Goal: Information Seeking & Learning: Compare options

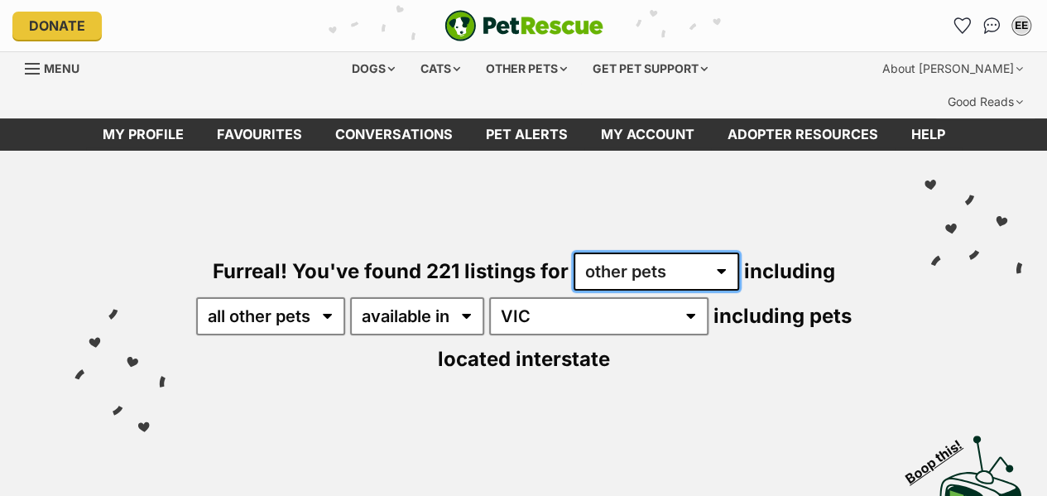
click at [606, 252] on select "any type of pet cats dogs other pets" at bounding box center [655, 271] width 165 height 38
select select "Dogs"
click at [573, 252] on select "any type of pet cats dogs other pets" at bounding box center [655, 271] width 165 height 38
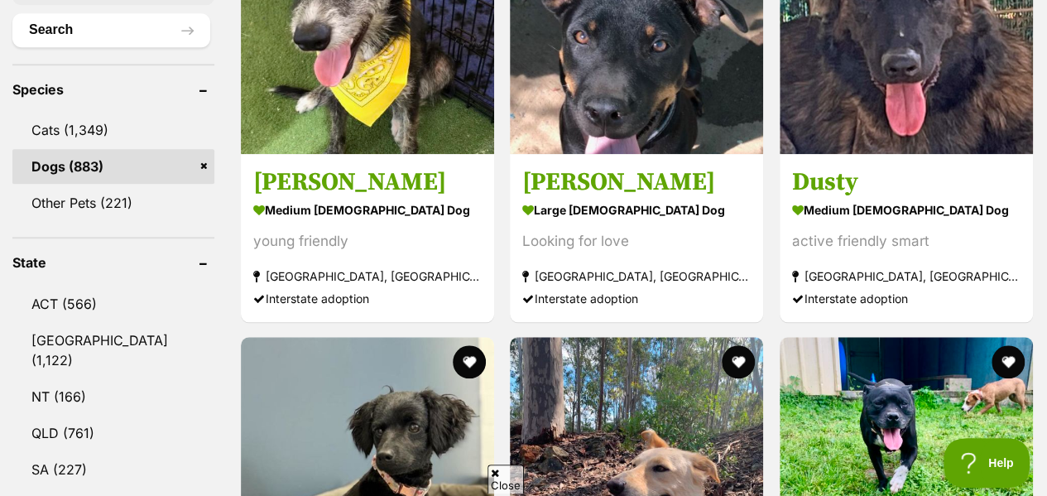
click at [512, 476] on span "Close" at bounding box center [505, 478] width 36 height 29
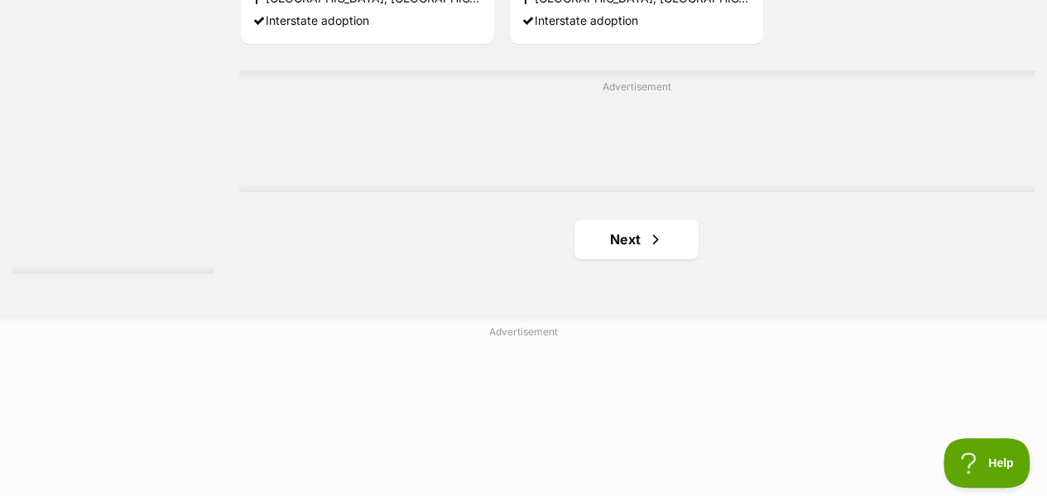
scroll to position [3973, 0]
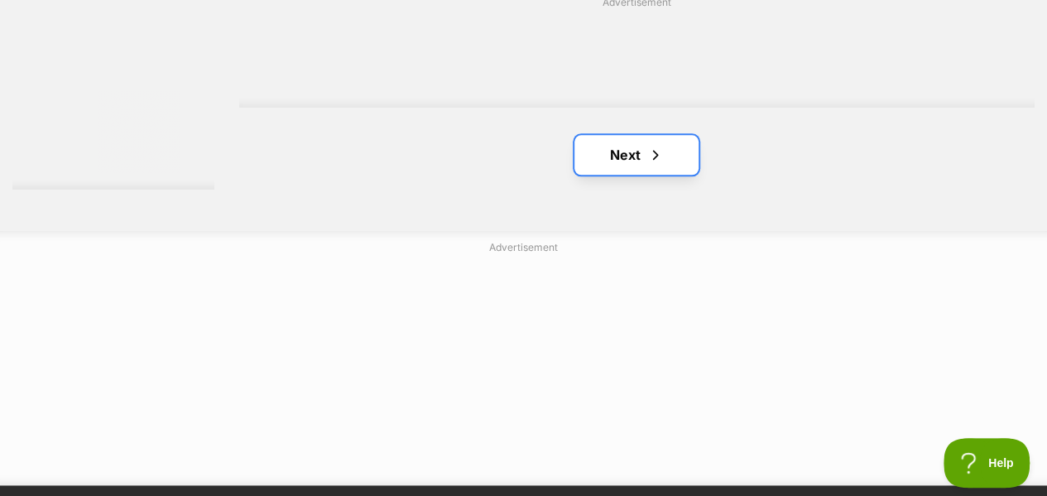
click at [614, 135] on link "Next" at bounding box center [636, 155] width 124 height 40
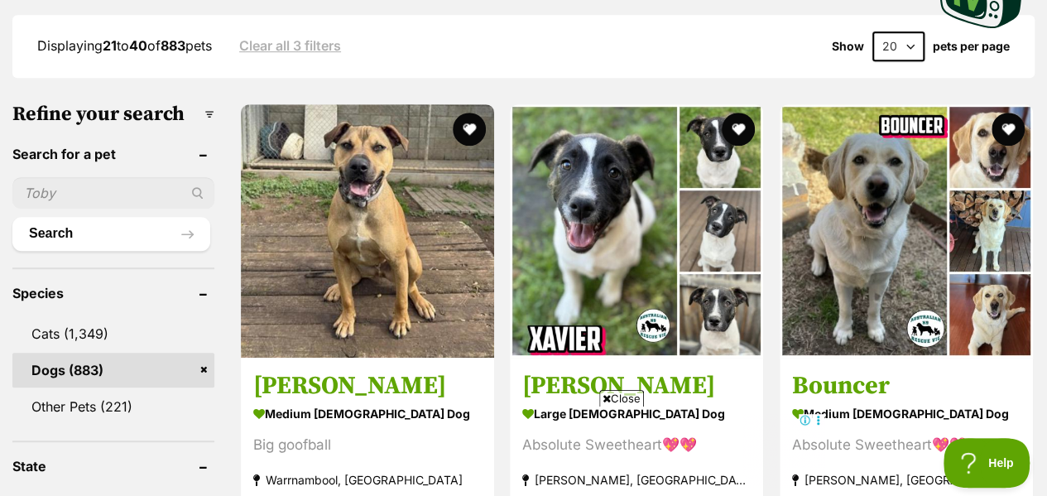
scroll to position [474, 0]
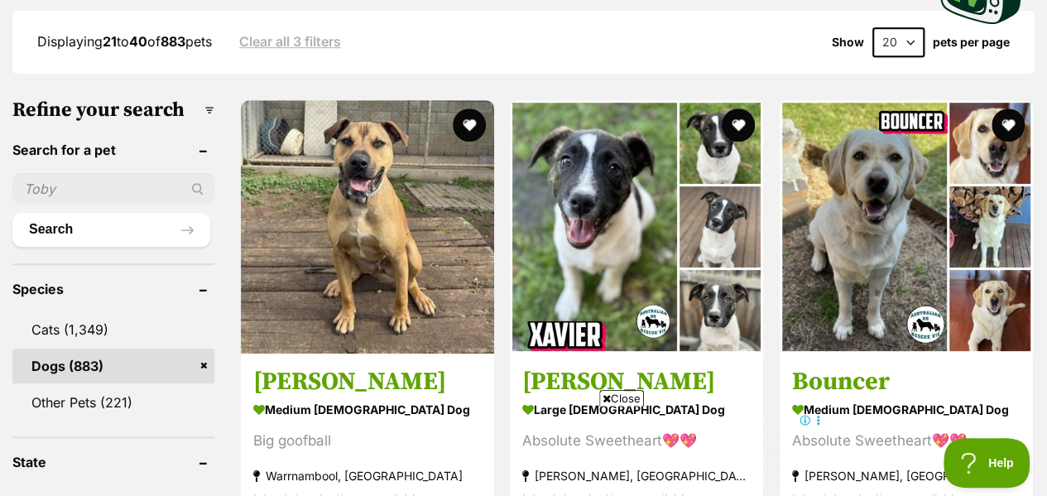
click at [640, 405] on span "Close" at bounding box center [621, 398] width 45 height 17
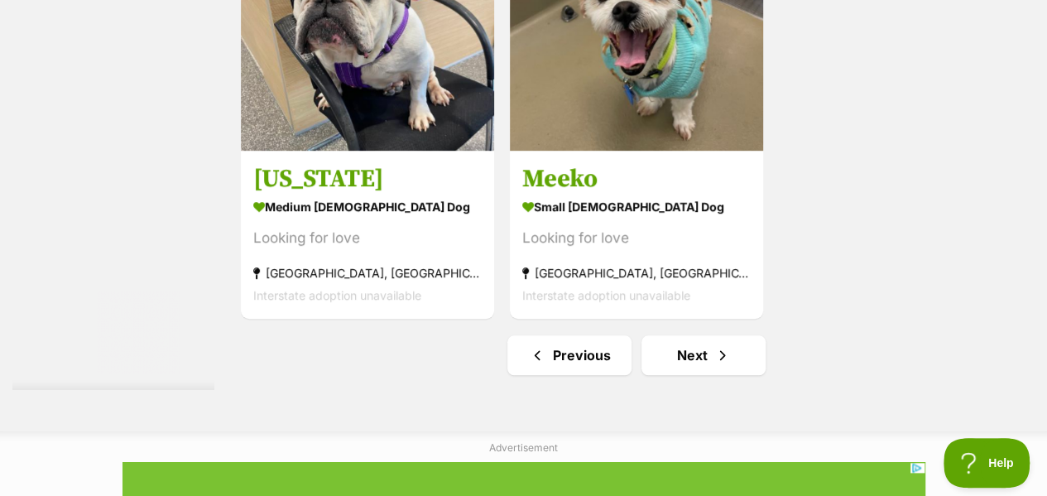
scroll to position [3784, 0]
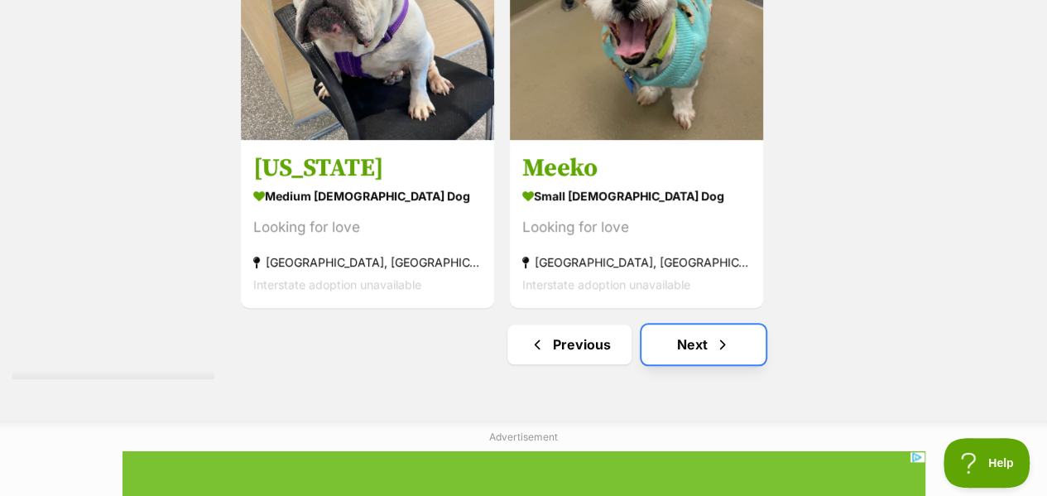
click at [728, 324] on link "Next" at bounding box center [703, 344] width 124 height 40
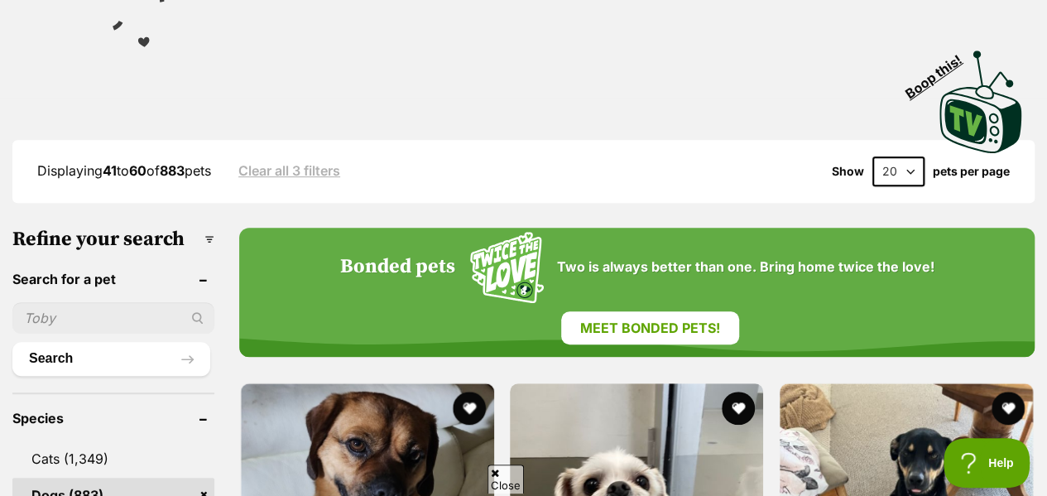
click at [513, 487] on span "Close" at bounding box center [505, 478] width 36 height 29
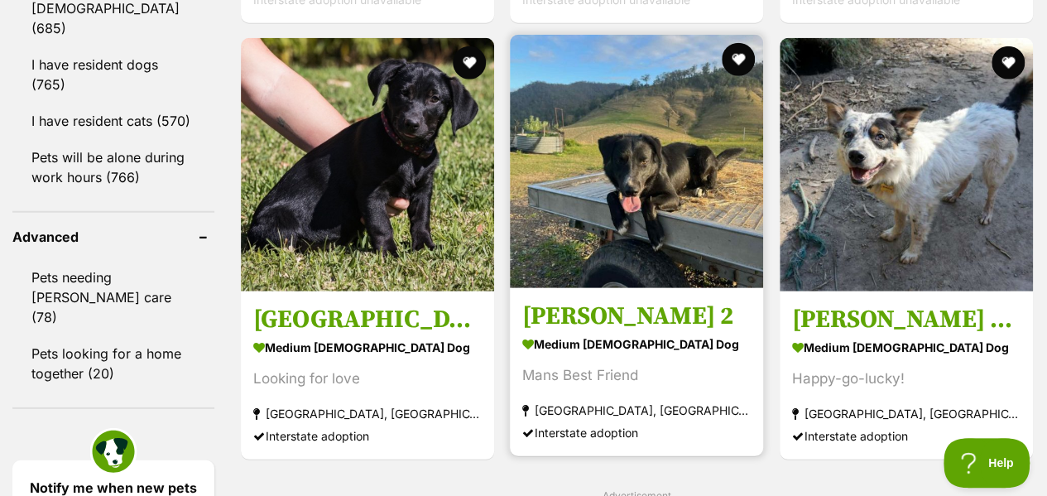
scroll to position [2158, 0]
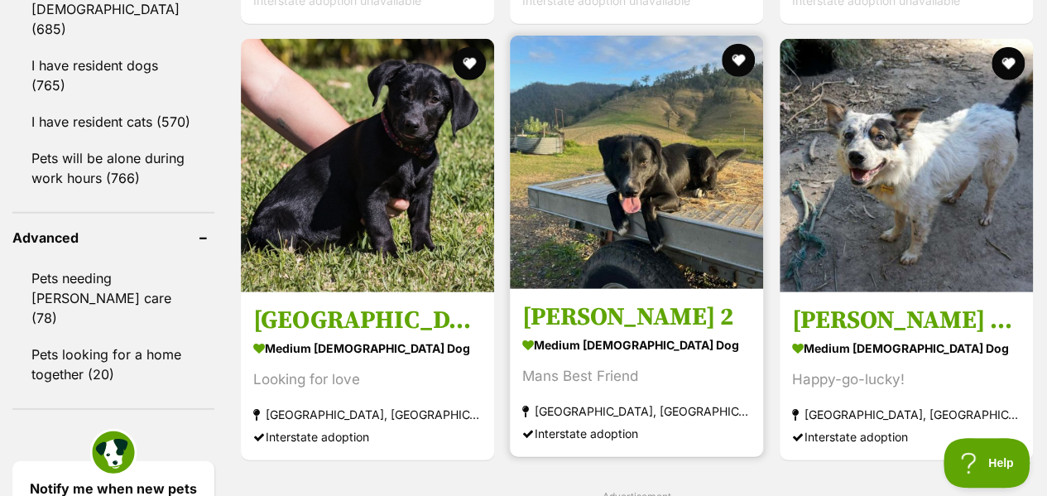
click at [581, 276] on link at bounding box center [636, 284] width 253 height 17
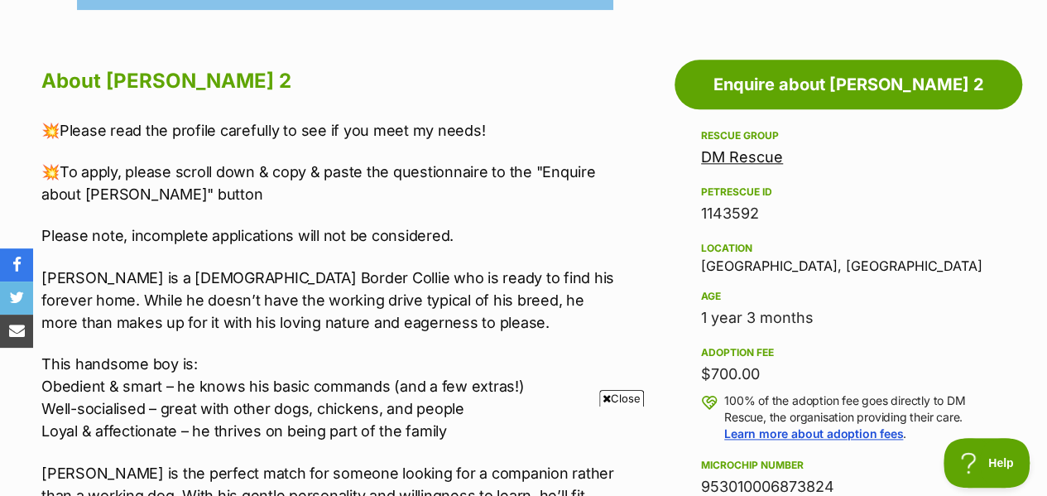
click at [614, 394] on span "Close" at bounding box center [621, 398] width 45 height 17
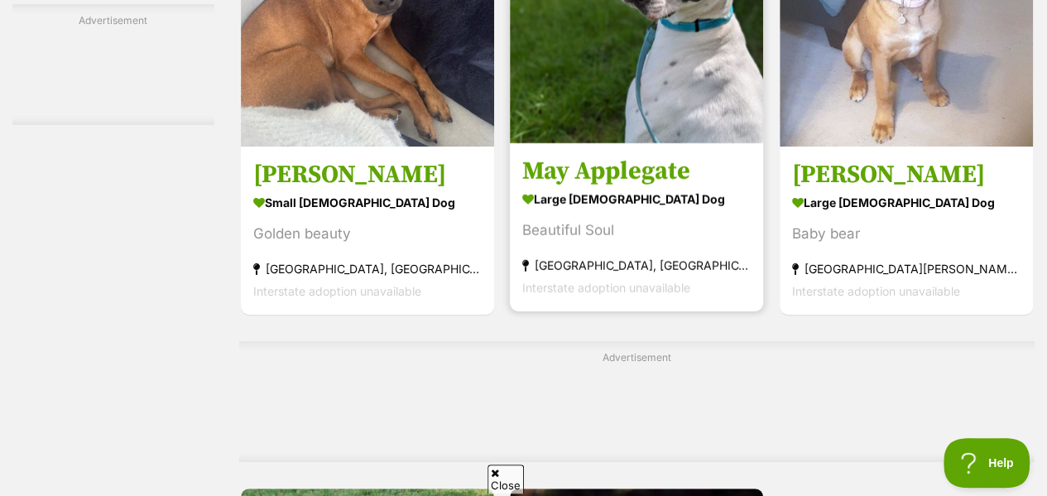
scroll to position [3336, 0]
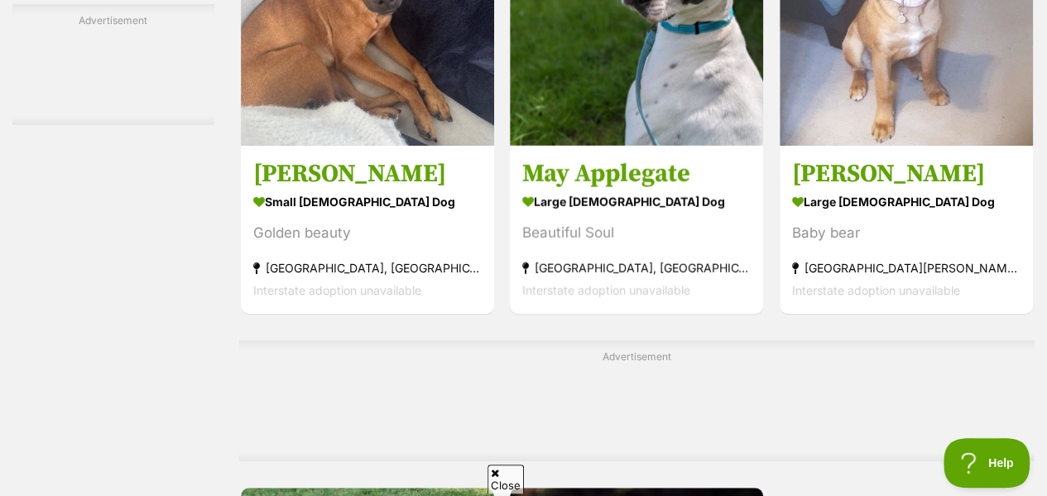
click at [506, 481] on span "Close" at bounding box center [505, 478] width 36 height 29
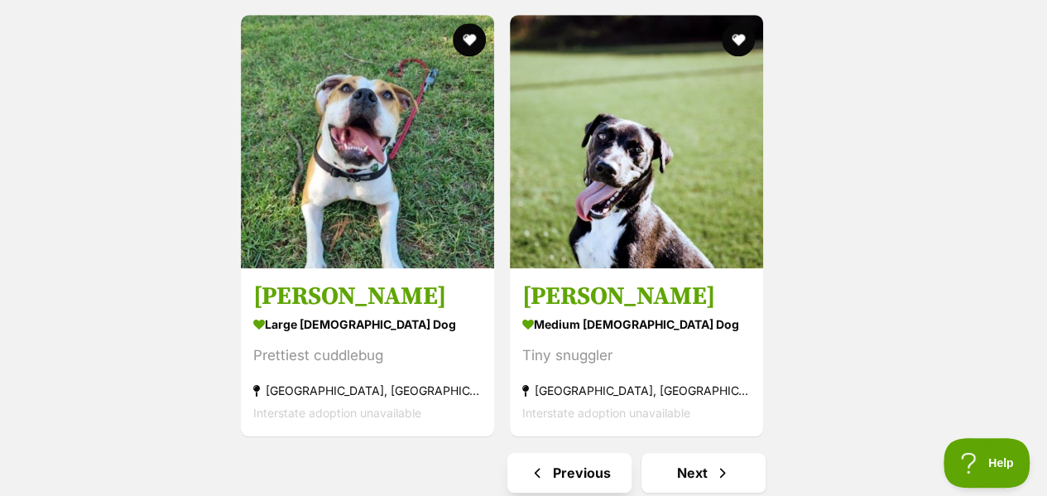
scroll to position [3813, 0]
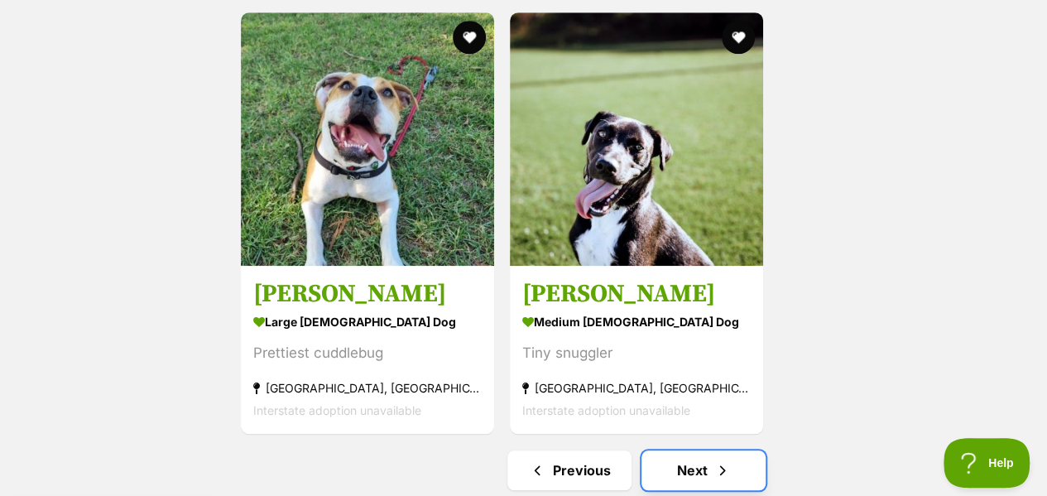
click at [674, 450] on link "Next" at bounding box center [703, 470] width 124 height 40
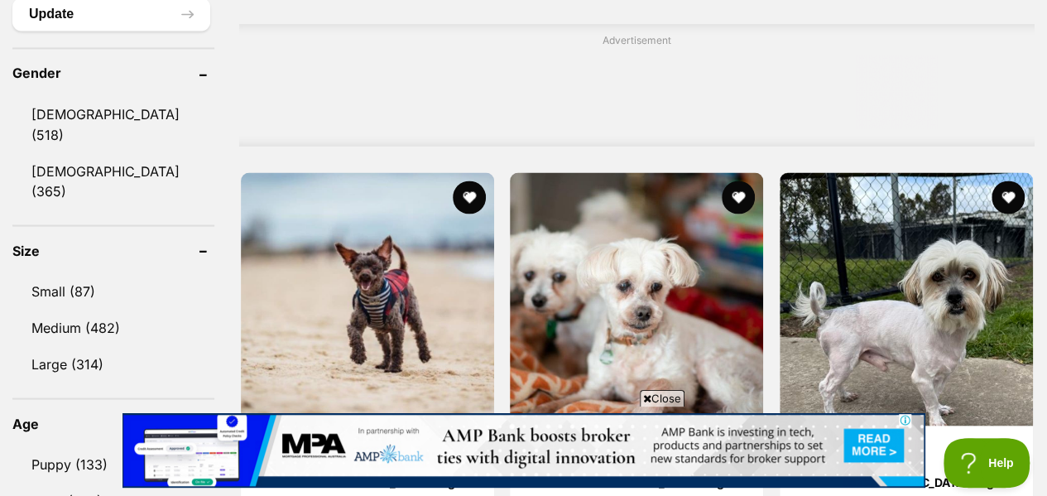
click at [664, 390] on span "Close" at bounding box center [662, 398] width 45 height 17
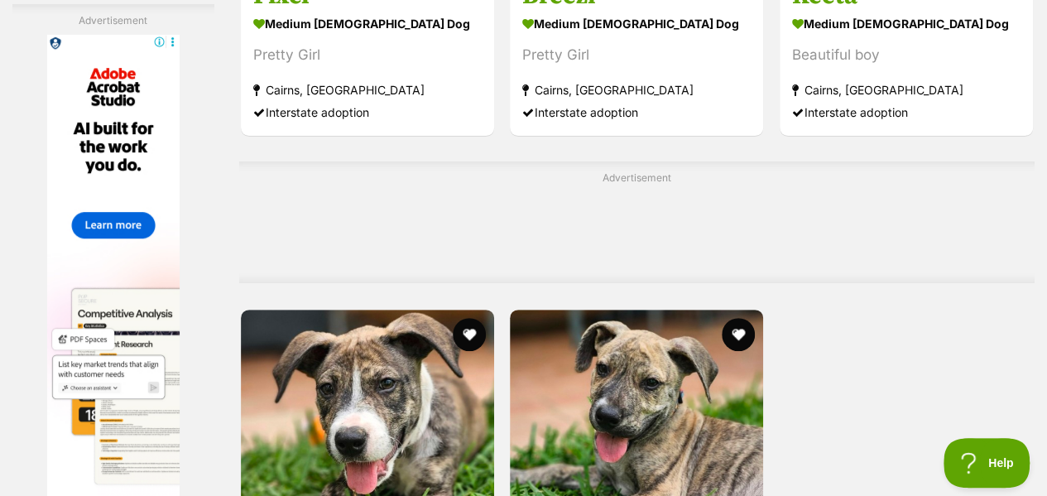
scroll to position [3652, 0]
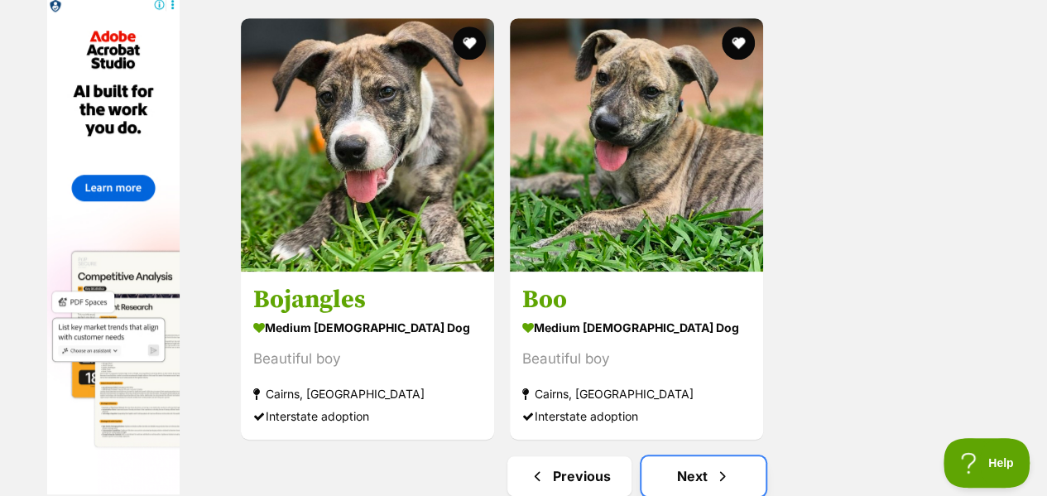
click at [711, 462] on link "Next" at bounding box center [703, 476] width 124 height 40
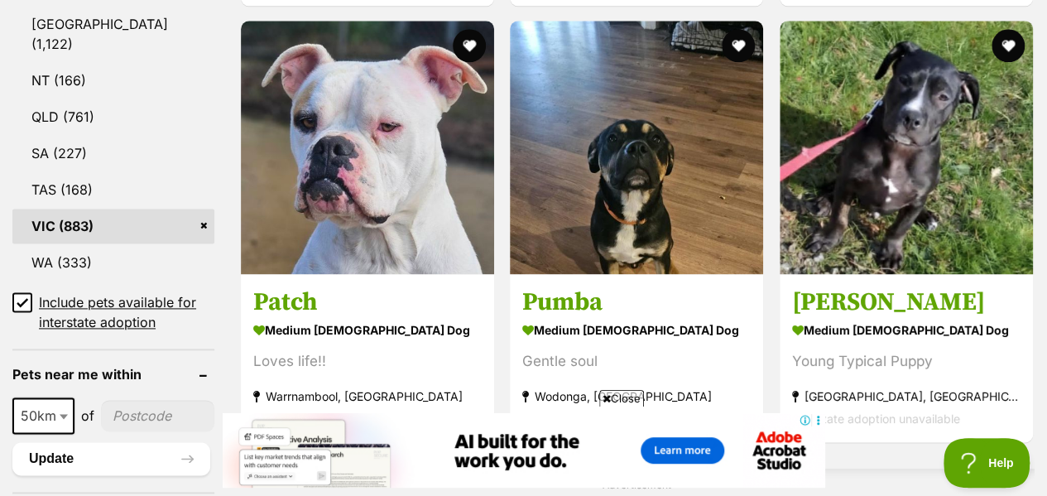
click at [622, 400] on span "Close" at bounding box center [621, 398] width 45 height 17
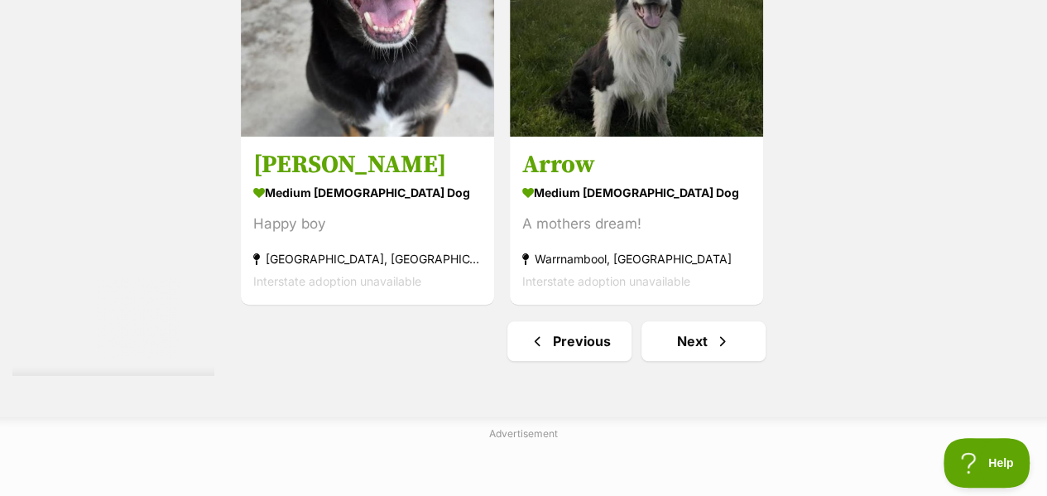
scroll to position [3795, 0]
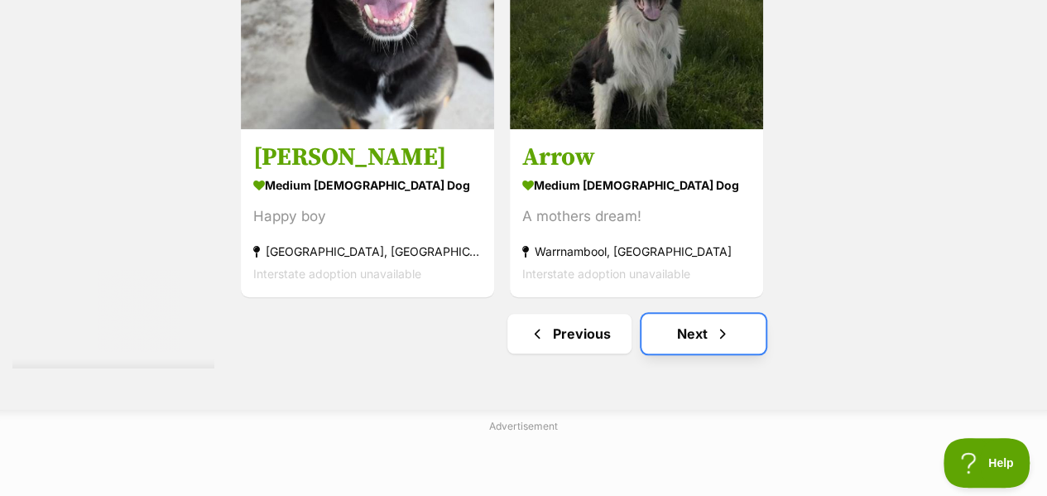
click at [708, 318] on link "Next" at bounding box center [703, 334] width 124 height 40
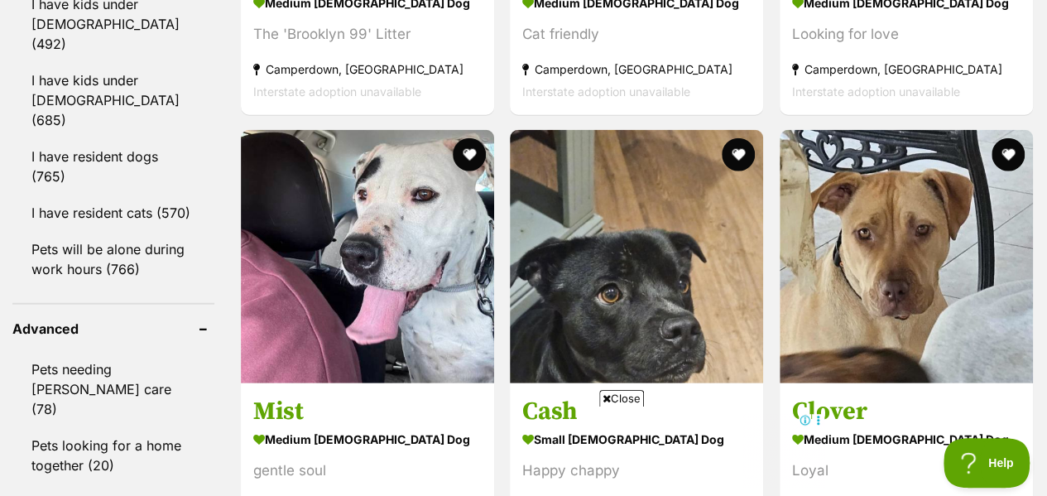
click at [626, 397] on span "Close" at bounding box center [621, 398] width 45 height 17
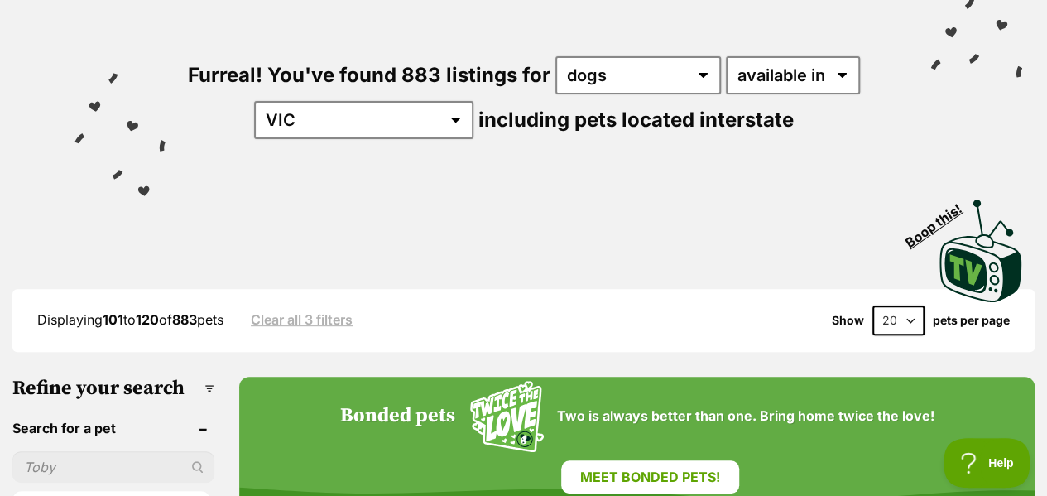
scroll to position [176, 0]
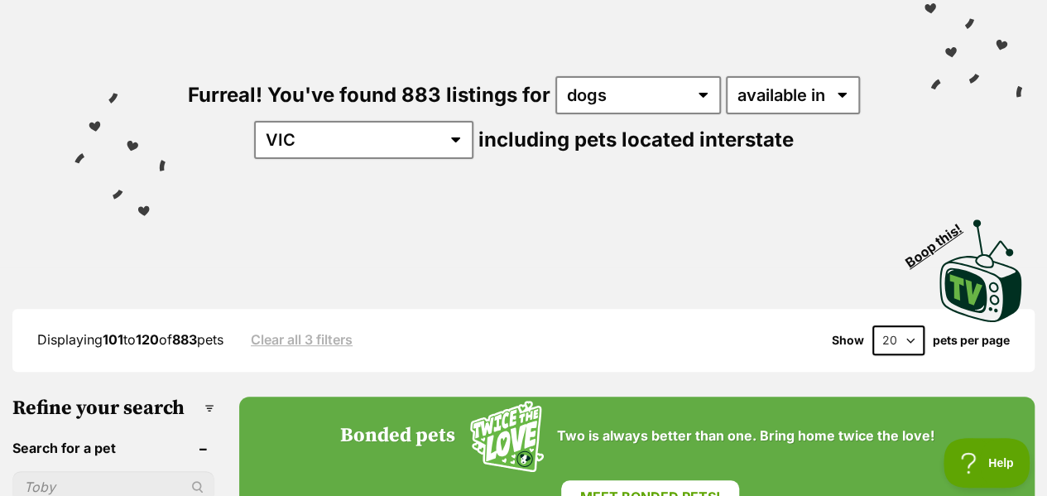
click at [207, 396] on h3 "Refine your search" at bounding box center [113, 407] width 202 height 23
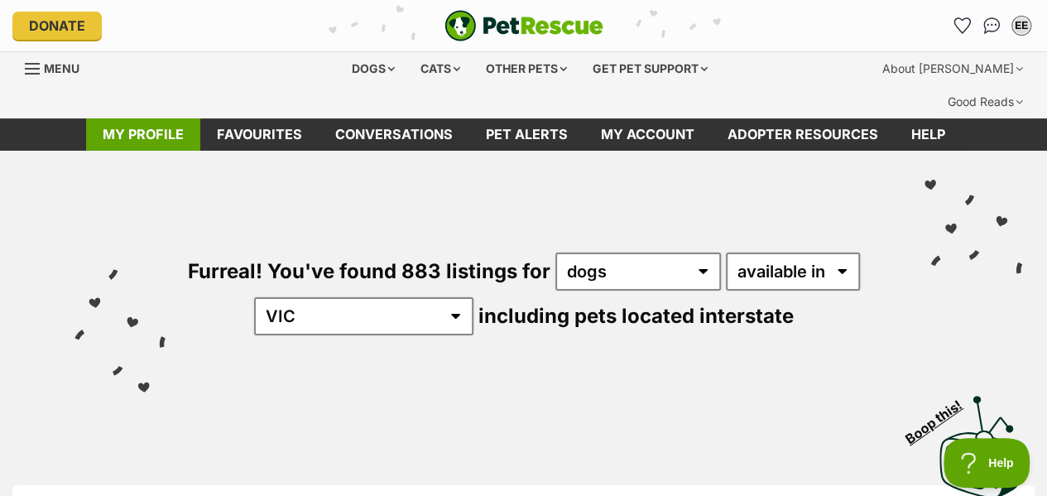
click at [164, 118] on link "My profile" at bounding box center [143, 134] width 114 height 32
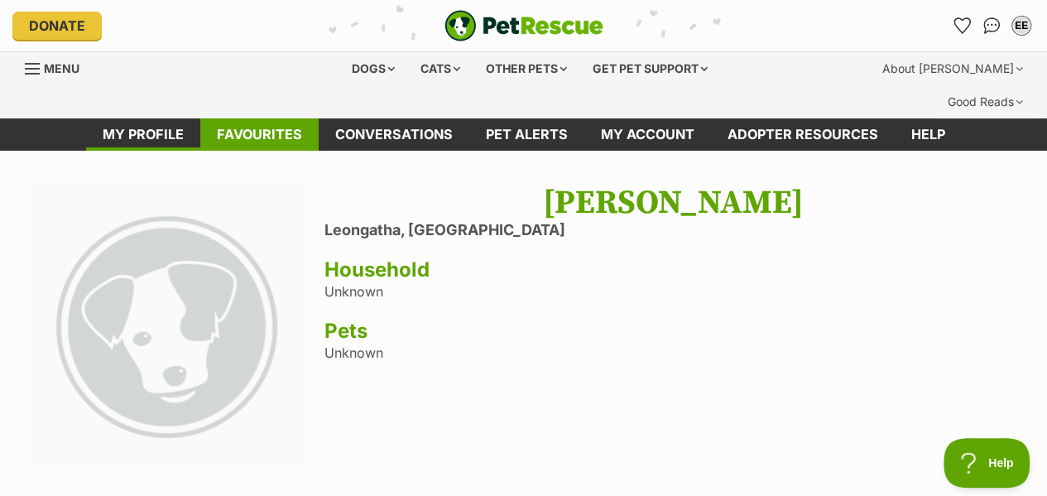
click at [271, 118] on link "Favourites" at bounding box center [259, 134] width 118 height 32
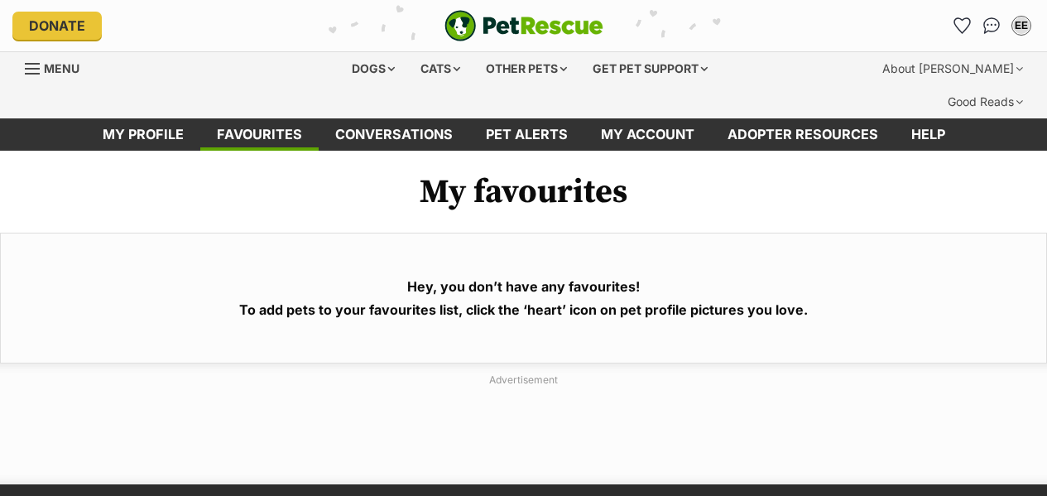
click at [391, 67] on div "Dogs" at bounding box center [373, 68] width 66 height 33
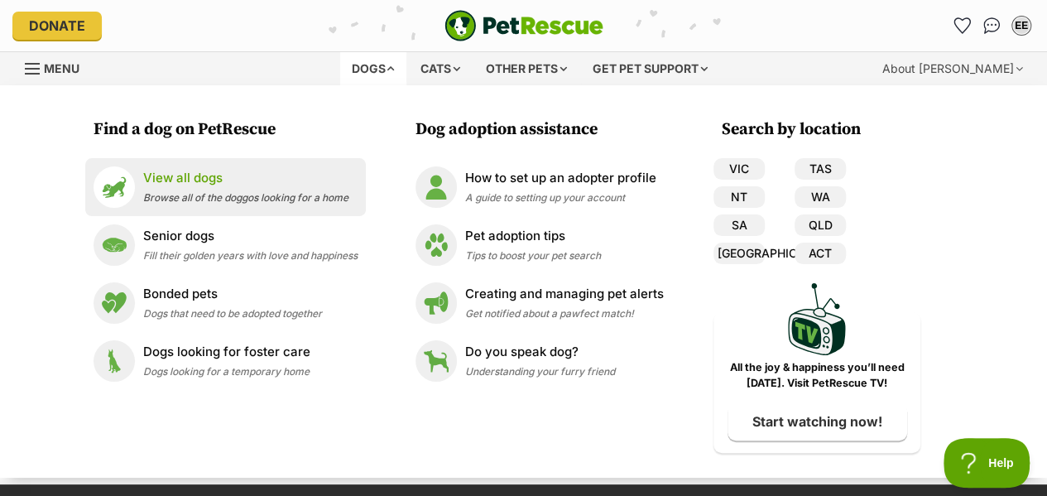
click at [318, 189] on div "View all dogs Browse all of the doggos looking for a home" at bounding box center [245, 187] width 205 height 36
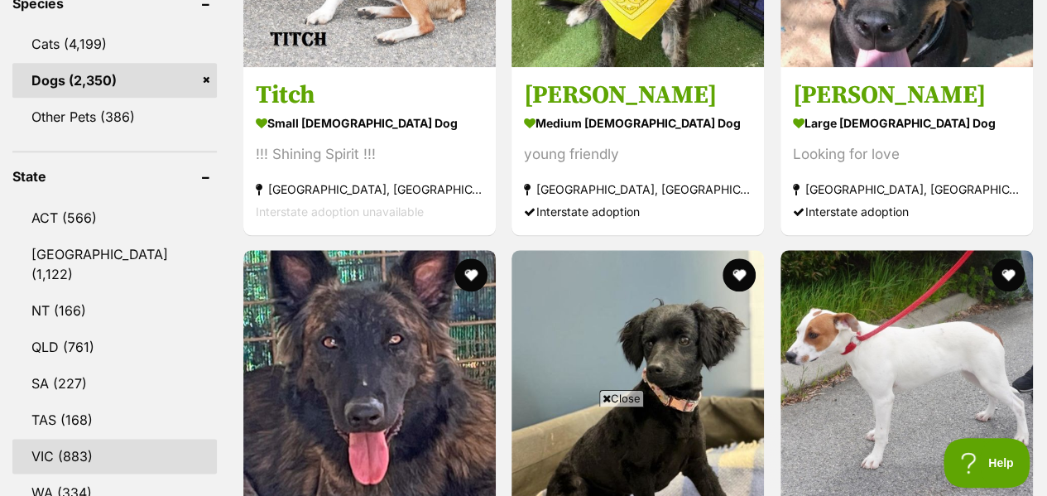
click at [126, 439] on link "VIC (883)" at bounding box center [114, 456] width 204 height 35
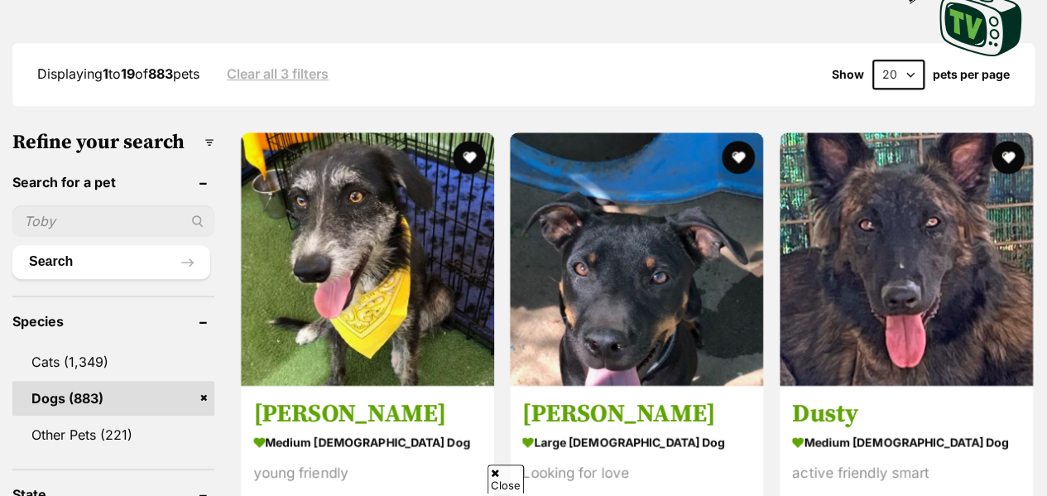
click at [103, 205] on input "text" at bounding box center [113, 220] width 202 height 31
type input "mama"
click at [116, 245] on button "Search" at bounding box center [111, 261] width 198 height 33
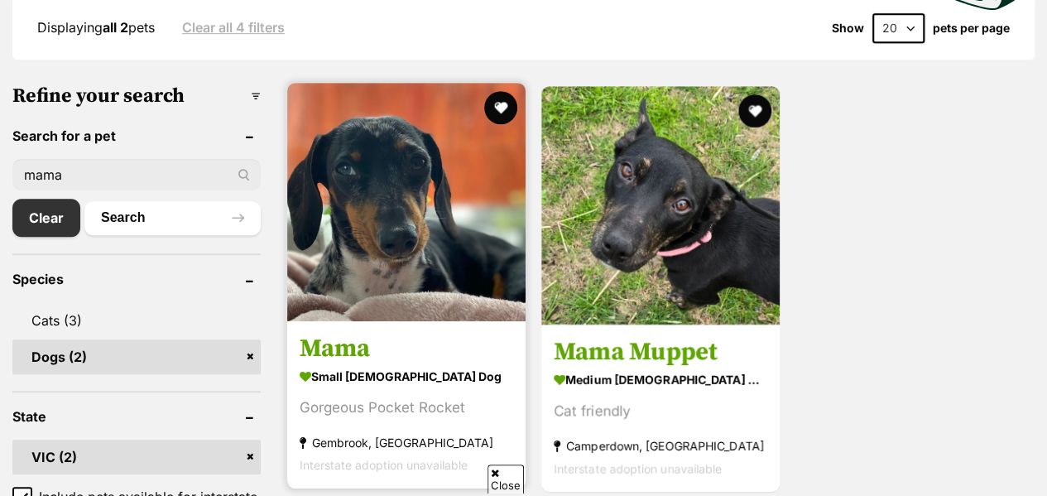
click at [389, 199] on img at bounding box center [406, 202] width 238 height 238
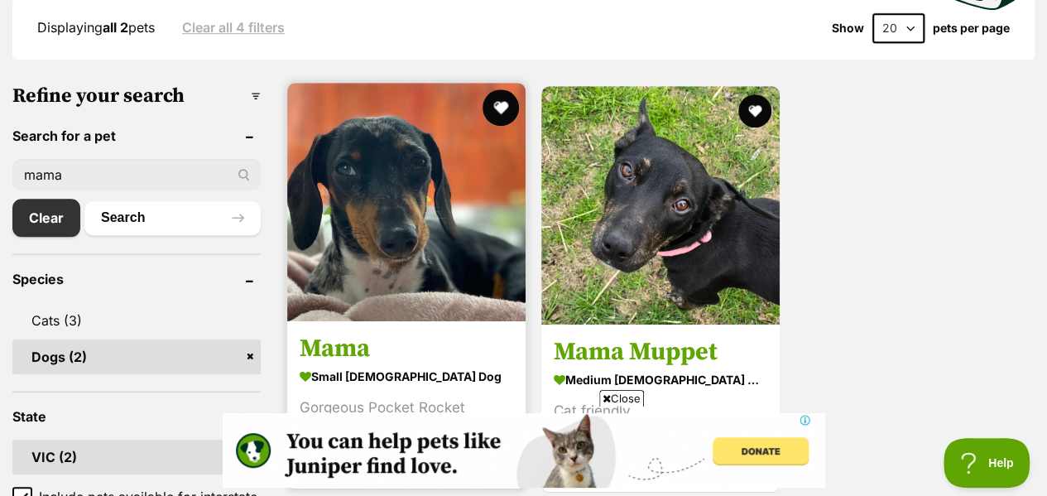
click at [502, 89] on button "favourite" at bounding box center [500, 107] width 36 height 36
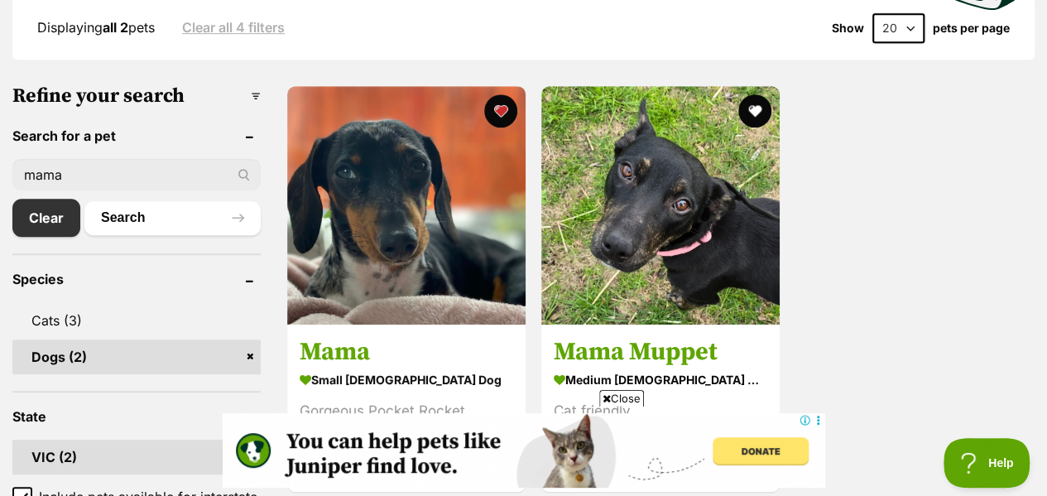
click at [612, 401] on span "Close" at bounding box center [621, 398] width 45 height 17
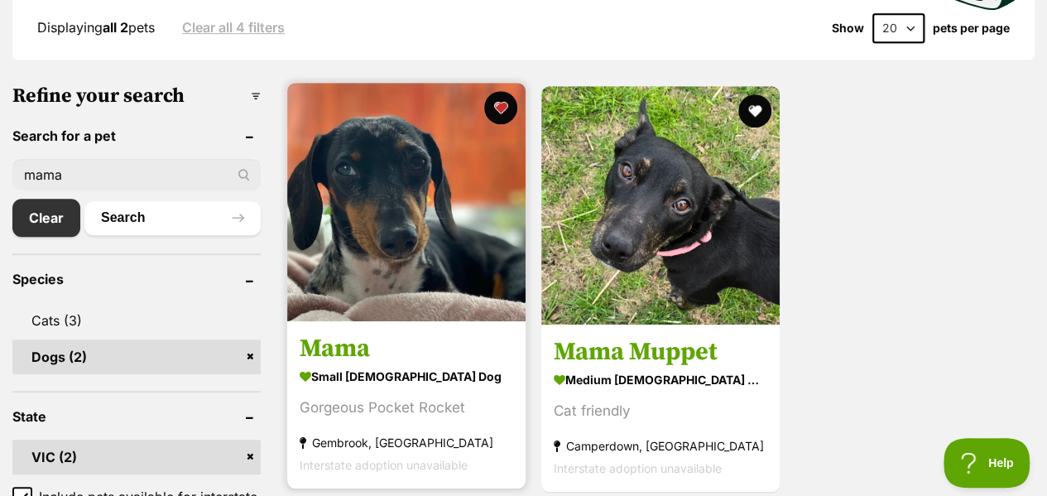
click at [382, 271] on img at bounding box center [406, 202] width 238 height 238
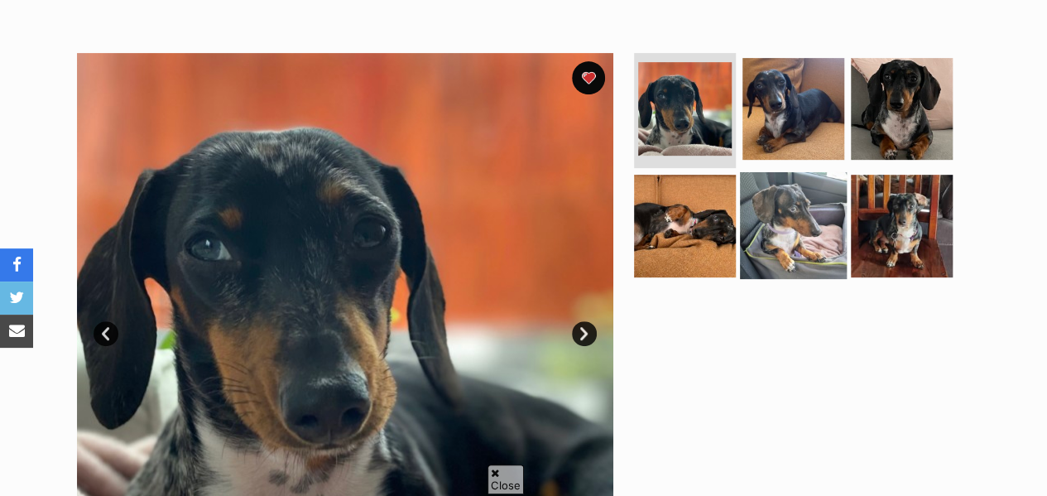
click at [791, 186] on img at bounding box center [793, 225] width 107 height 107
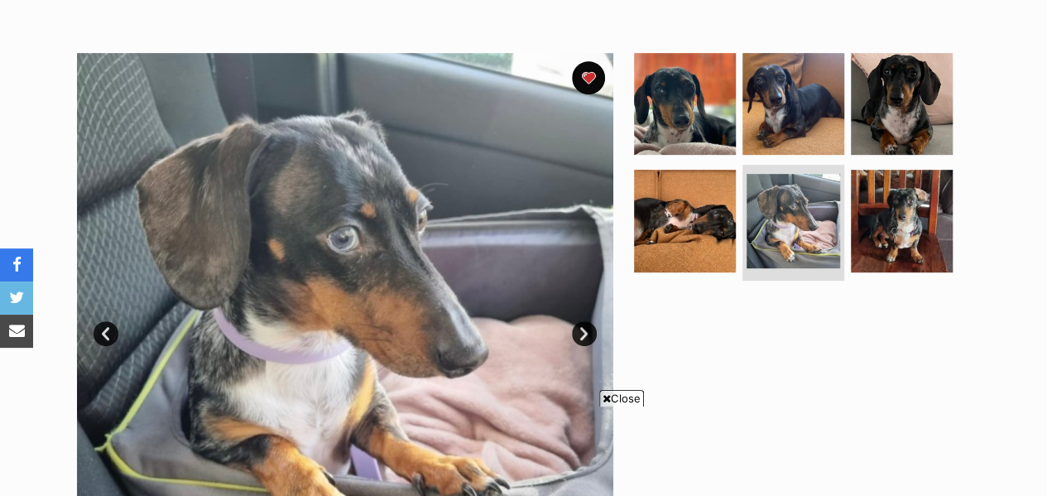
click at [625, 405] on span "Close" at bounding box center [621, 398] width 45 height 17
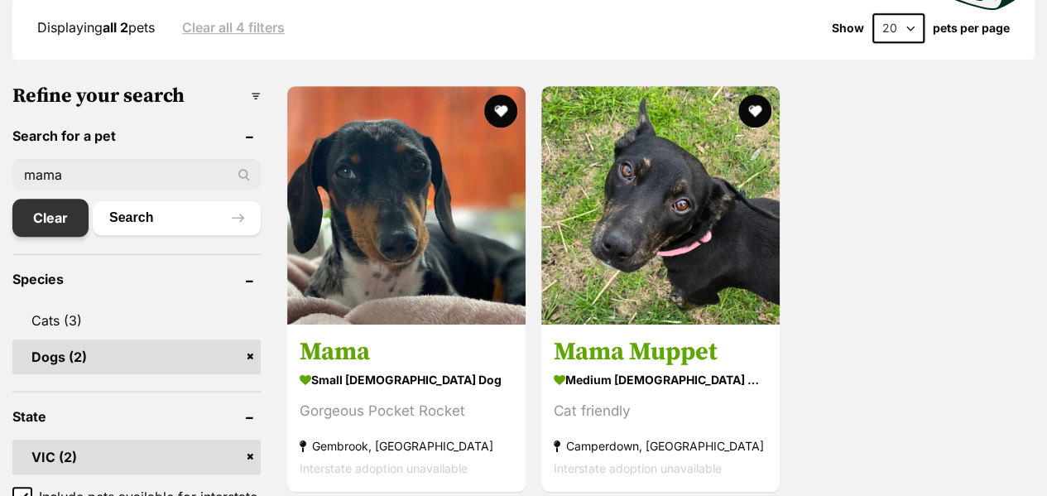
click at [26, 199] on link "Clear" at bounding box center [50, 218] width 76 height 38
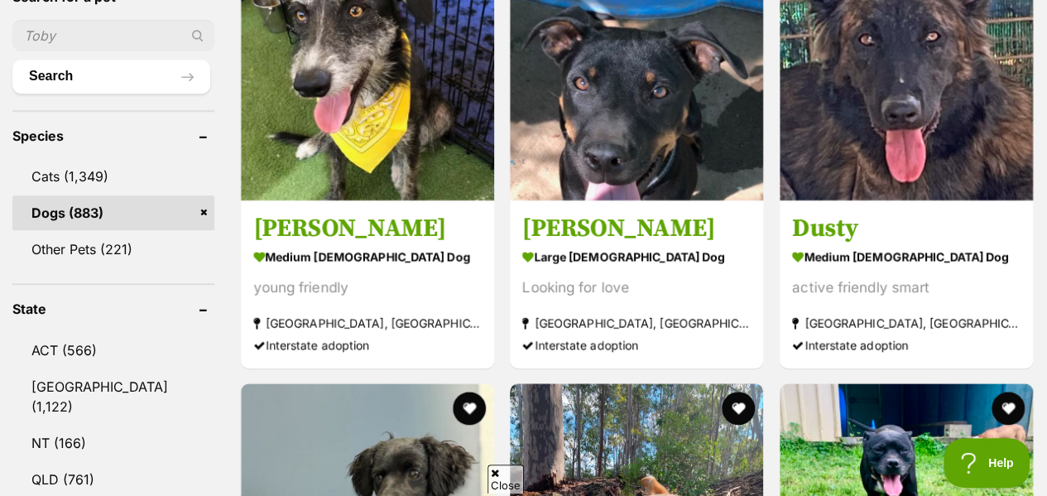
click at [514, 477] on span "Close" at bounding box center [505, 478] width 36 height 29
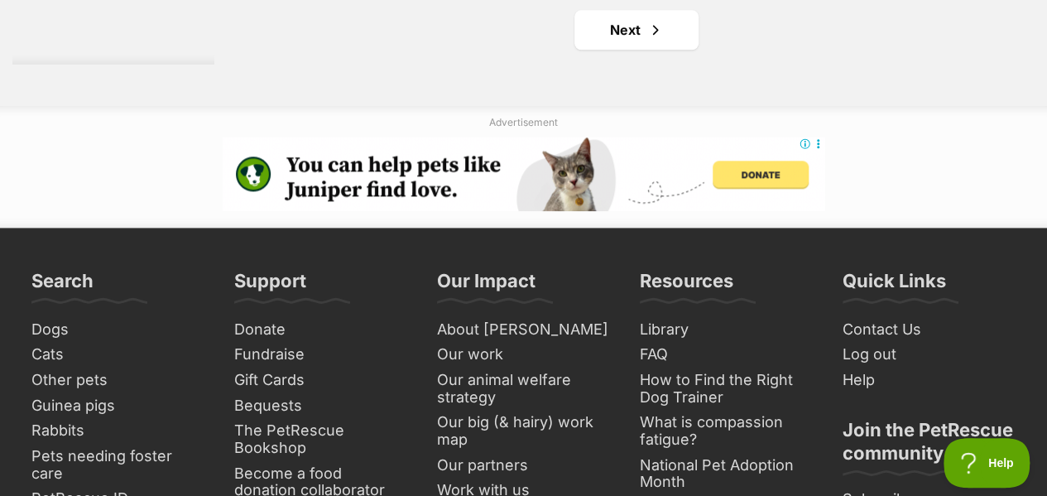
scroll to position [3767, 0]
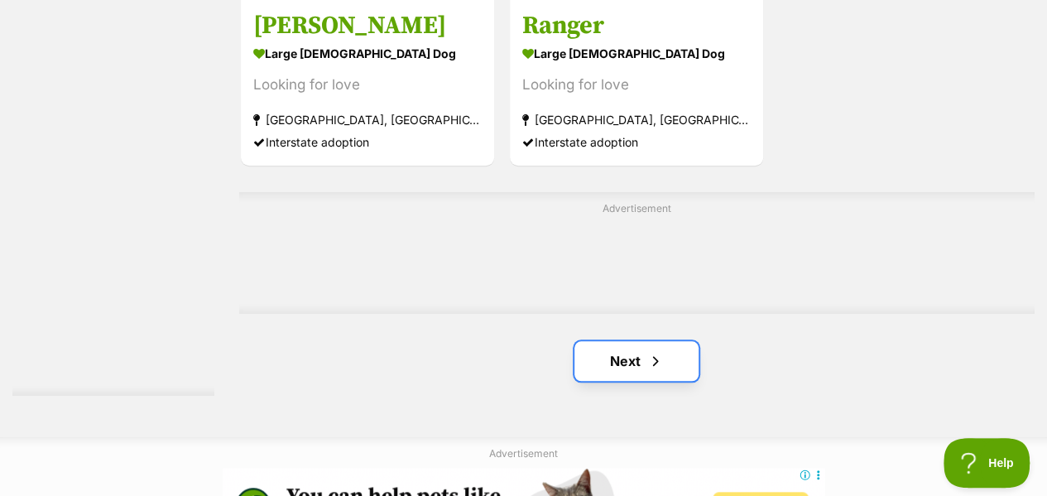
click at [634, 341] on link "Next" at bounding box center [636, 361] width 124 height 40
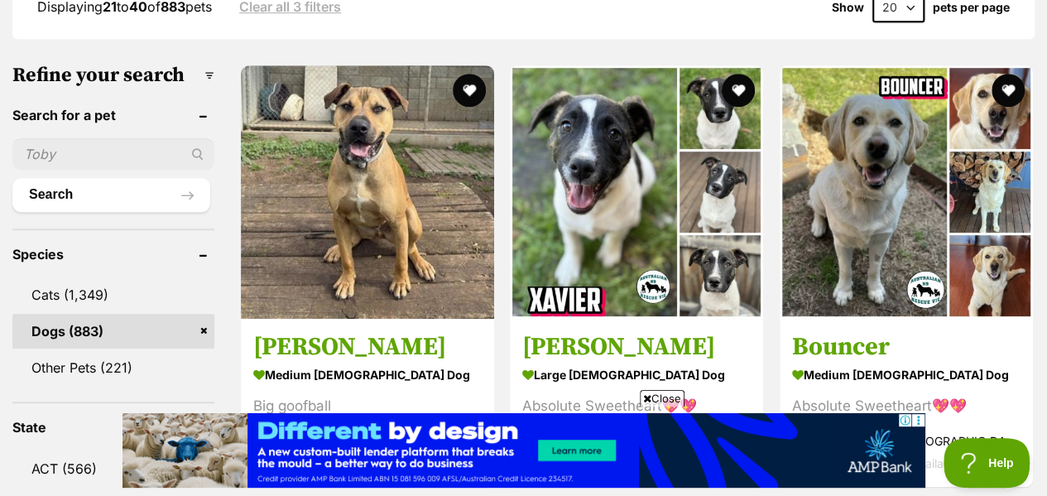
scroll to position [508, 0]
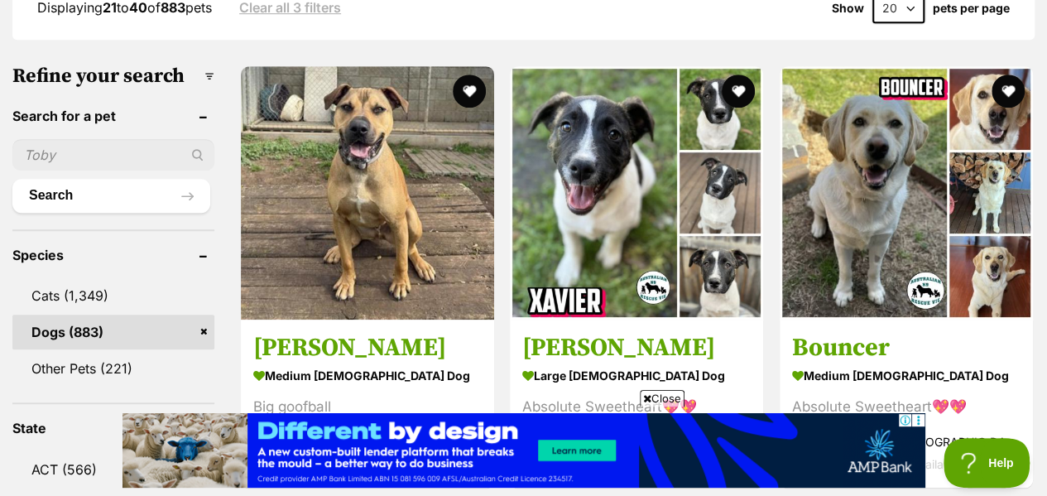
click at [669, 397] on span "Close" at bounding box center [662, 398] width 45 height 17
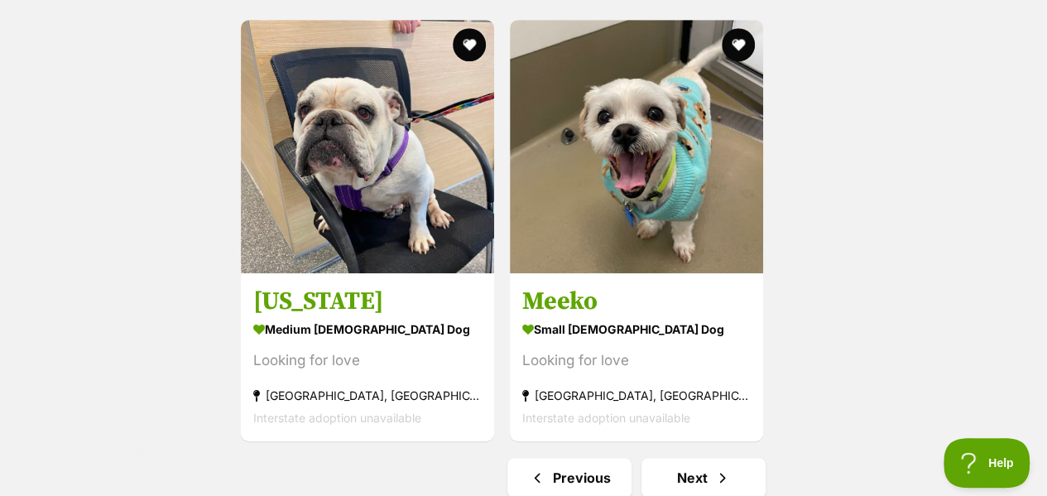
scroll to position [3689, 0]
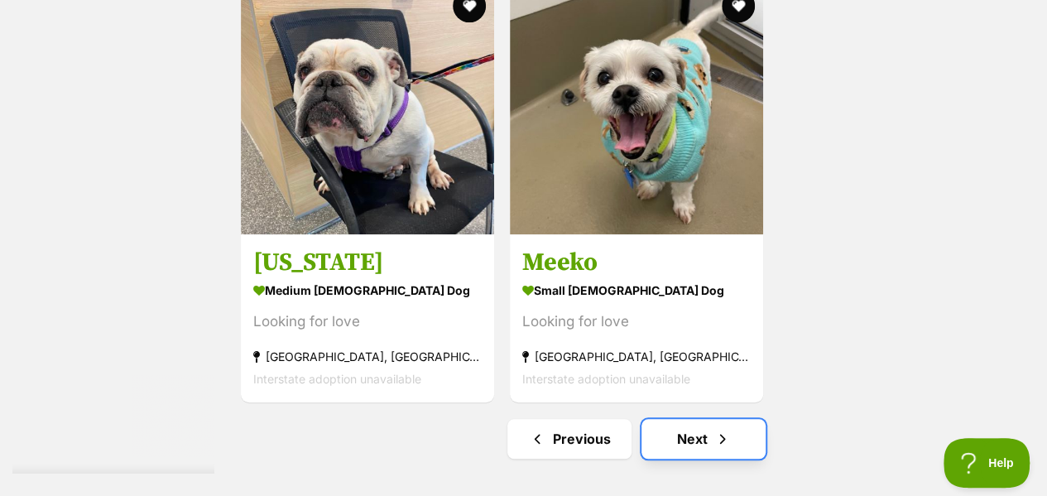
click at [680, 419] on link "Next" at bounding box center [703, 439] width 124 height 40
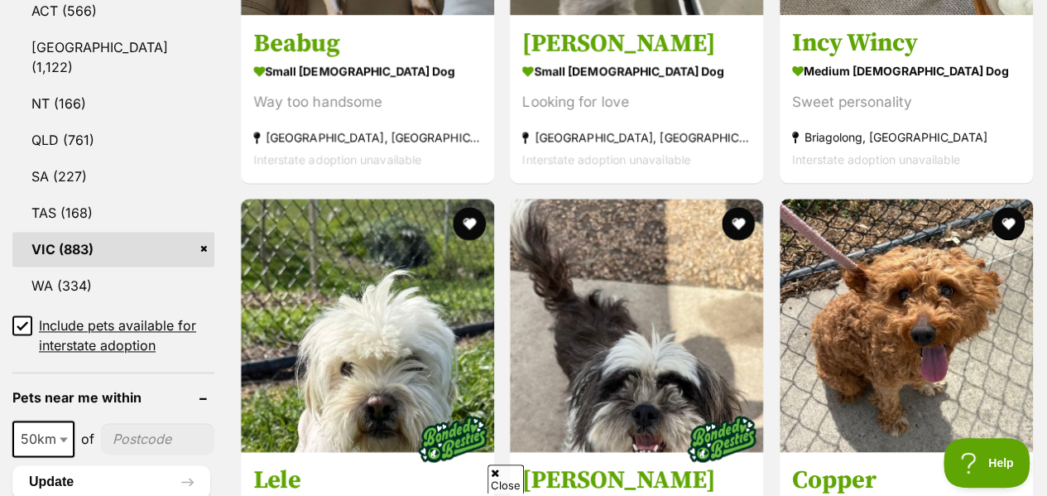
click at [500, 478] on span "Close" at bounding box center [505, 478] width 36 height 29
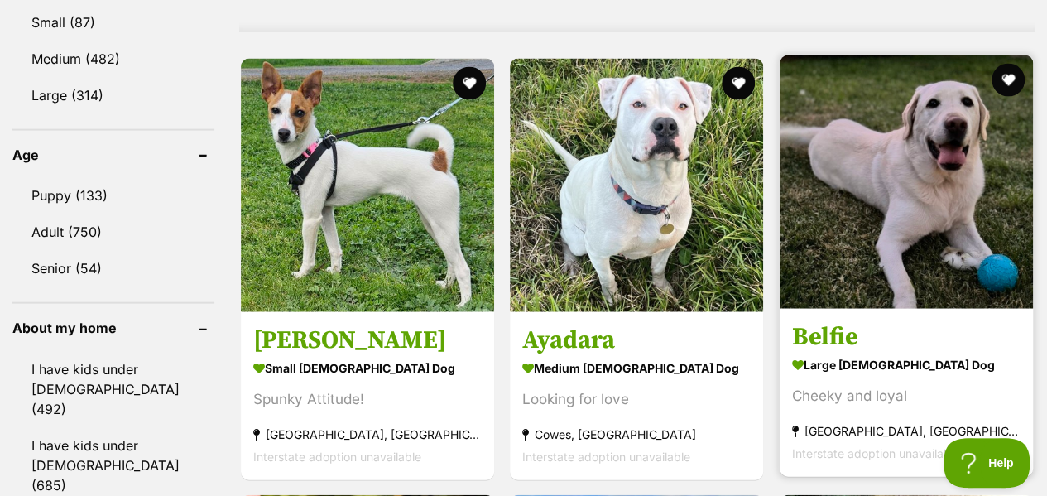
scroll to position [1666, 0]
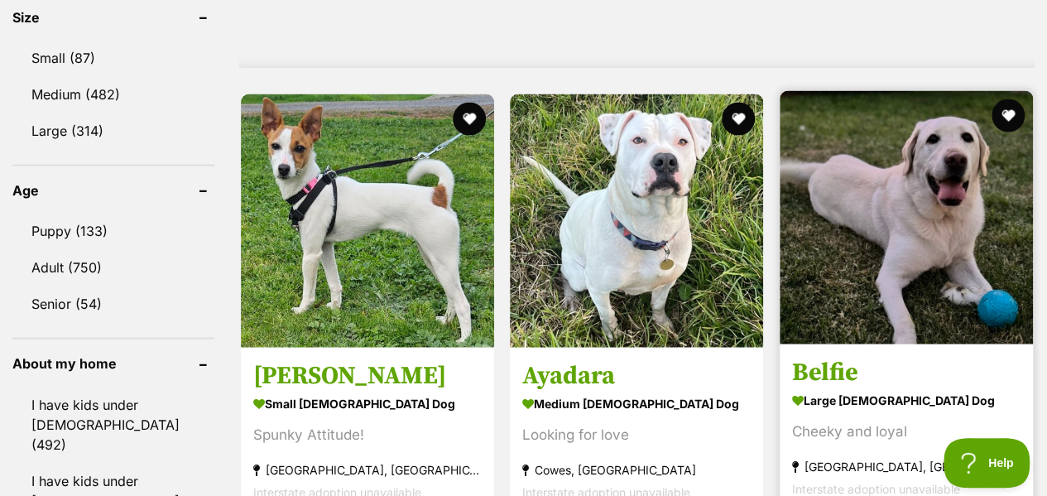
click at [914, 228] on img at bounding box center [905, 217] width 253 height 253
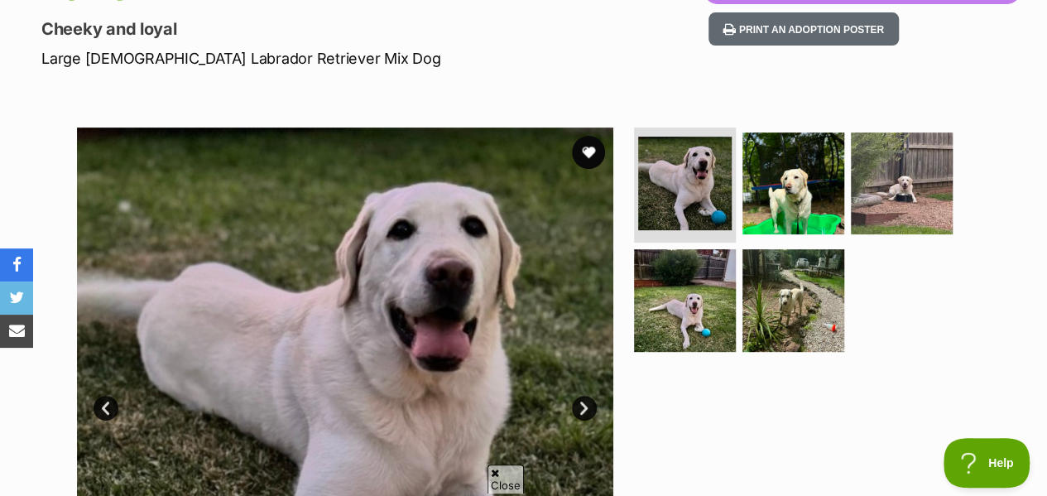
scroll to position [252, 0]
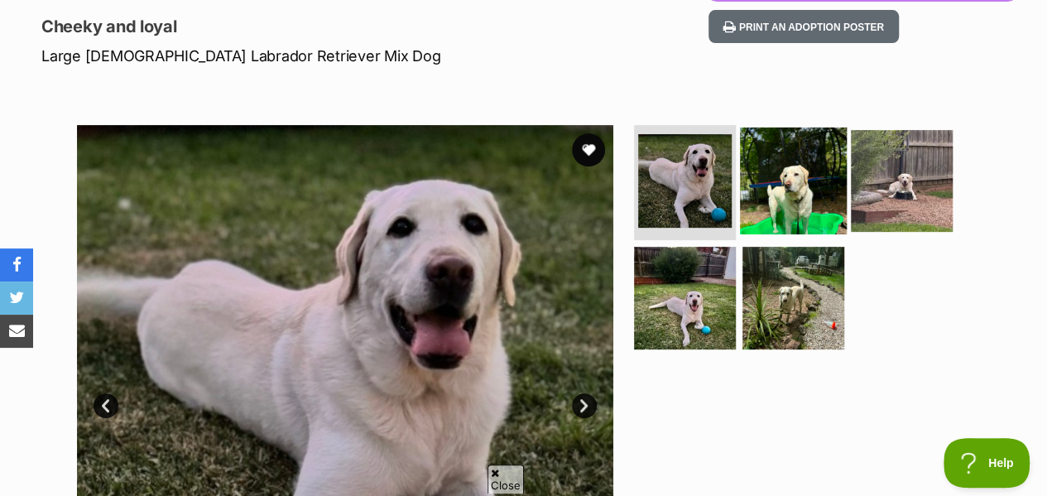
click at [791, 191] on img at bounding box center [793, 180] width 107 height 107
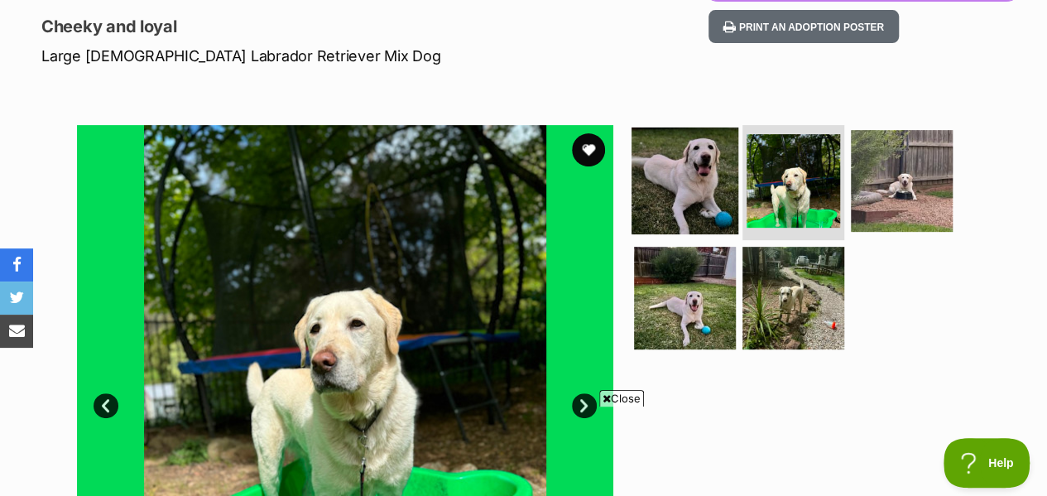
scroll to position [0, 0]
click at [675, 160] on img at bounding box center [684, 180] width 107 height 107
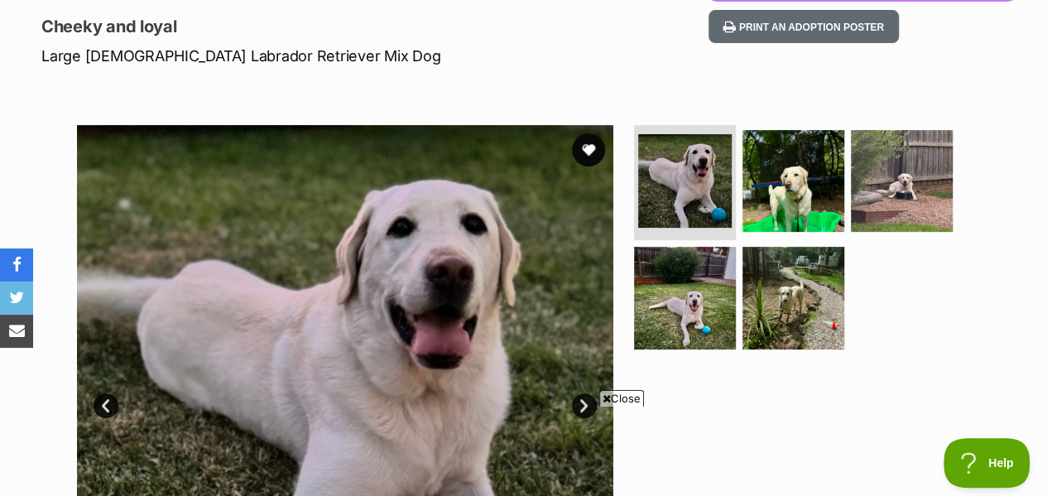
click at [626, 391] on span "Close" at bounding box center [621, 398] width 45 height 17
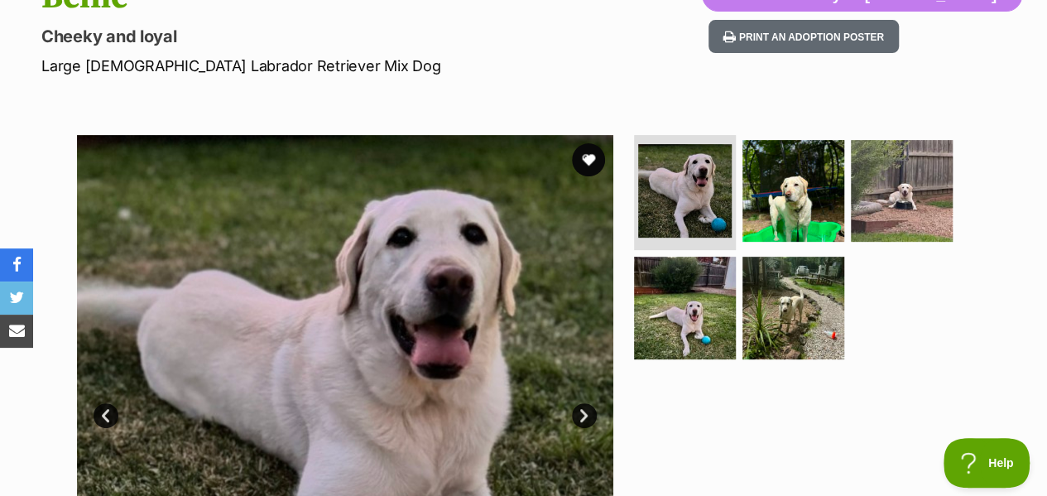
scroll to position [210, 0]
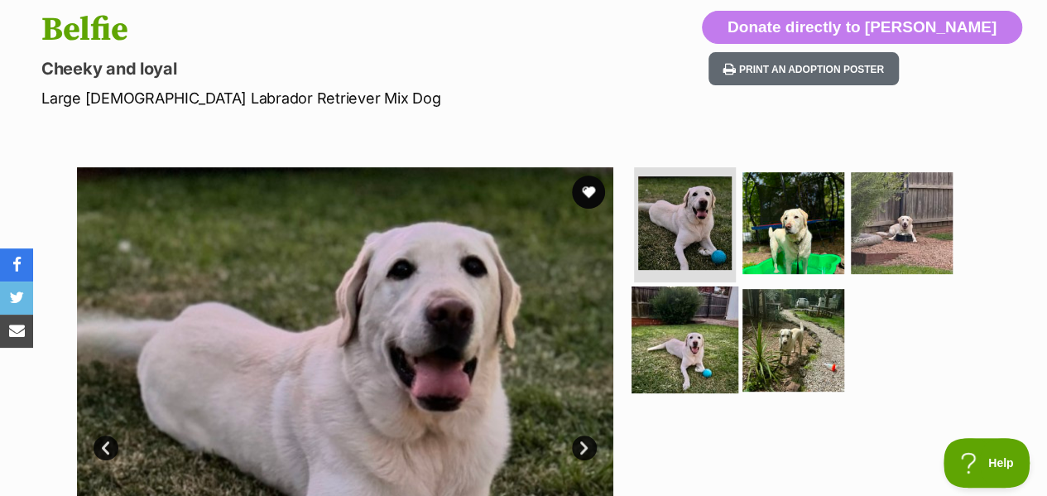
click at [734, 341] on img at bounding box center [684, 339] width 107 height 107
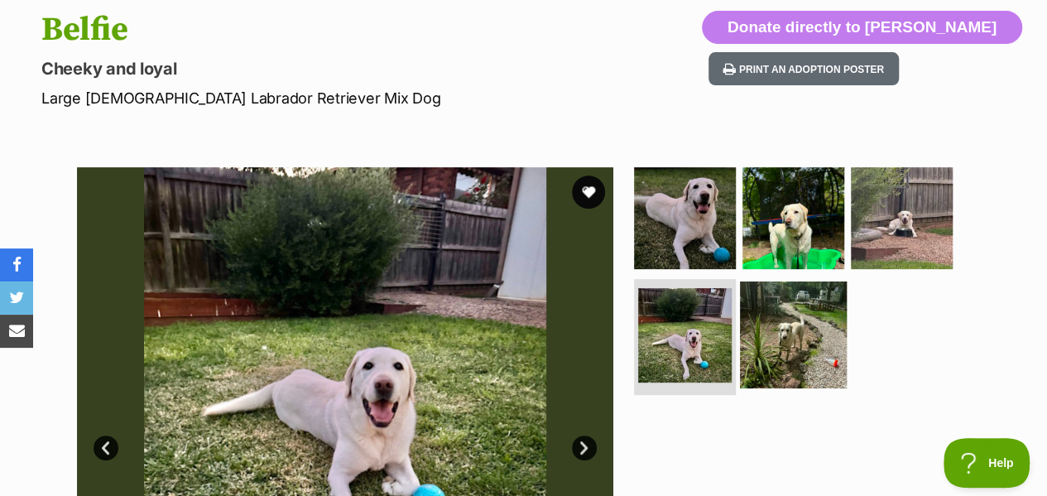
click at [813, 315] on img at bounding box center [793, 334] width 107 height 107
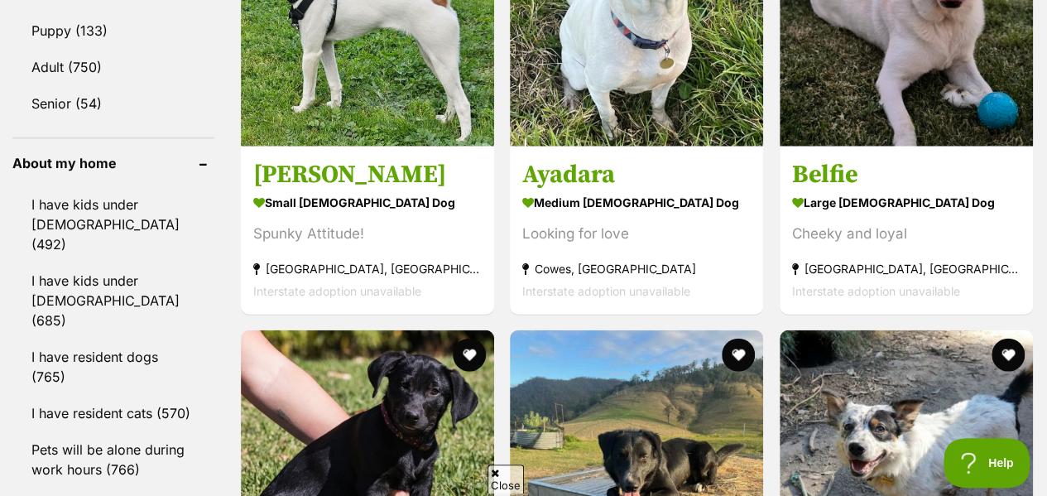
click at [498, 482] on span "Close" at bounding box center [505, 478] width 36 height 29
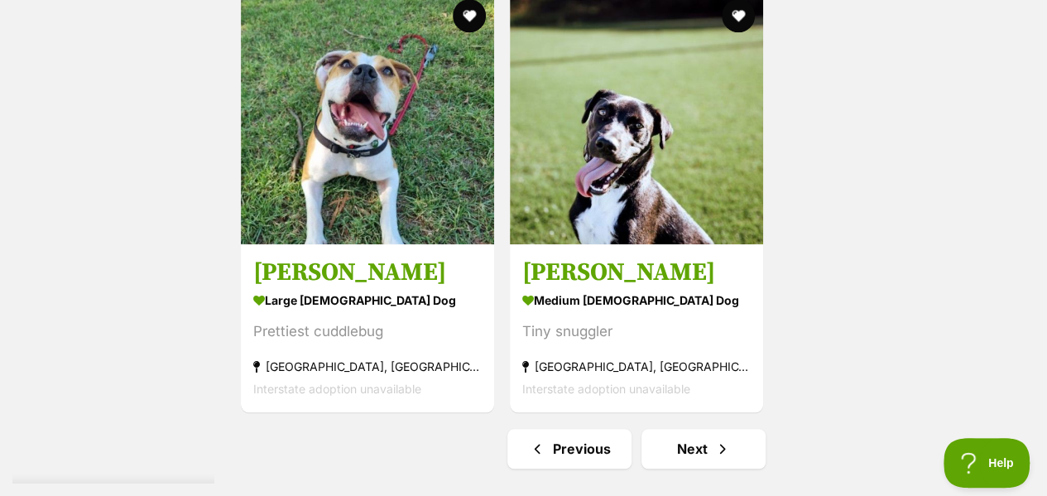
scroll to position [3969, 0]
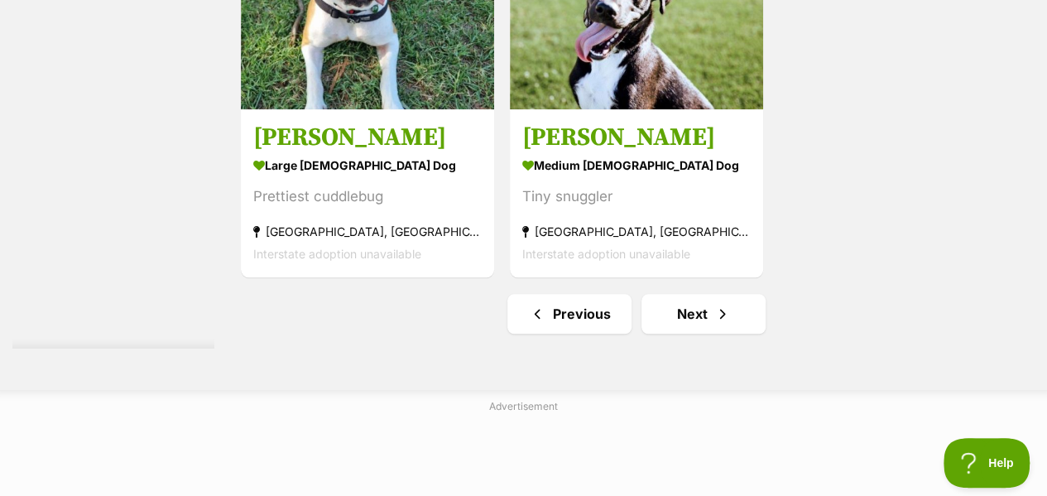
click at [712, 295] on link "Next" at bounding box center [703, 314] width 124 height 40
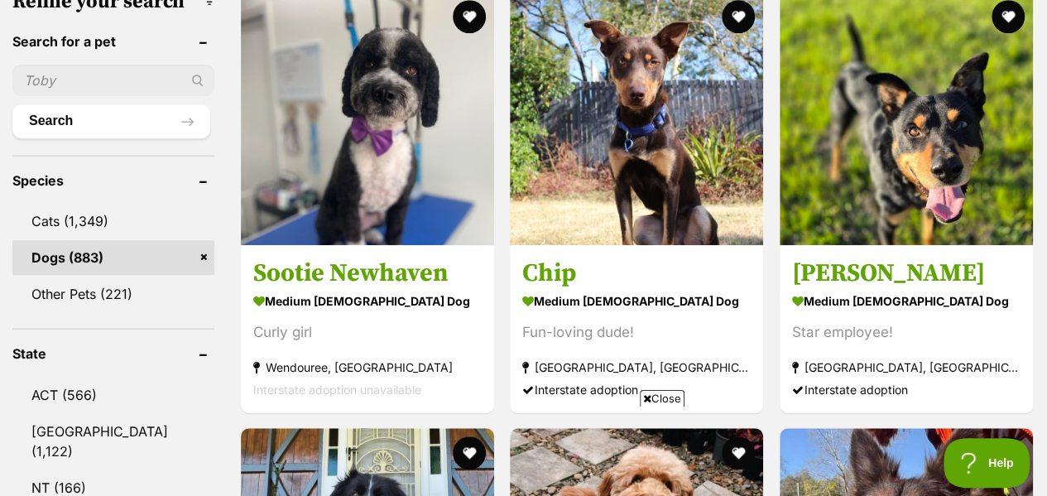
click at [655, 396] on span "Close" at bounding box center [662, 398] width 45 height 17
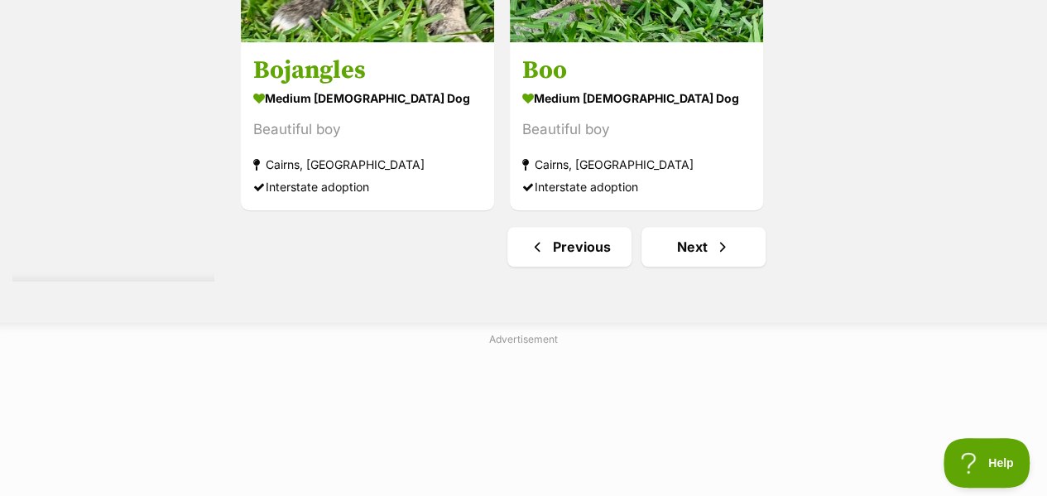
scroll to position [3885, 0]
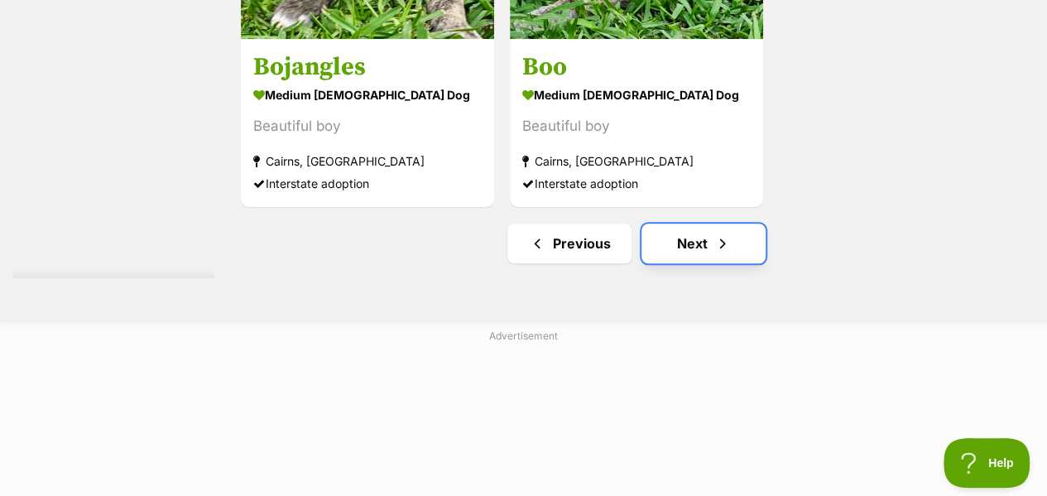
click at [730, 223] on link "Next" at bounding box center [703, 243] width 124 height 40
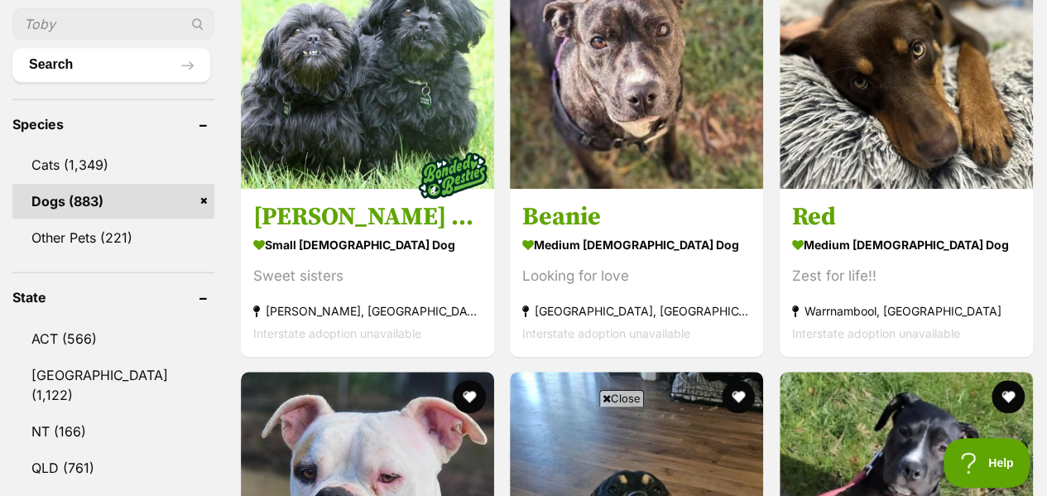
scroll to position [645, 0]
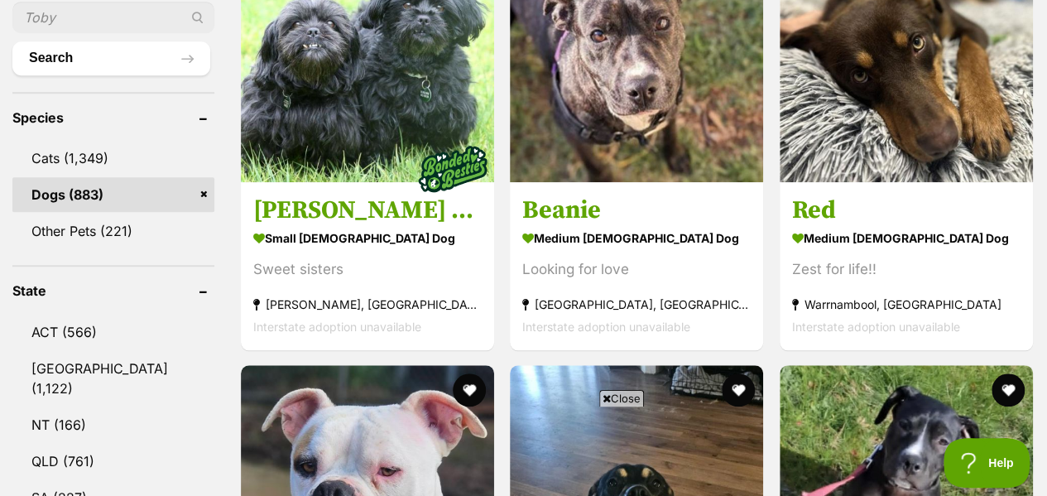
click at [621, 398] on span "Close" at bounding box center [621, 398] width 45 height 17
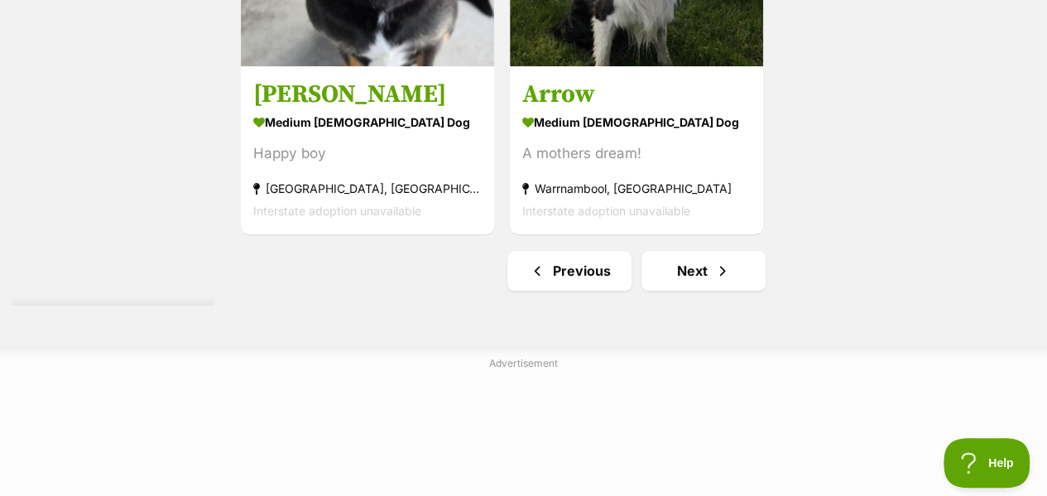
scroll to position [3866, 0]
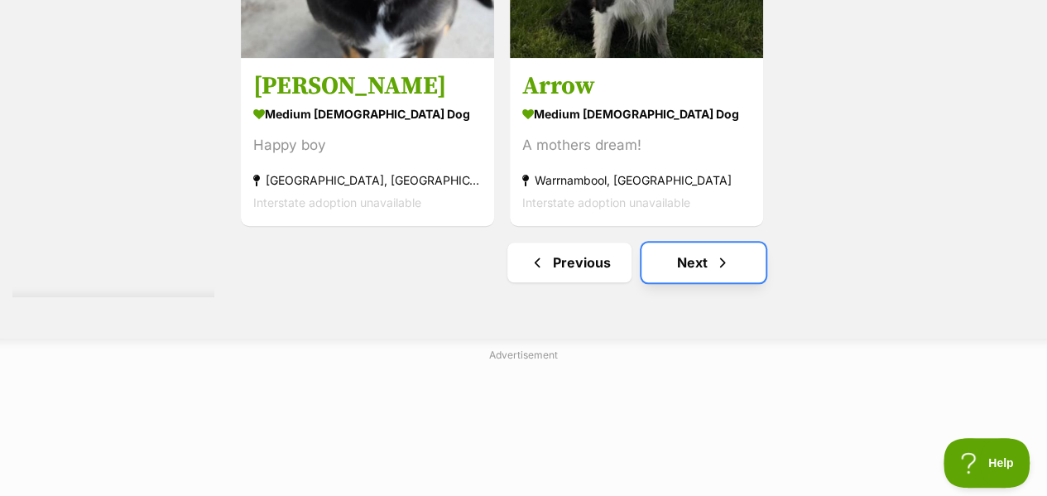
click at [722, 252] on span "Next page" at bounding box center [722, 262] width 17 height 20
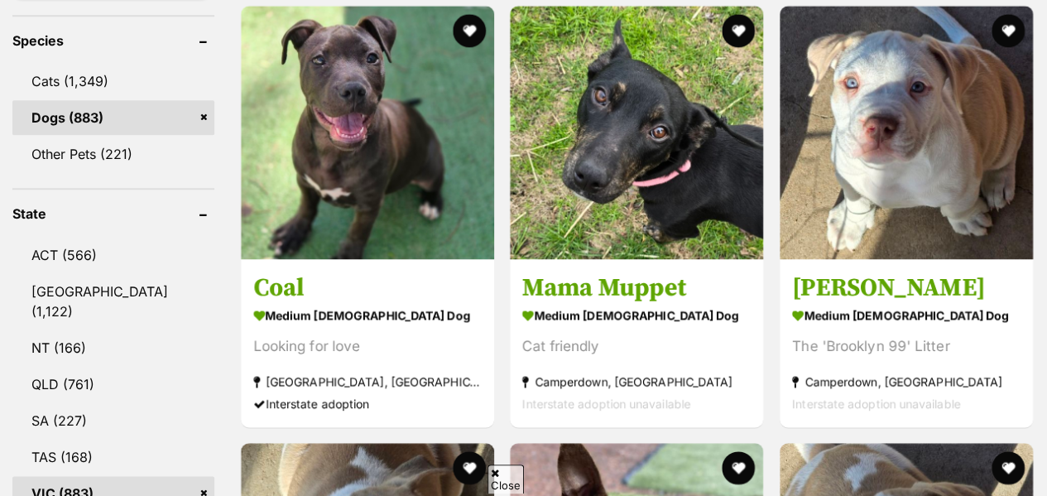
scroll to position [723, 0]
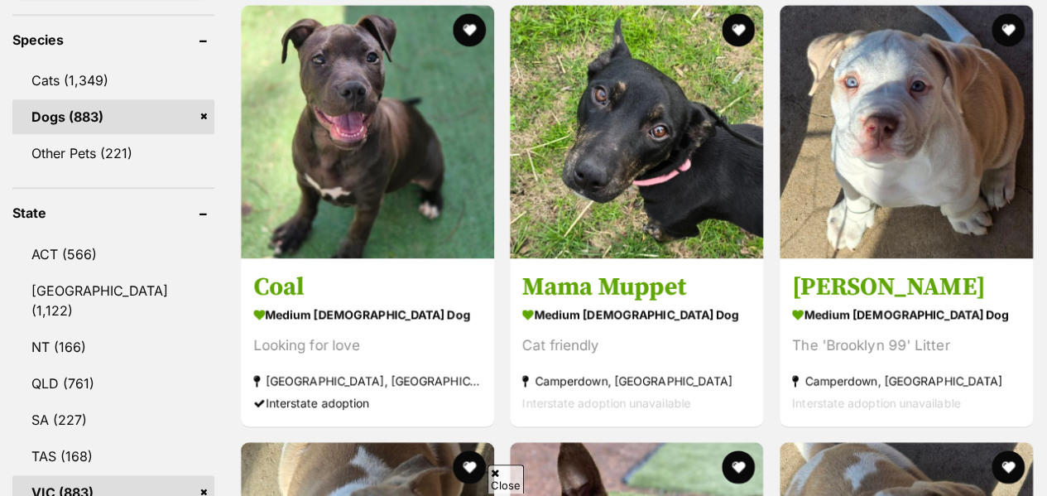
click at [501, 476] on span "Close" at bounding box center [505, 478] width 36 height 29
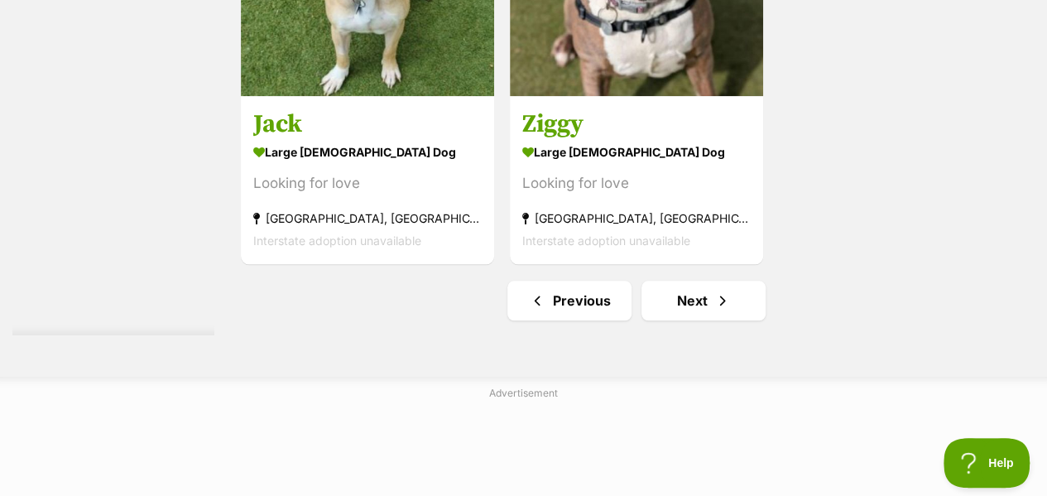
scroll to position [3983, 0]
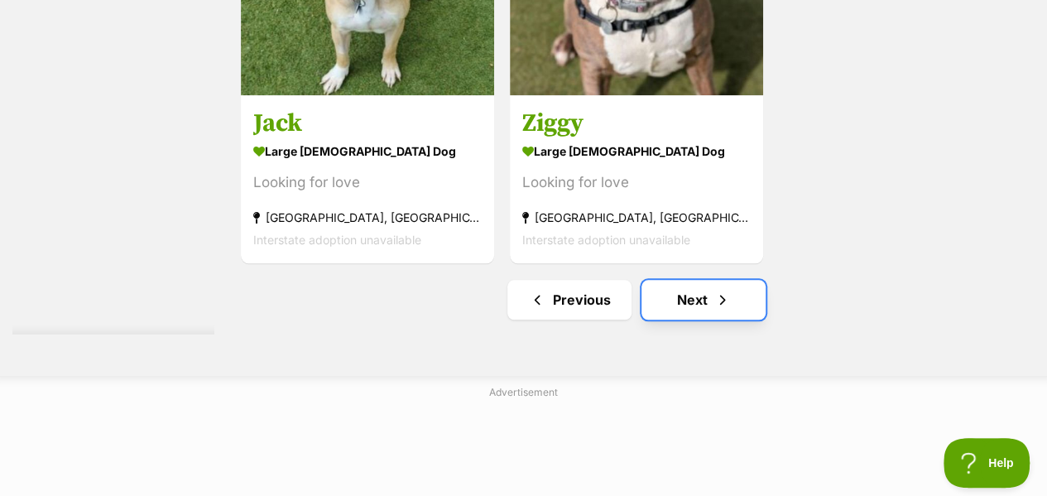
click at [723, 290] on span "Next page" at bounding box center [722, 300] width 17 height 20
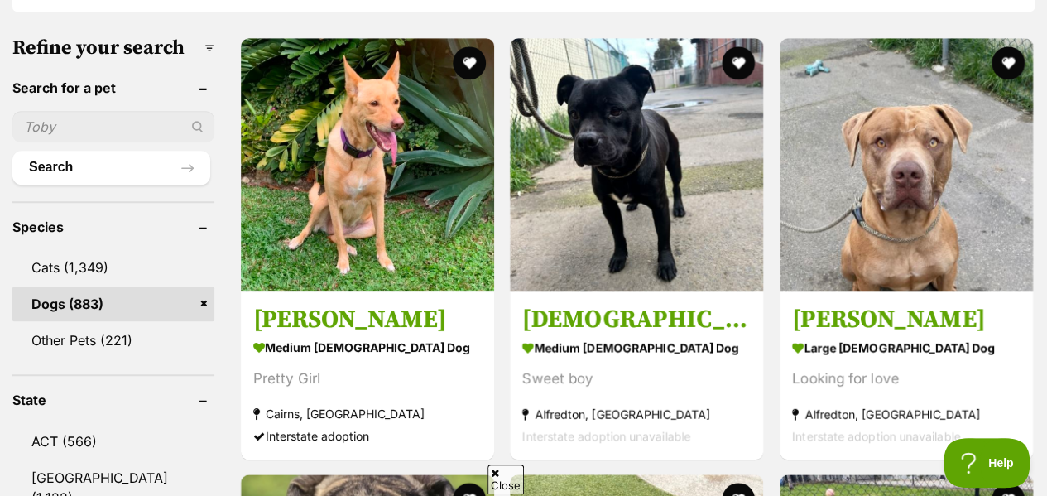
click at [515, 476] on span "Close" at bounding box center [505, 478] width 36 height 29
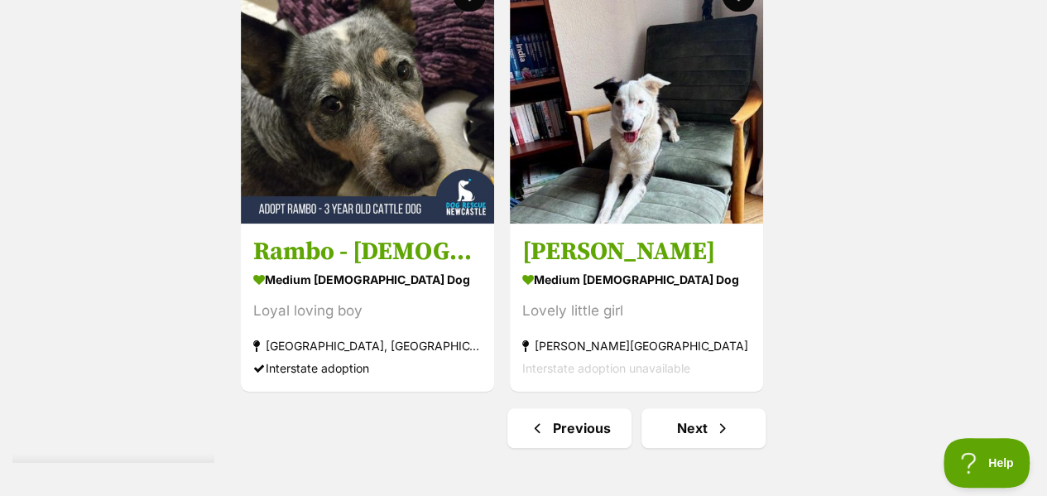
scroll to position [3780, 0]
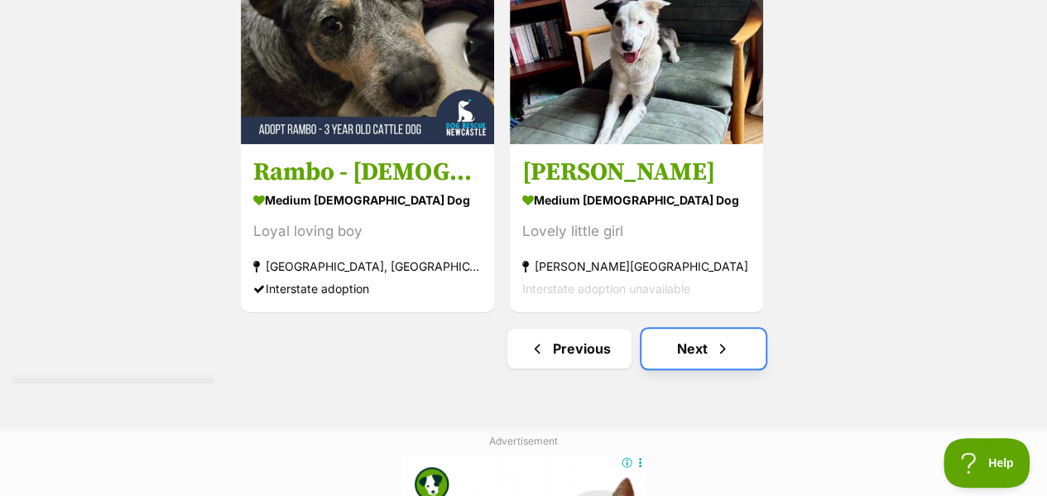
click at [717, 333] on link "Next" at bounding box center [703, 348] width 124 height 40
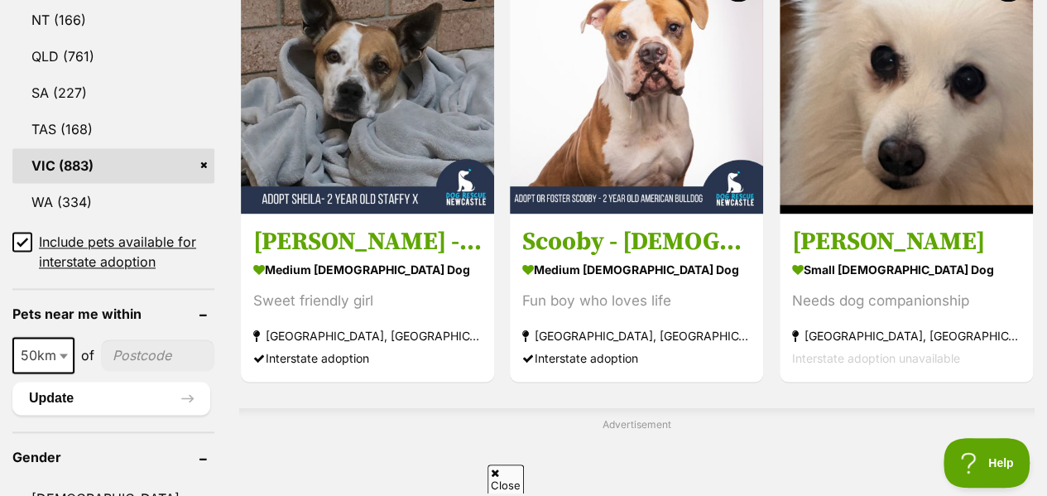
click at [505, 481] on span "Close" at bounding box center [505, 478] width 36 height 29
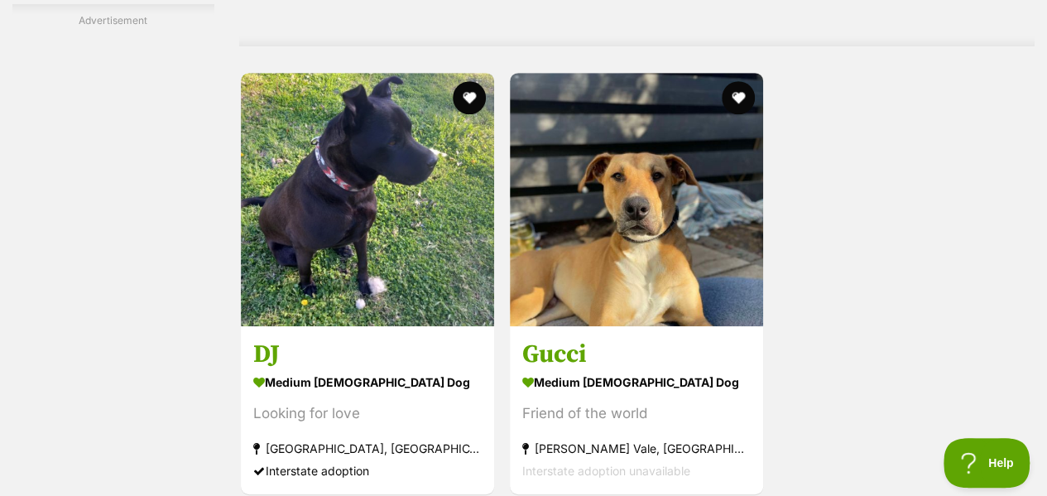
scroll to position [3750, 0]
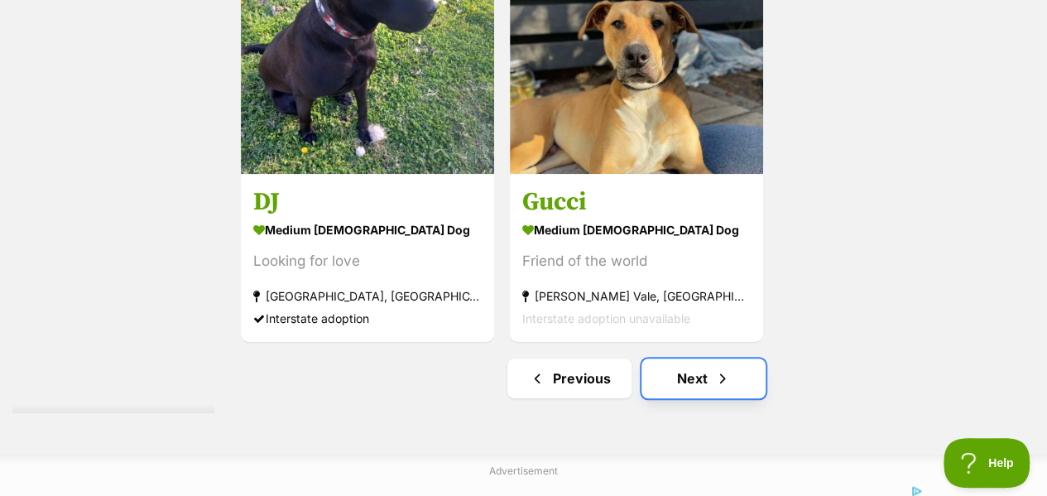
click at [682, 358] on link "Next" at bounding box center [703, 378] width 124 height 40
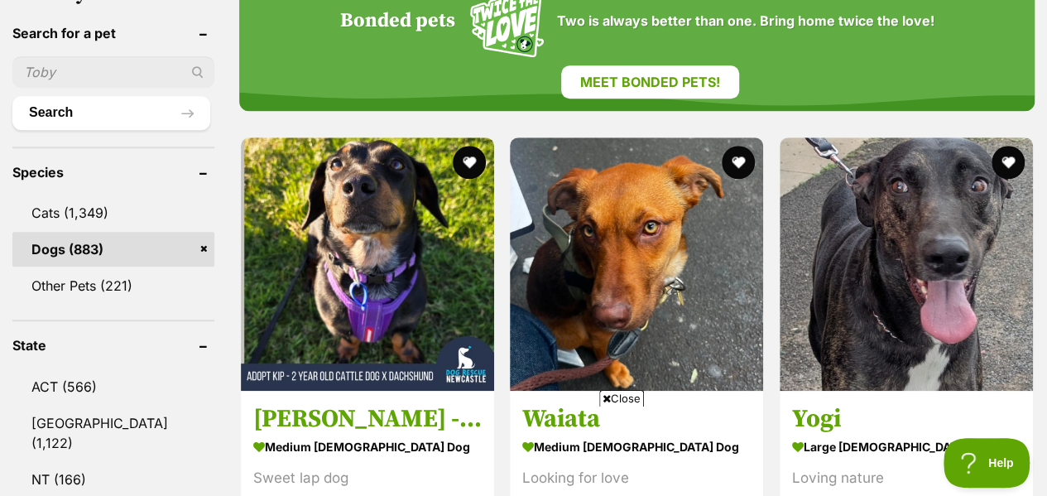
scroll to position [592, 0]
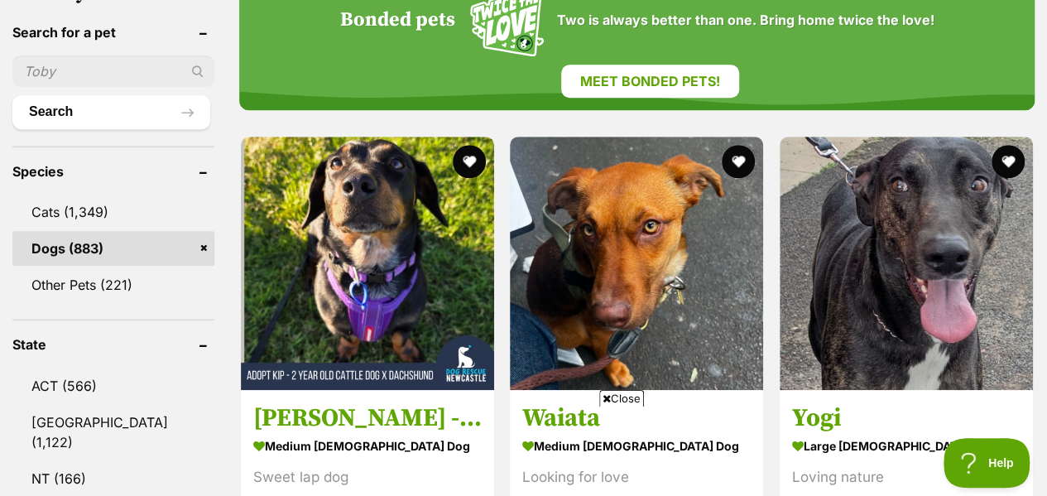
click at [613, 395] on span "Close" at bounding box center [621, 398] width 45 height 17
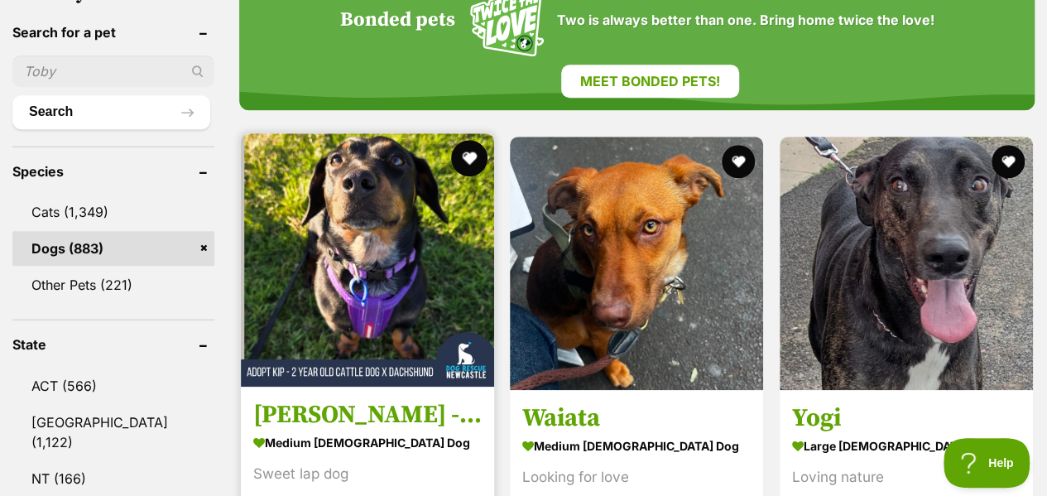
click at [467, 140] on button "favourite" at bounding box center [469, 158] width 36 height 36
click at [407, 310] on img at bounding box center [367, 259] width 253 height 253
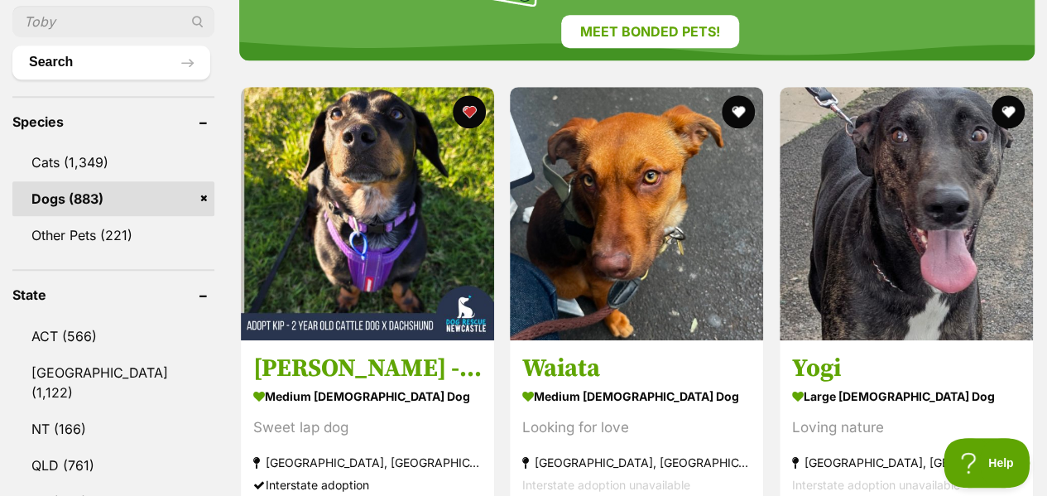
scroll to position [549, 0]
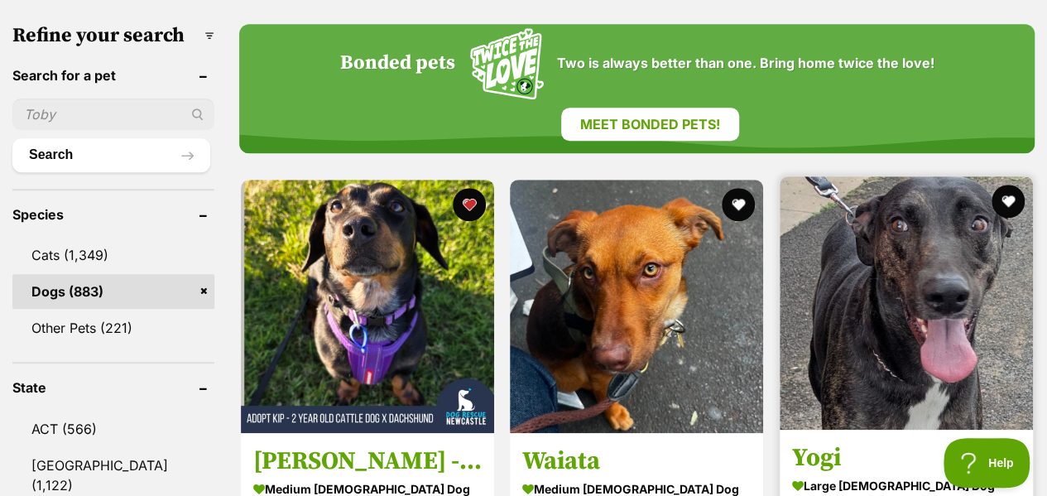
click at [867, 239] on img at bounding box center [905, 302] width 253 height 253
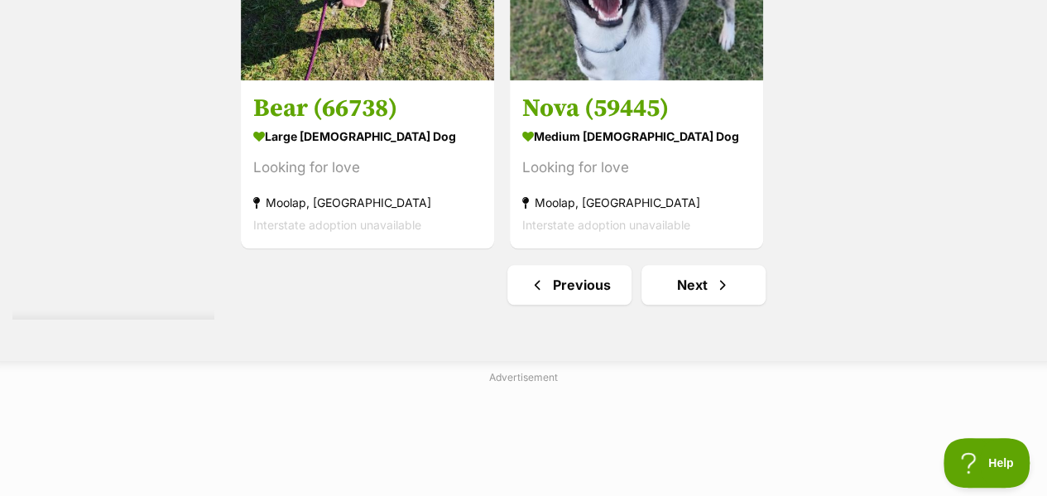
scroll to position [4003, 0]
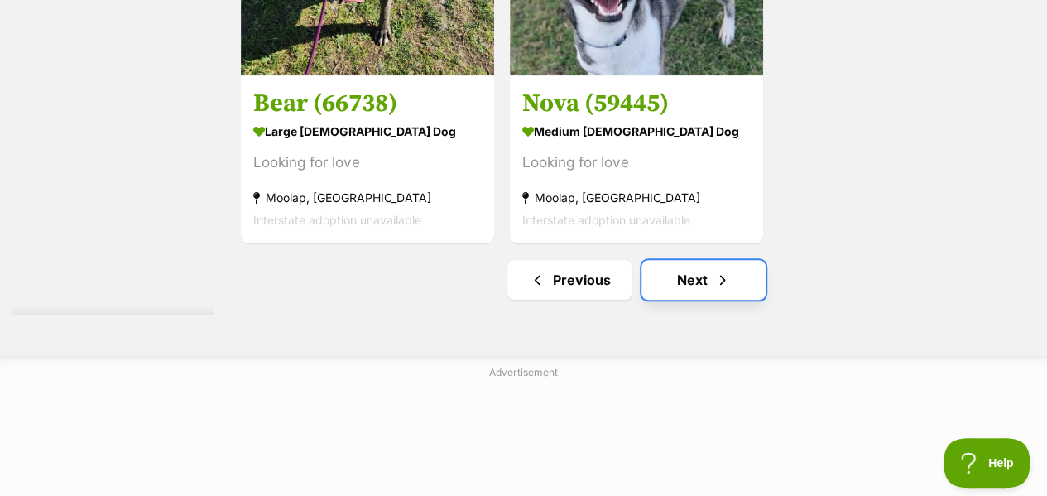
click at [725, 270] on span "Next page" at bounding box center [722, 280] width 17 height 20
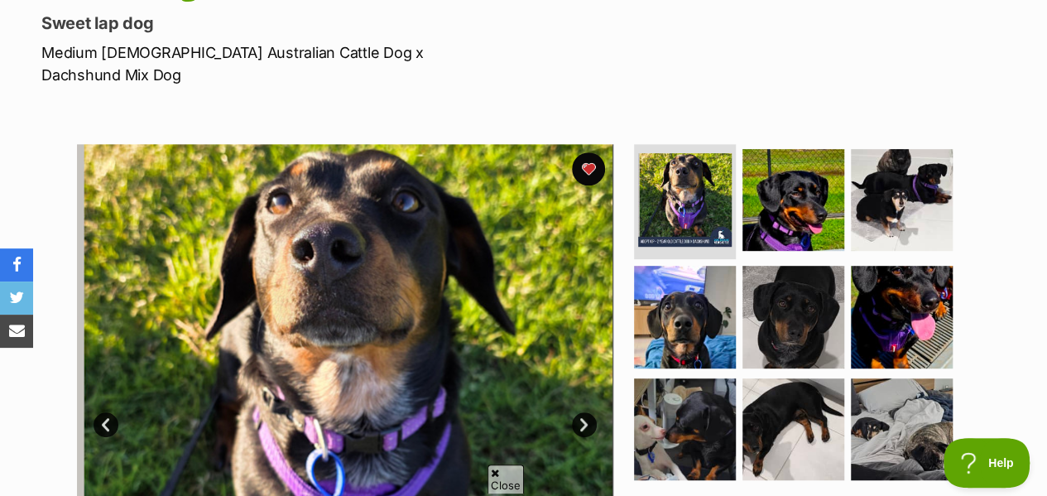
scroll to position [329, 0]
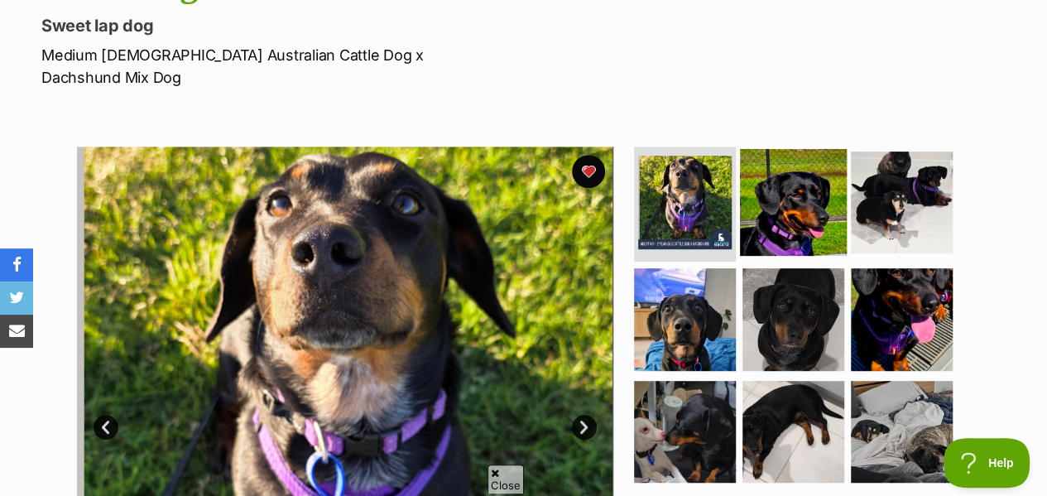
click at [773, 148] on img at bounding box center [793, 201] width 107 height 107
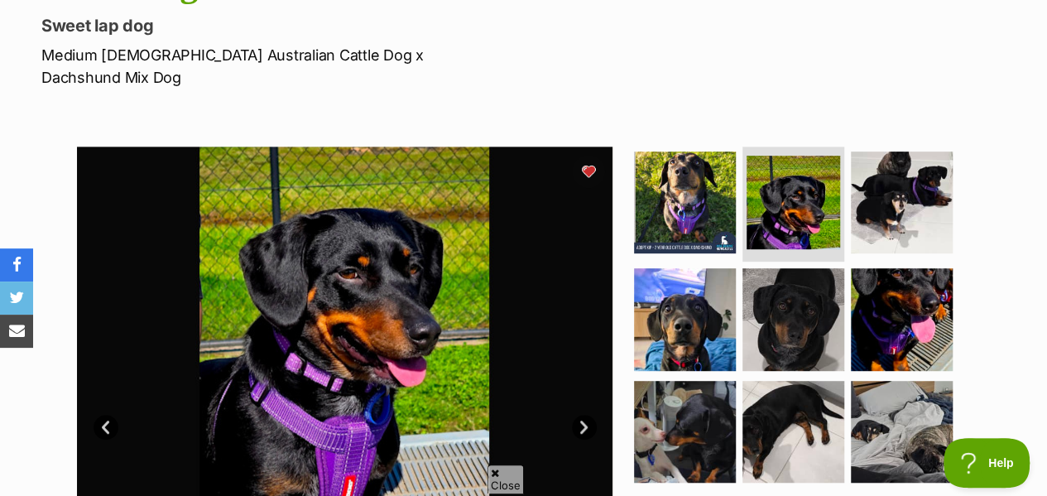
scroll to position [0, 0]
click at [501, 479] on span "Close" at bounding box center [505, 478] width 36 height 29
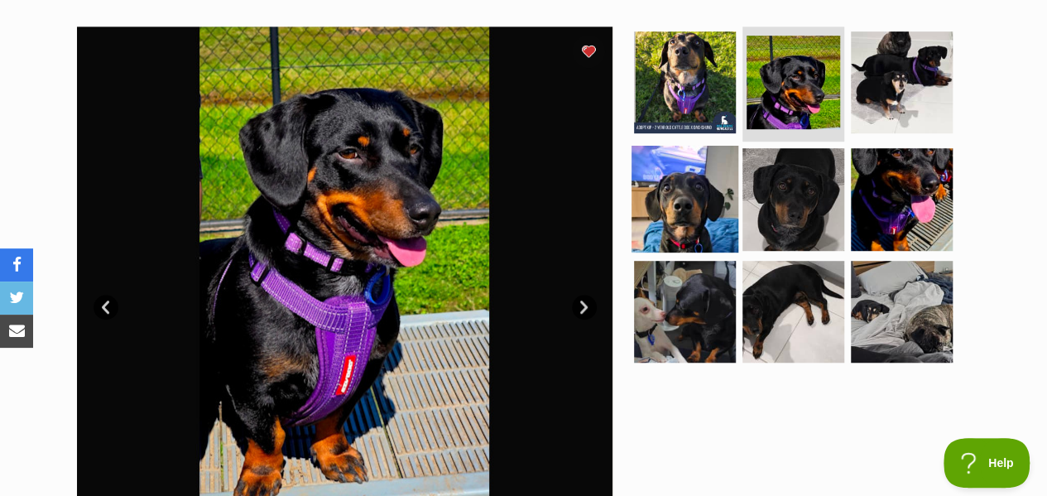
click at [720, 146] on img at bounding box center [684, 199] width 107 height 107
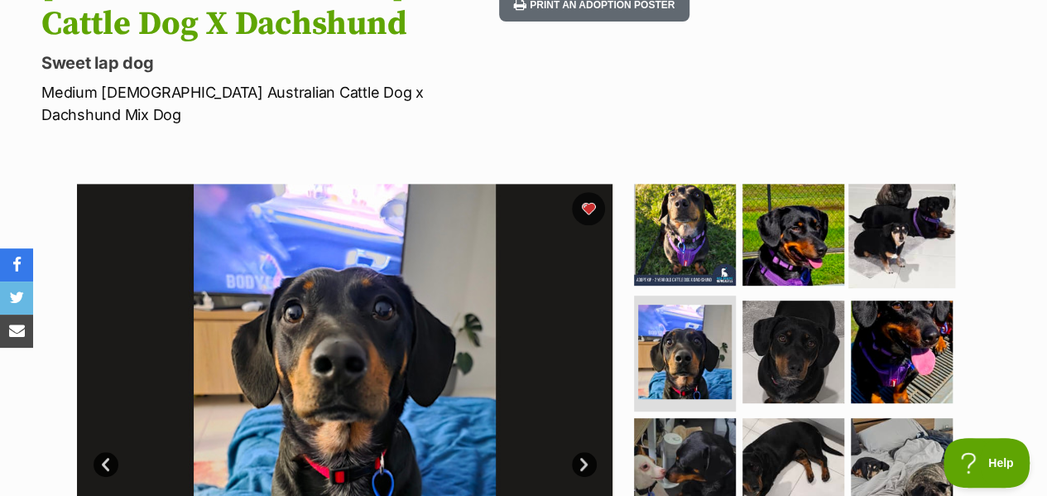
scroll to position [291, 0]
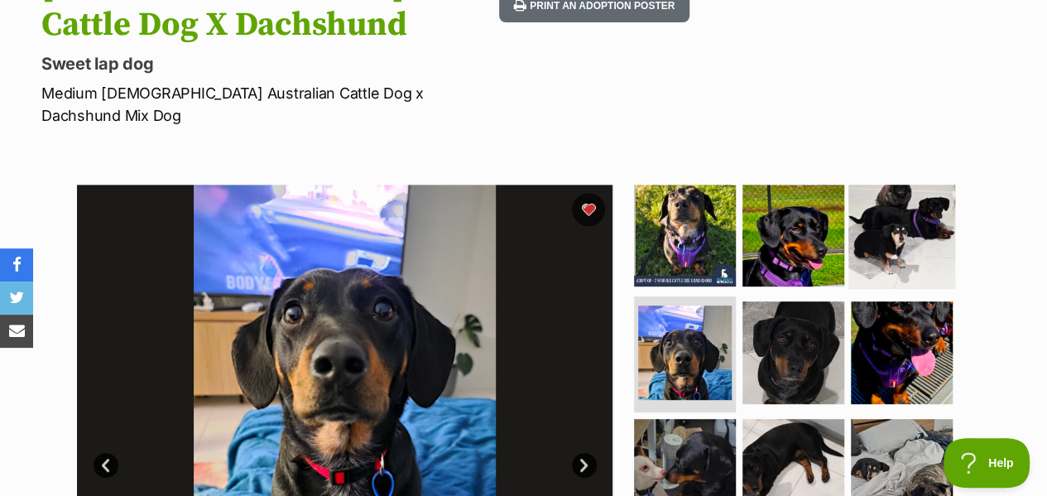
click at [878, 181] on img at bounding box center [901, 234] width 107 height 107
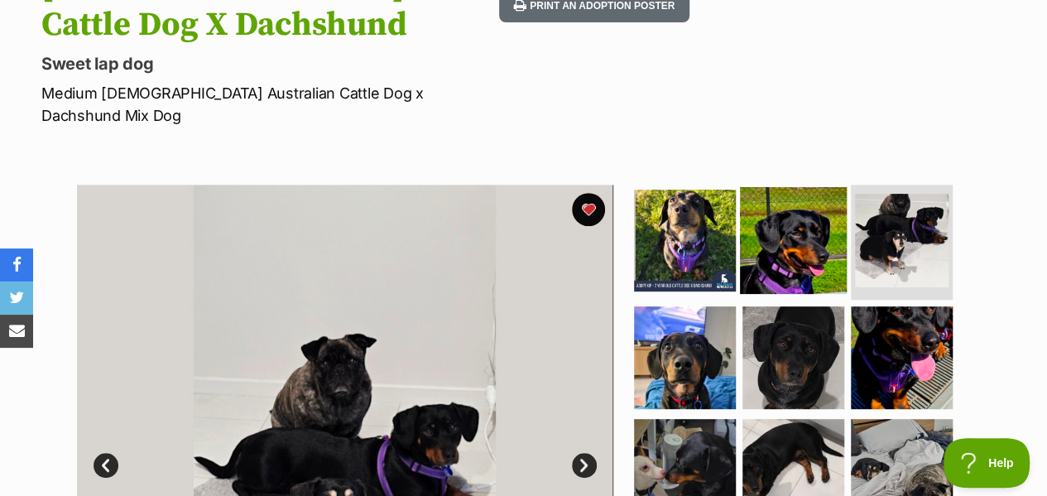
click at [789, 186] on img at bounding box center [793, 239] width 107 height 107
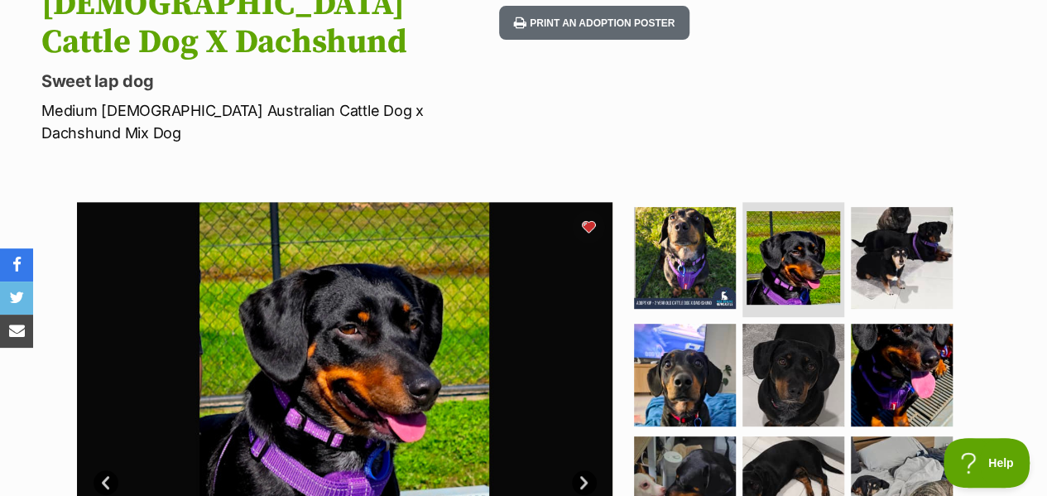
scroll to position [0, 0]
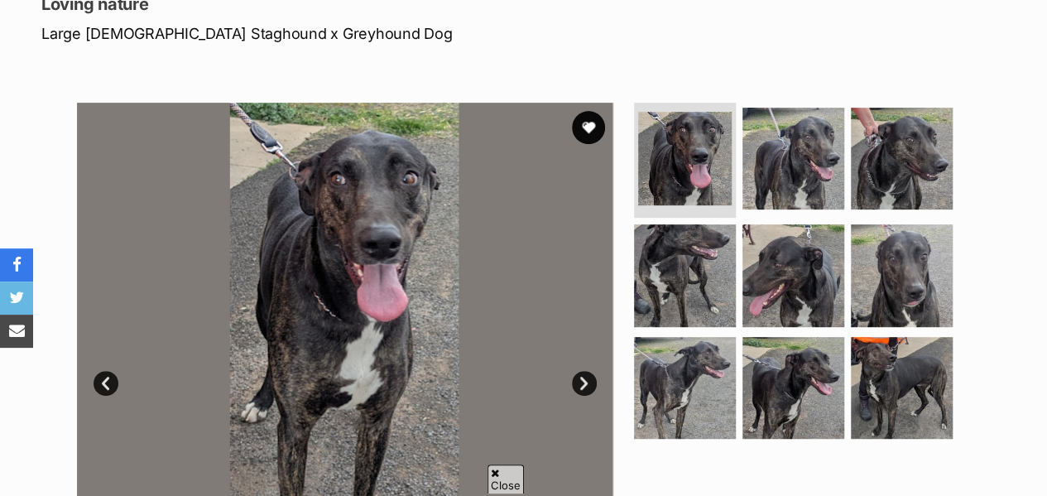
scroll to position [386, 0]
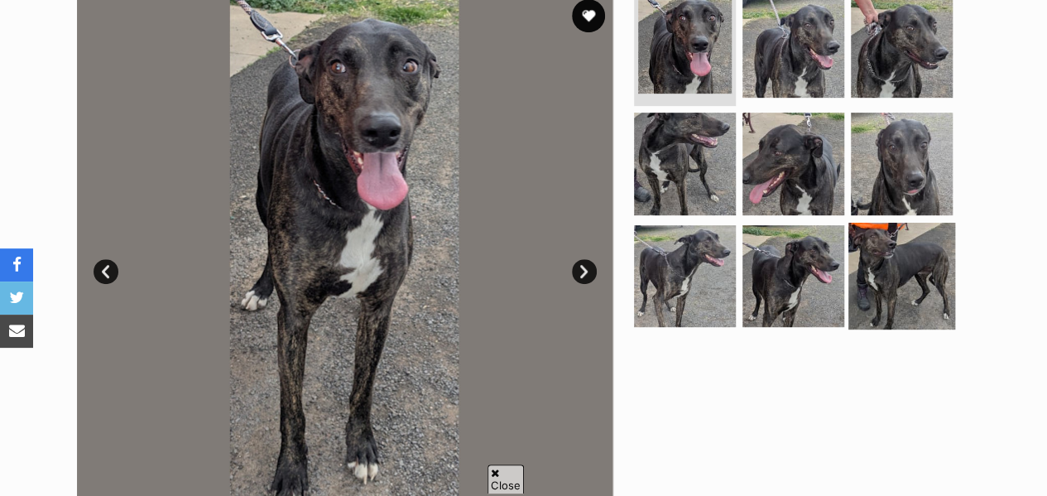
click at [875, 247] on img at bounding box center [901, 276] width 107 height 107
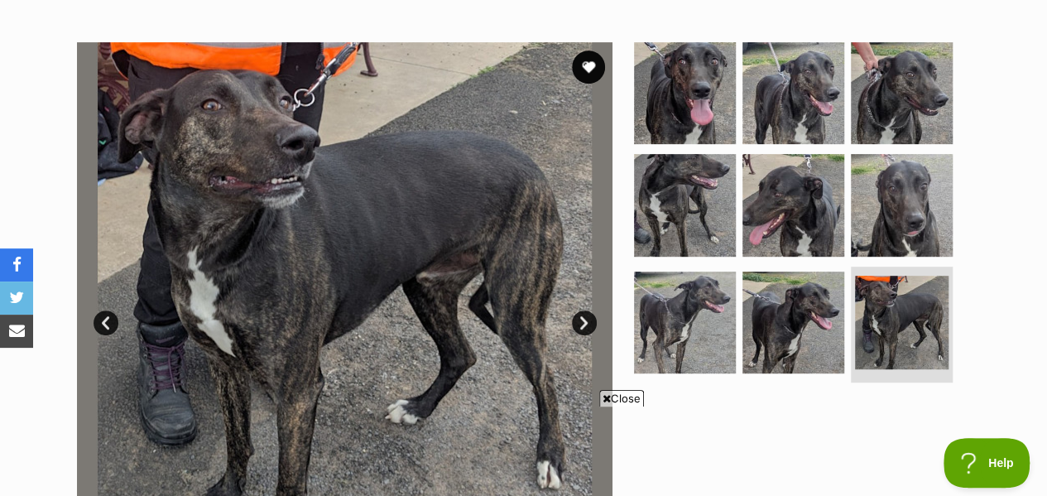
scroll to position [0, 0]
click at [616, 396] on span "Close" at bounding box center [621, 398] width 45 height 17
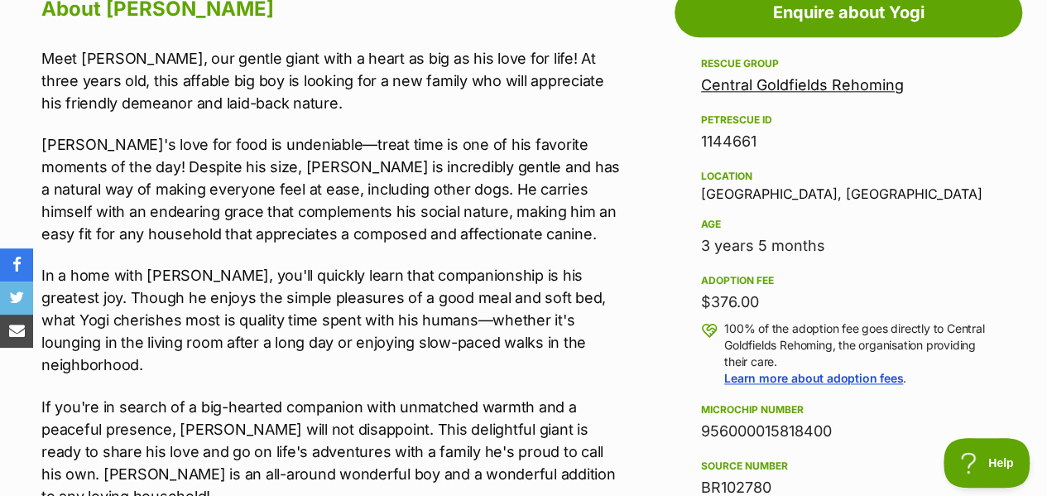
scroll to position [976, 0]
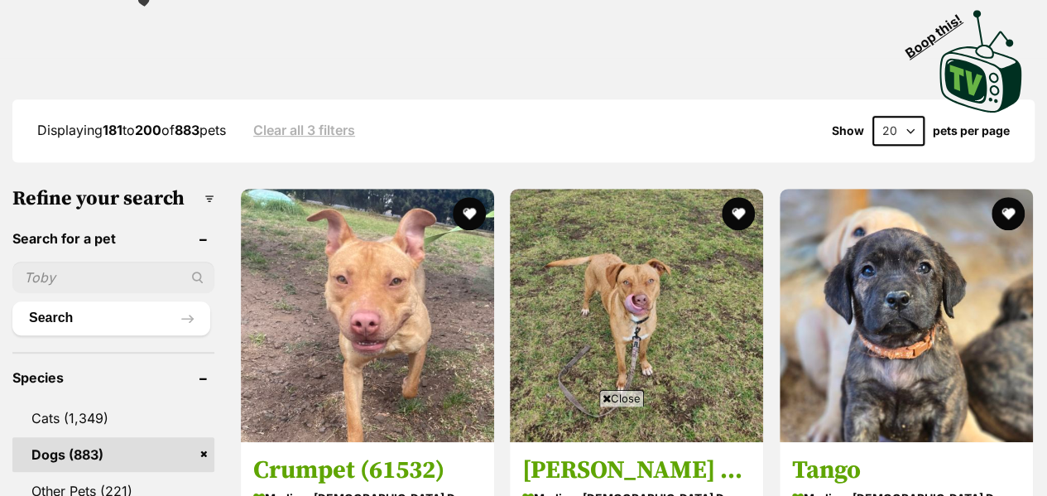
click at [627, 392] on span "Close" at bounding box center [621, 398] width 45 height 17
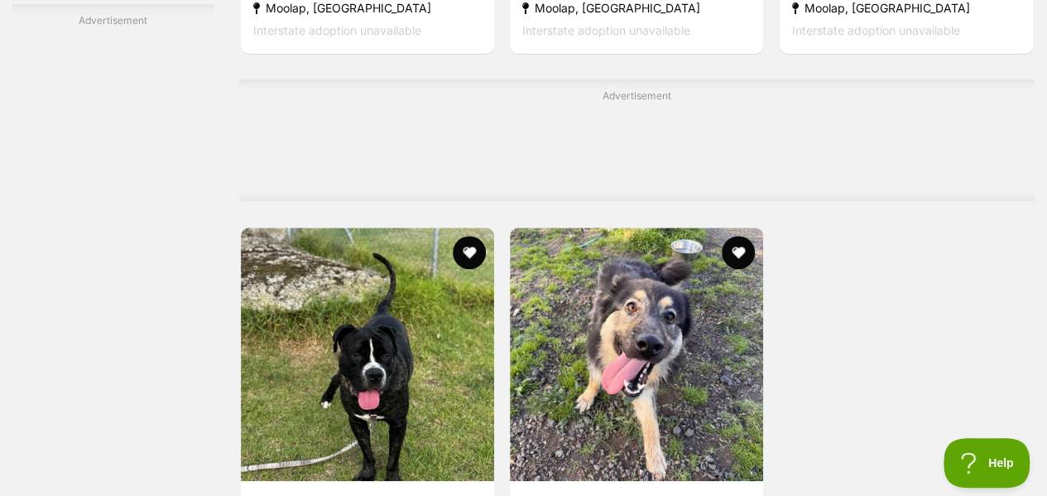
scroll to position [3641, 0]
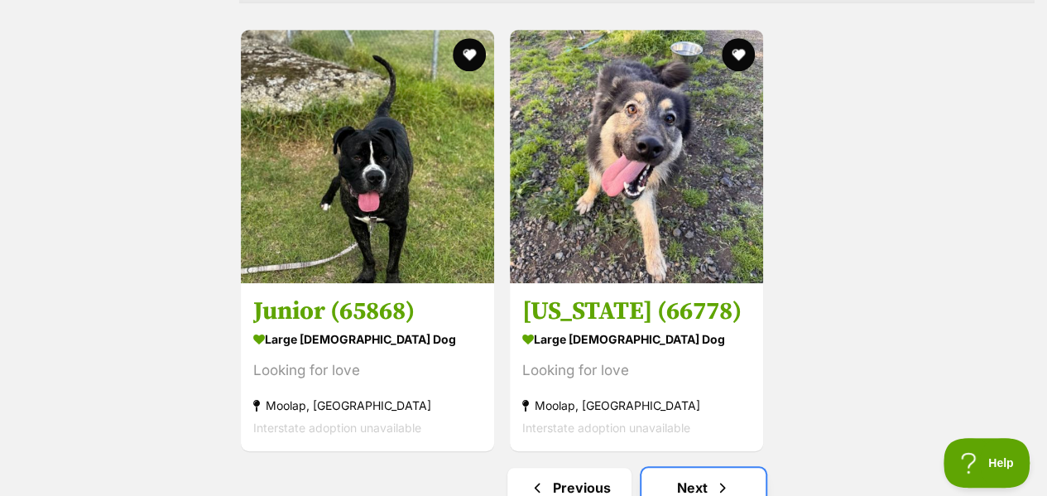
click at [686, 467] on link "Next" at bounding box center [703, 487] width 124 height 40
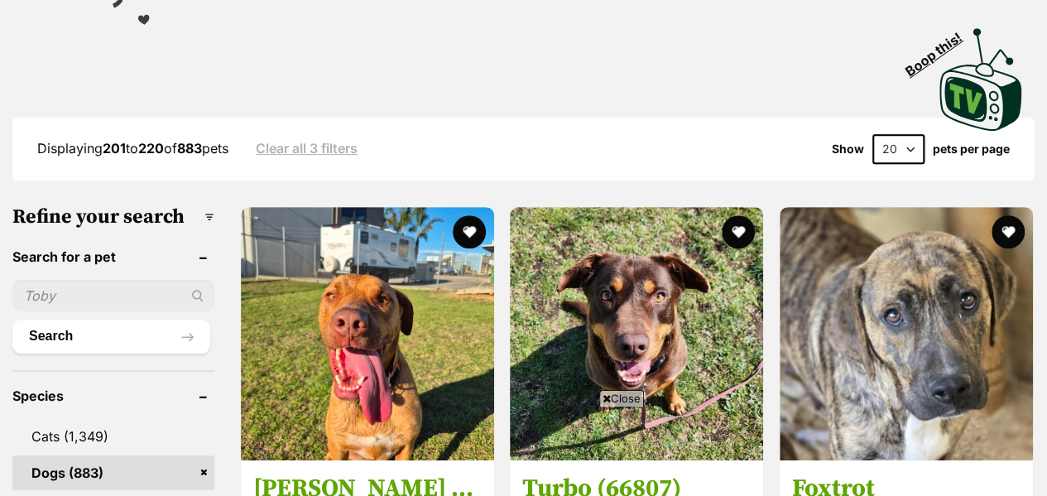
click at [622, 401] on span "Close" at bounding box center [621, 398] width 45 height 17
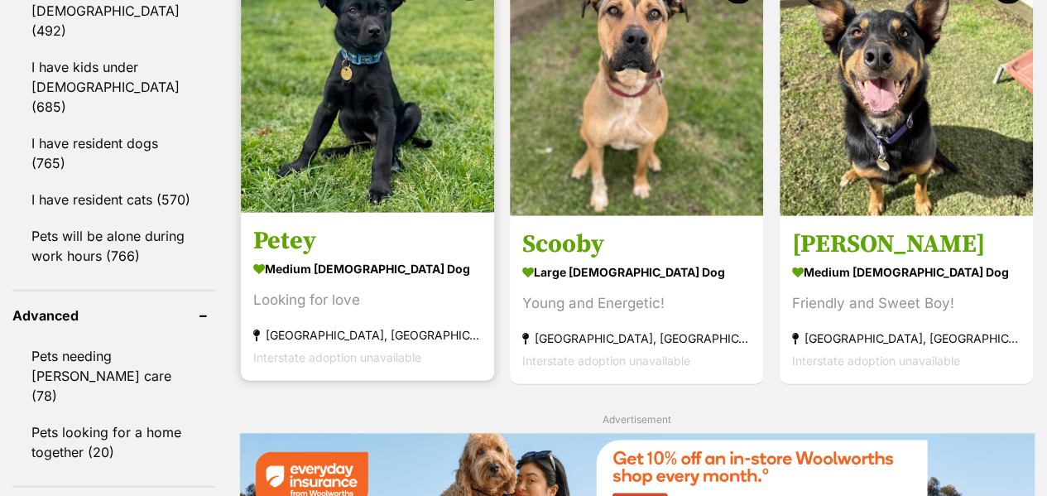
scroll to position [1981, 0]
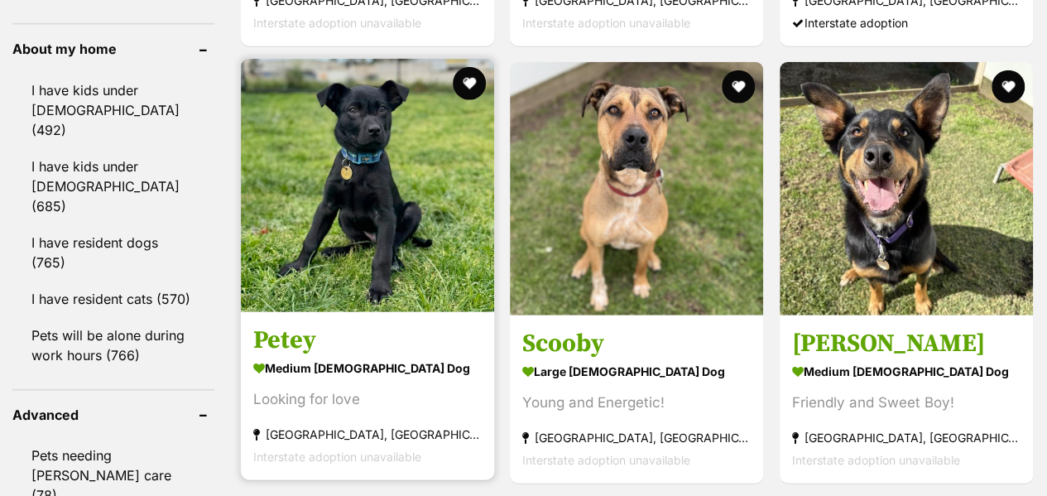
click at [405, 282] on img at bounding box center [367, 185] width 253 height 253
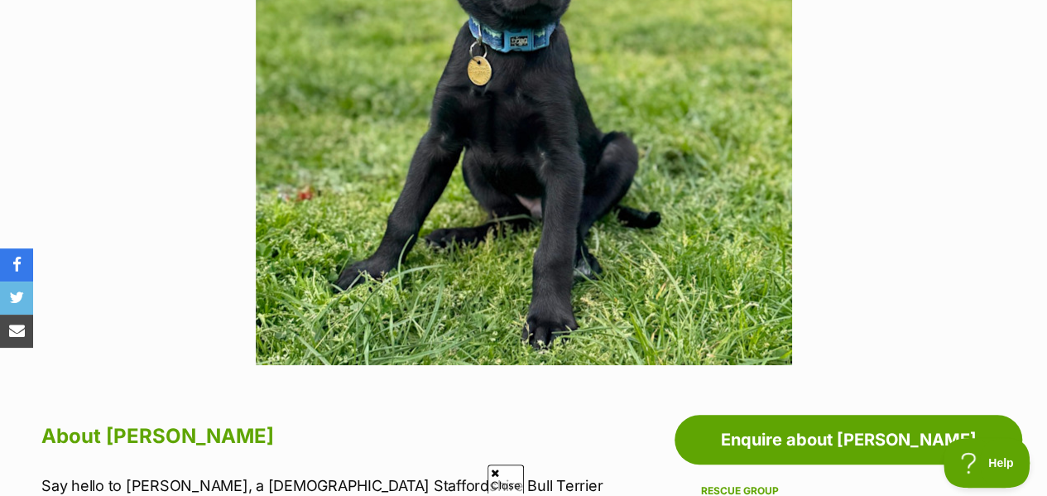
click at [501, 476] on span "Close" at bounding box center [505, 478] width 36 height 29
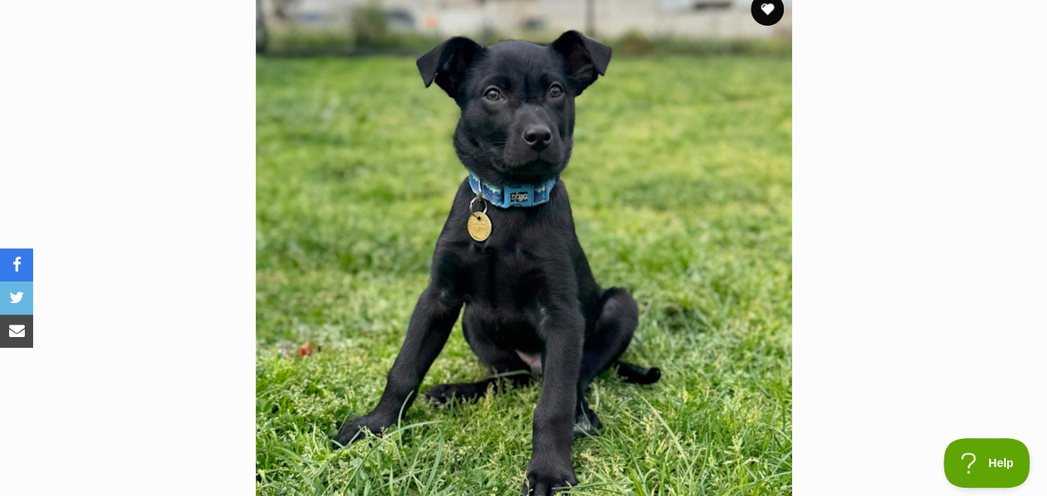
scroll to position [324, 0]
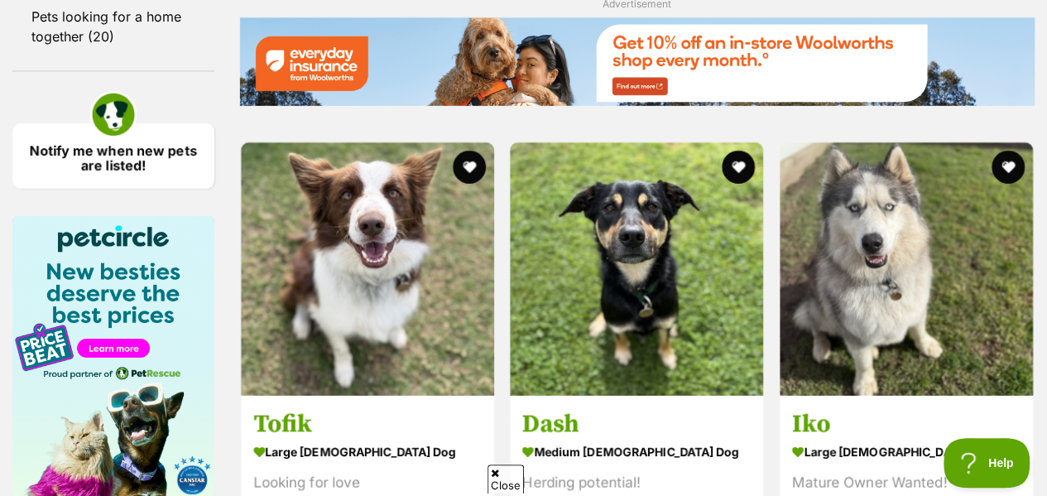
click at [507, 484] on span "Close" at bounding box center [505, 478] width 36 height 29
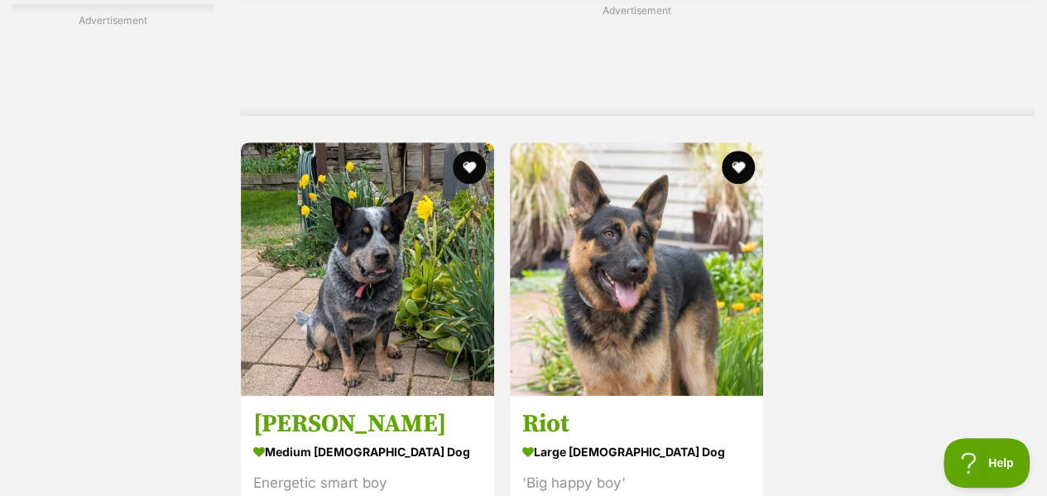
scroll to position [3656, 0]
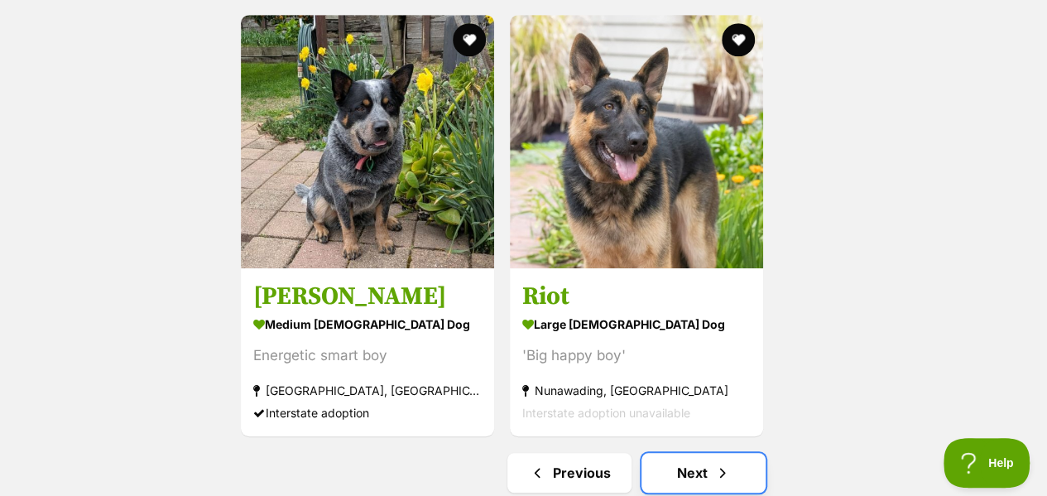
click at [708, 453] on link "Next" at bounding box center [703, 473] width 124 height 40
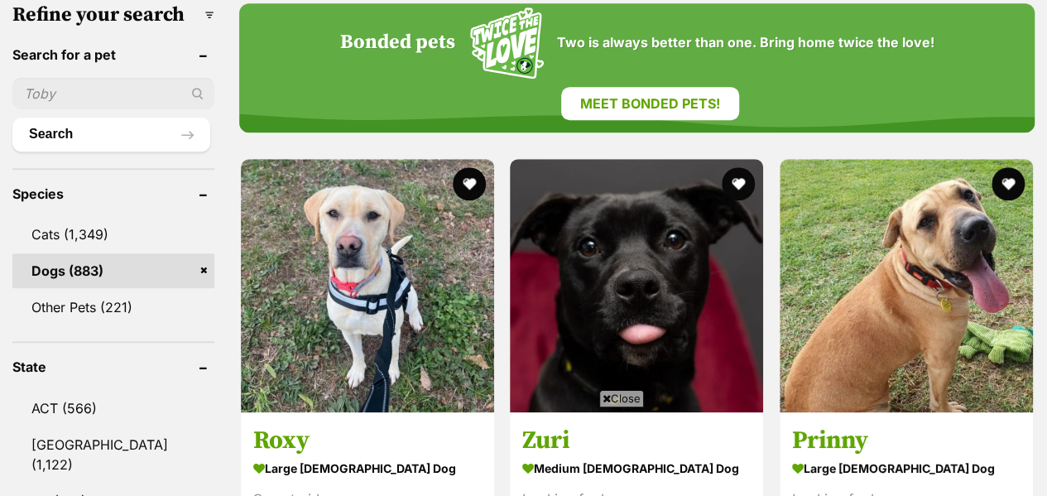
click at [627, 401] on span "Close" at bounding box center [621, 398] width 45 height 17
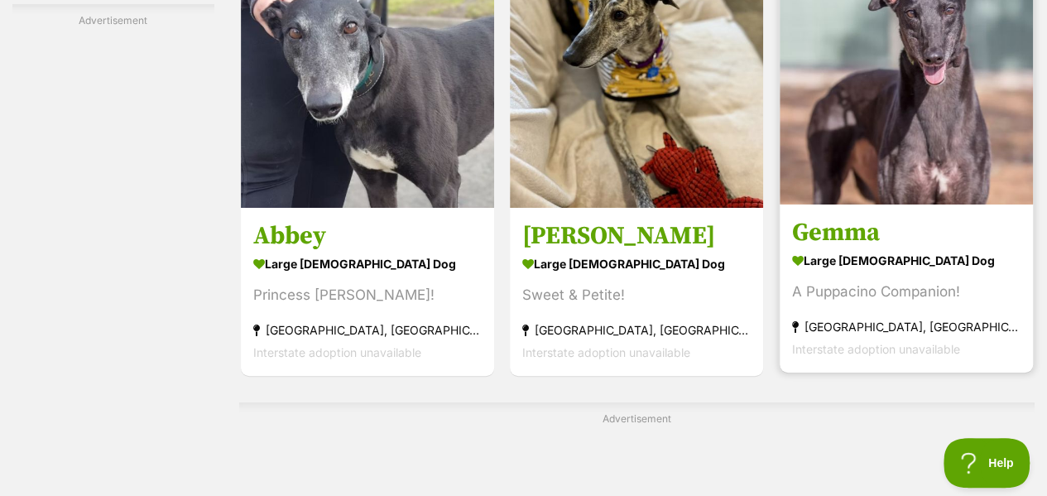
click at [907, 280] on div "A Puppacino Companion!" at bounding box center [906, 291] width 228 height 22
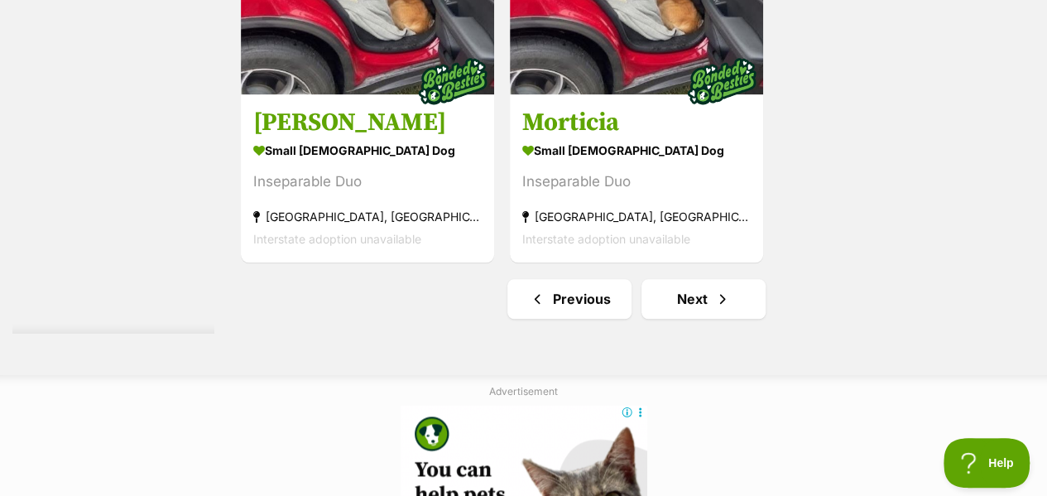
scroll to position [3995, 0]
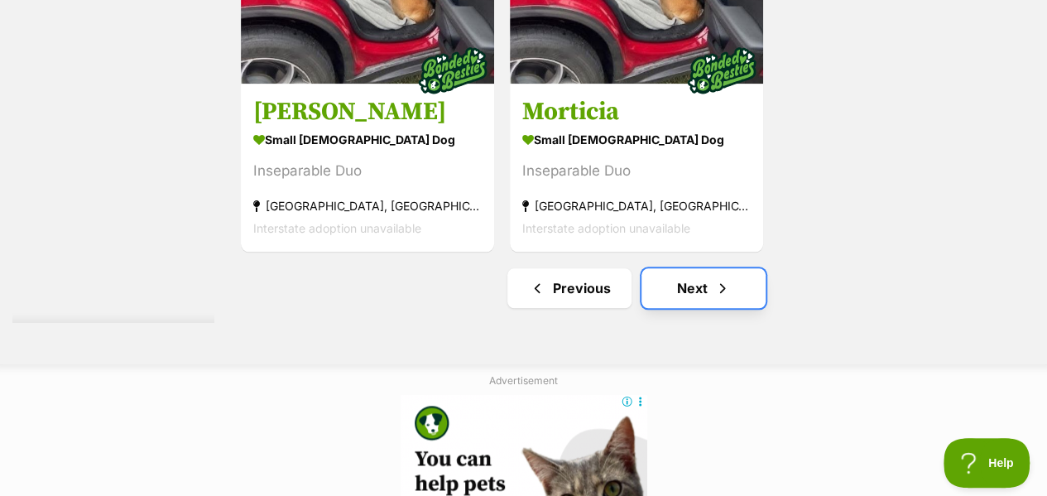
click at [736, 271] on link "Next" at bounding box center [703, 288] width 124 height 40
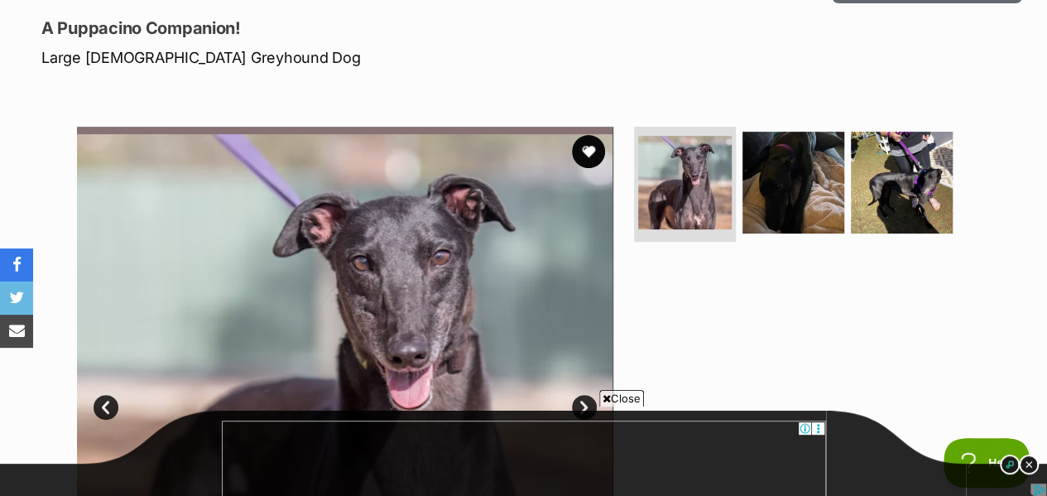
scroll to position [258, 0]
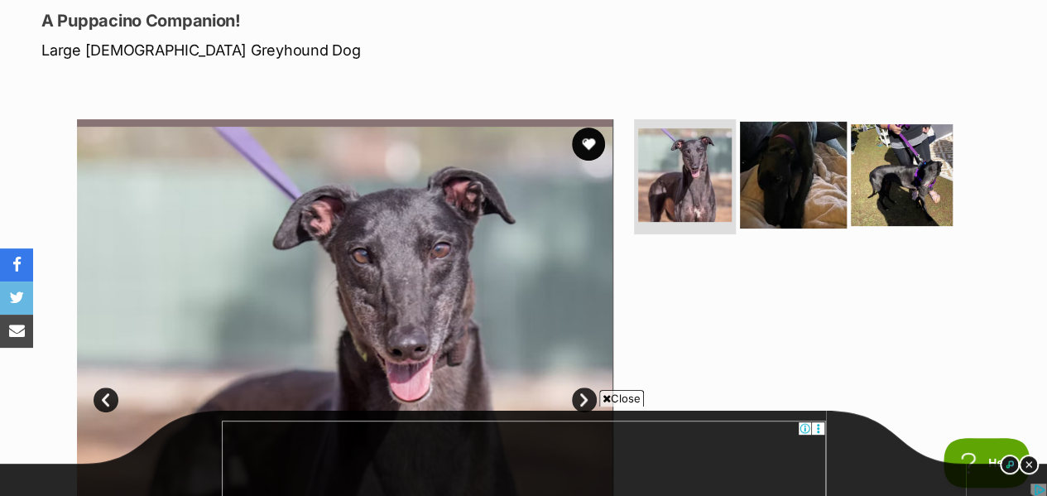
click at [775, 121] on img at bounding box center [793, 174] width 107 height 107
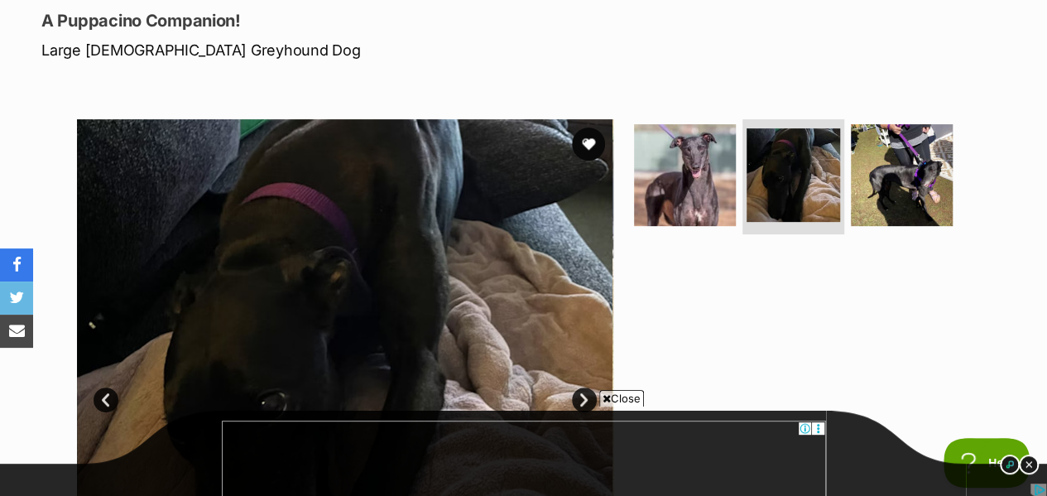
click at [624, 401] on span "Close" at bounding box center [621, 398] width 45 height 17
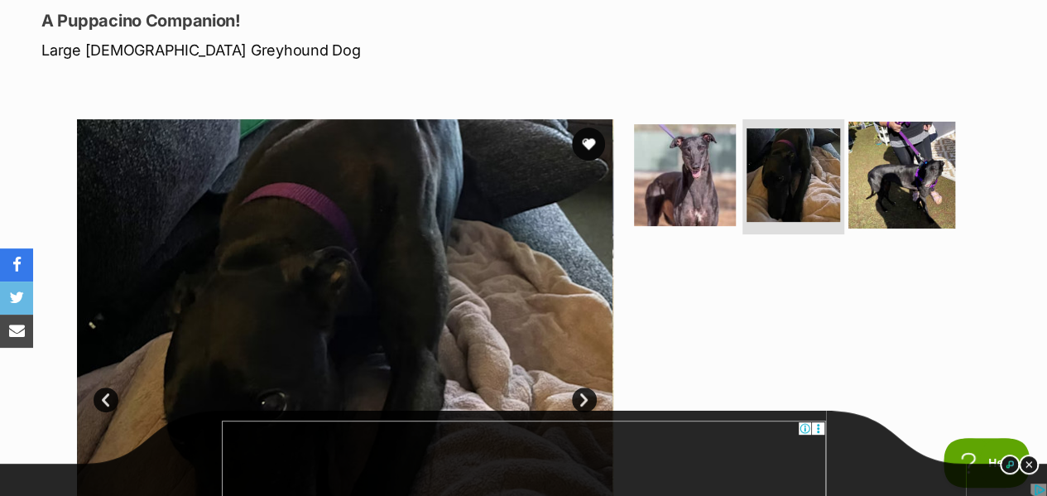
click at [899, 179] on img at bounding box center [901, 174] width 107 height 107
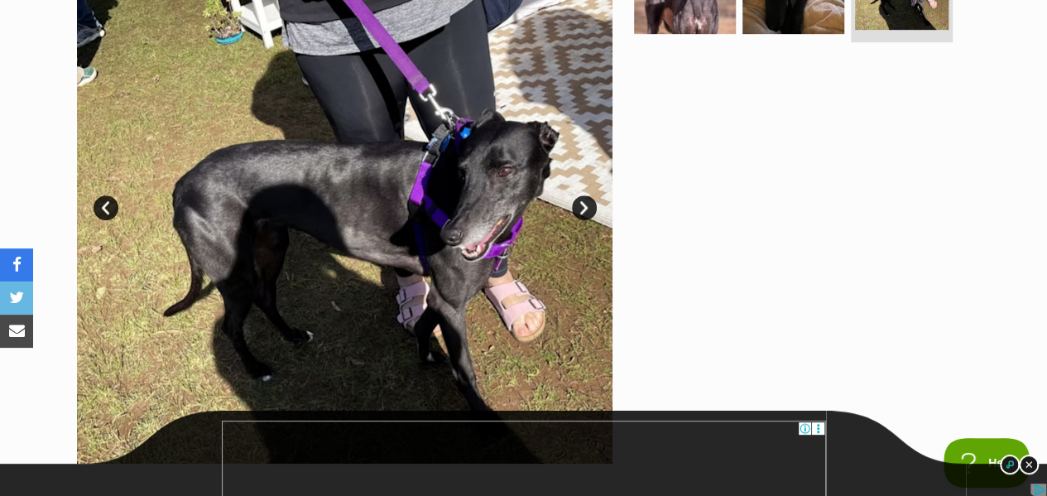
scroll to position [326, 0]
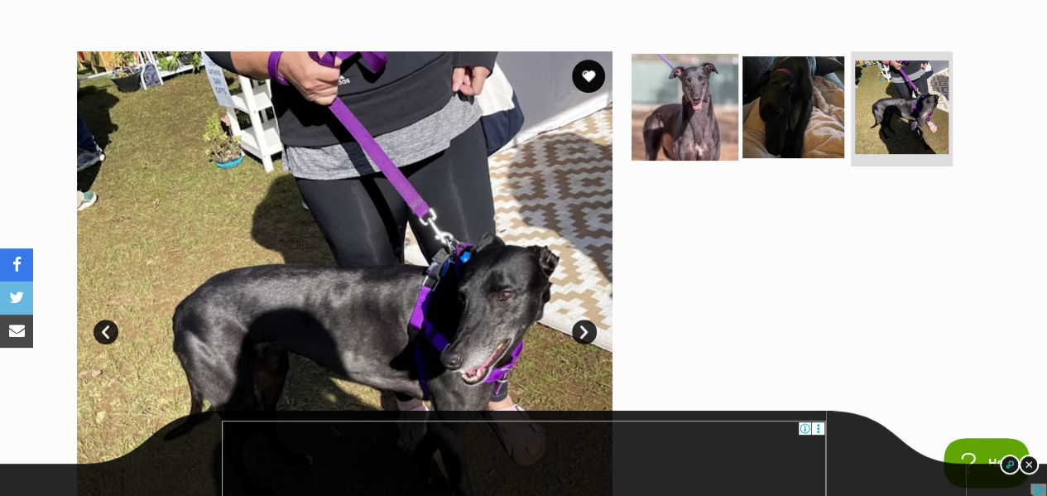
click at [664, 109] on img at bounding box center [684, 106] width 107 height 107
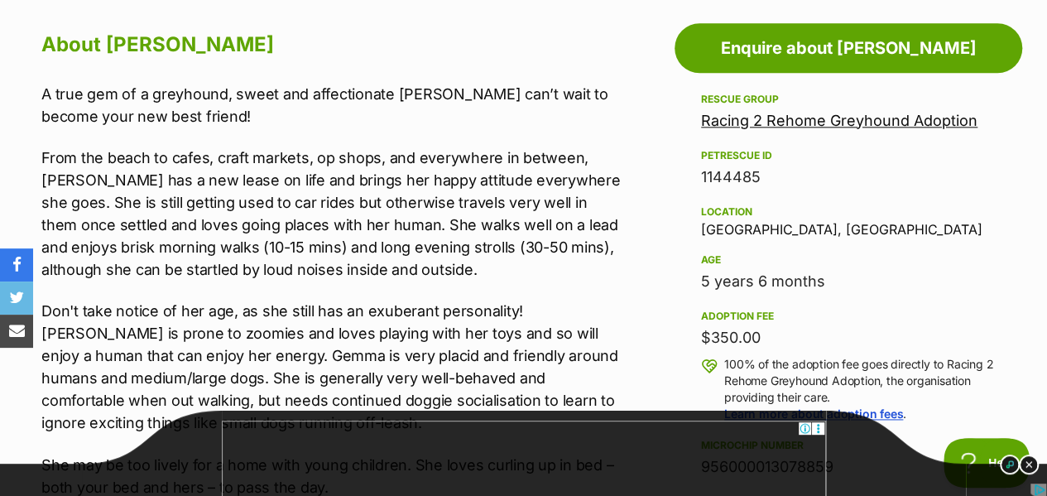
scroll to position [939, 0]
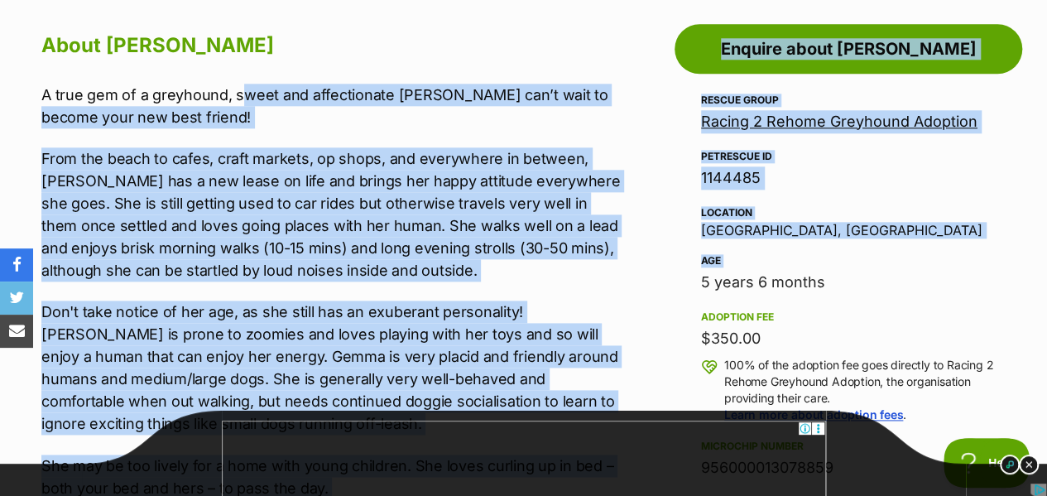
drag, startPoint x: 662, startPoint y: 266, endPoint x: 225, endPoint y: 24, distance: 499.2
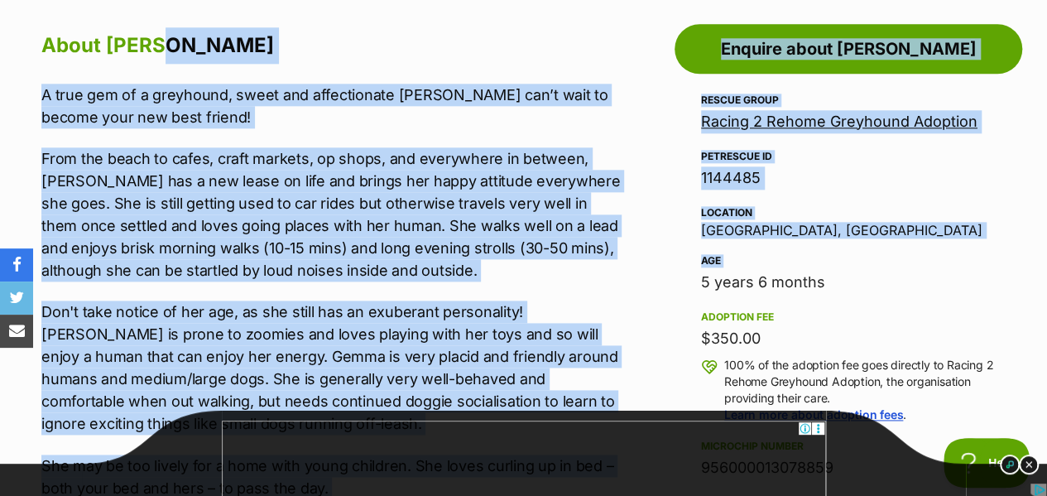
drag, startPoint x: 225, startPoint y: 24, endPoint x: 252, endPoint y: 188, distance: 166.0
click at [252, 188] on p "From the beach to cafes, craft markets, op shops, and everywhere in between, Ge…" at bounding box center [332, 214] width 582 height 134
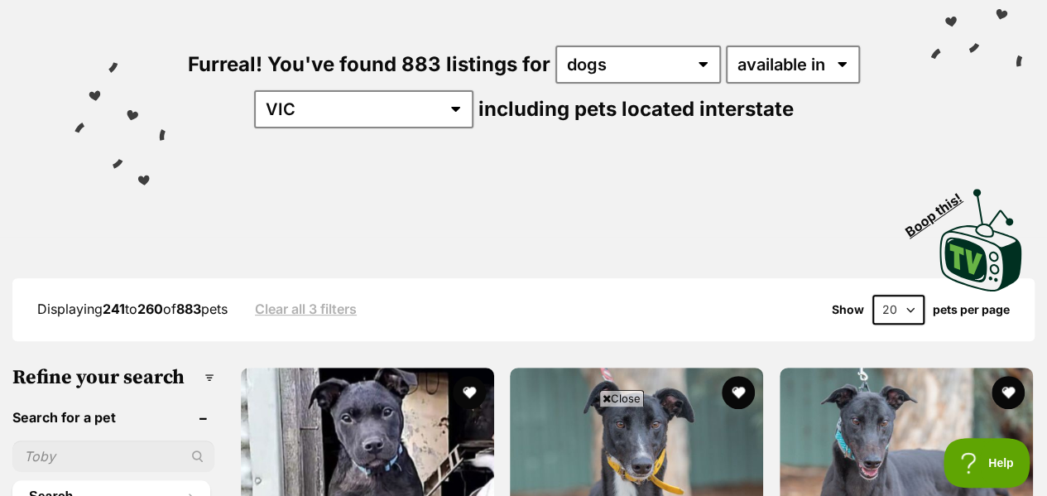
click at [626, 398] on span "Close" at bounding box center [621, 398] width 45 height 17
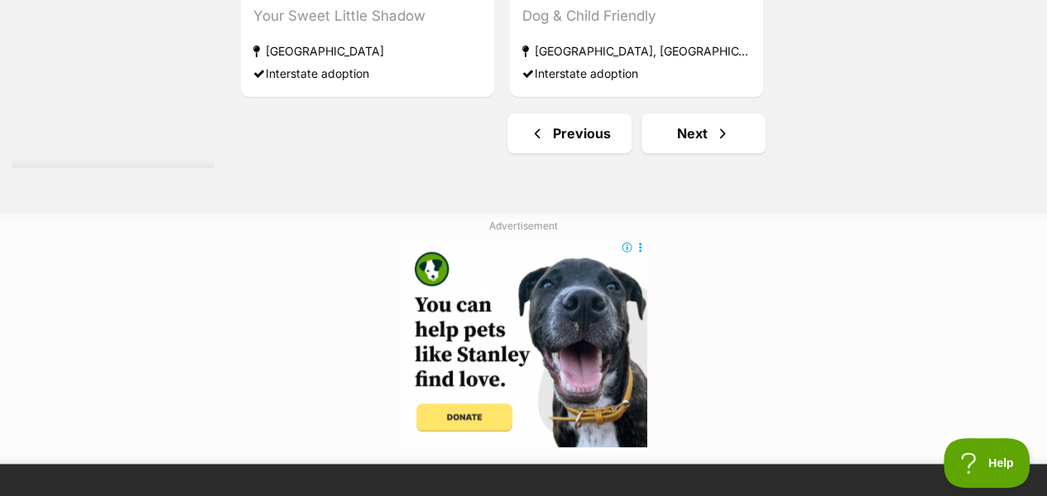
scroll to position [3996, 0]
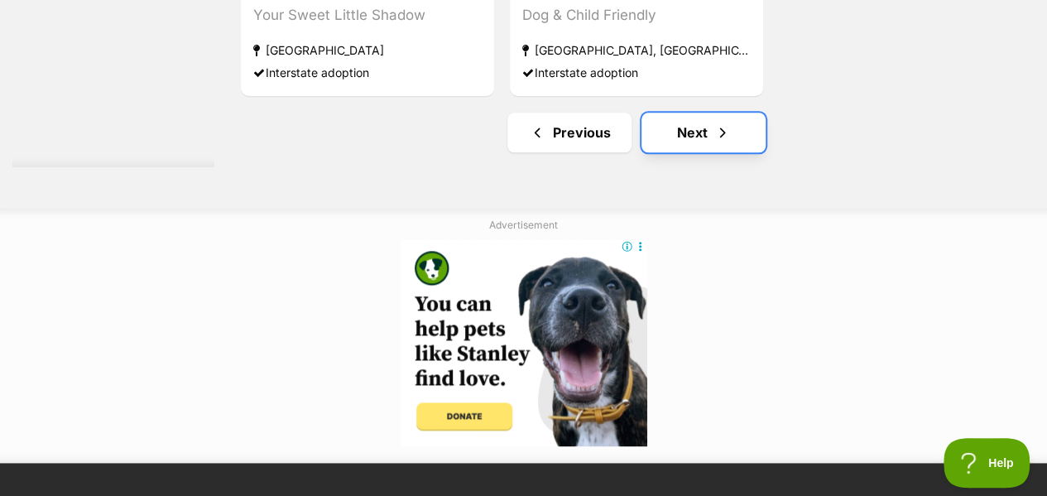
click at [728, 122] on span "Next page" at bounding box center [722, 132] width 17 height 20
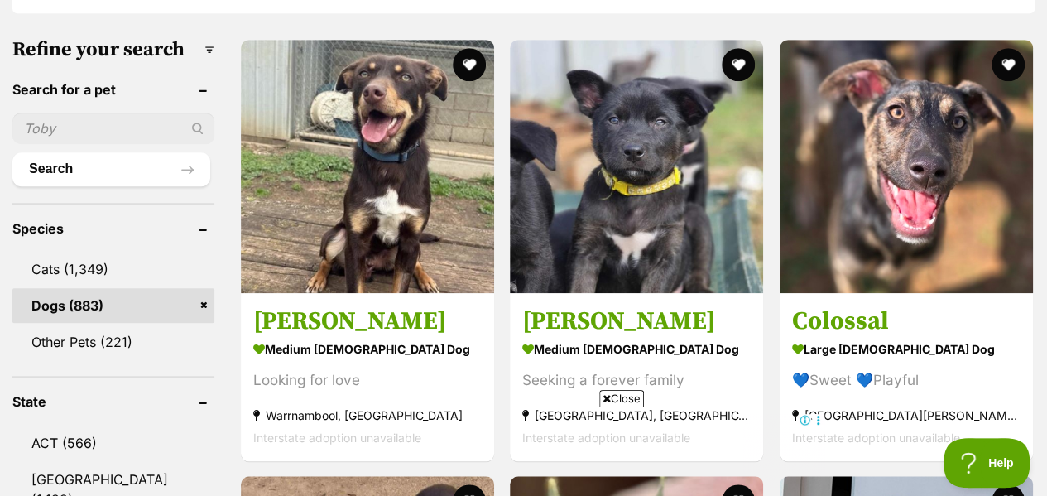
click at [632, 398] on span "Close" at bounding box center [621, 398] width 45 height 17
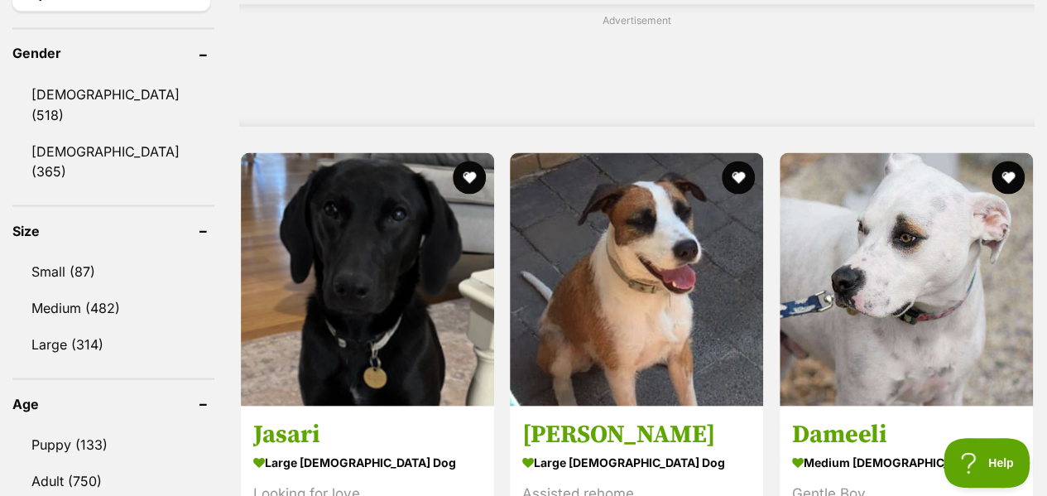
scroll to position [1513, 0]
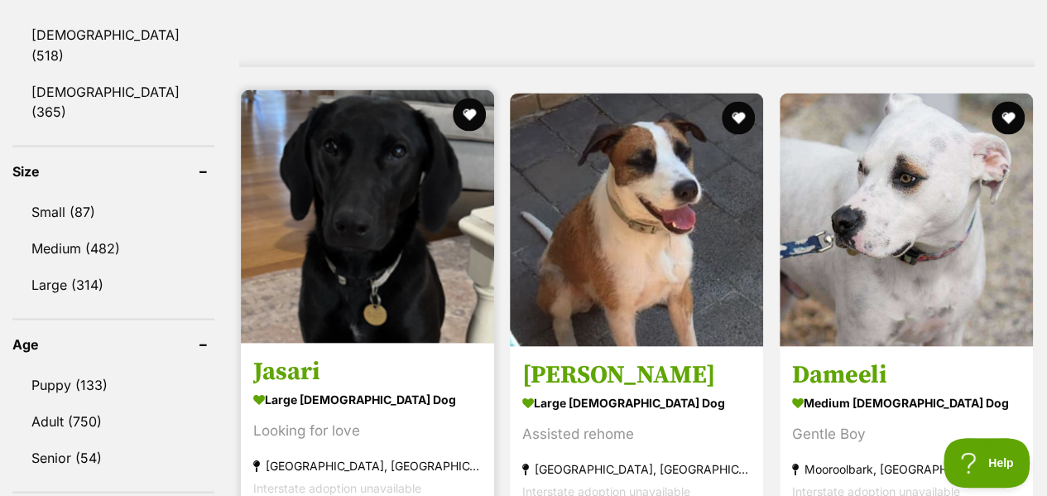
click at [394, 280] on img at bounding box center [367, 215] width 253 height 253
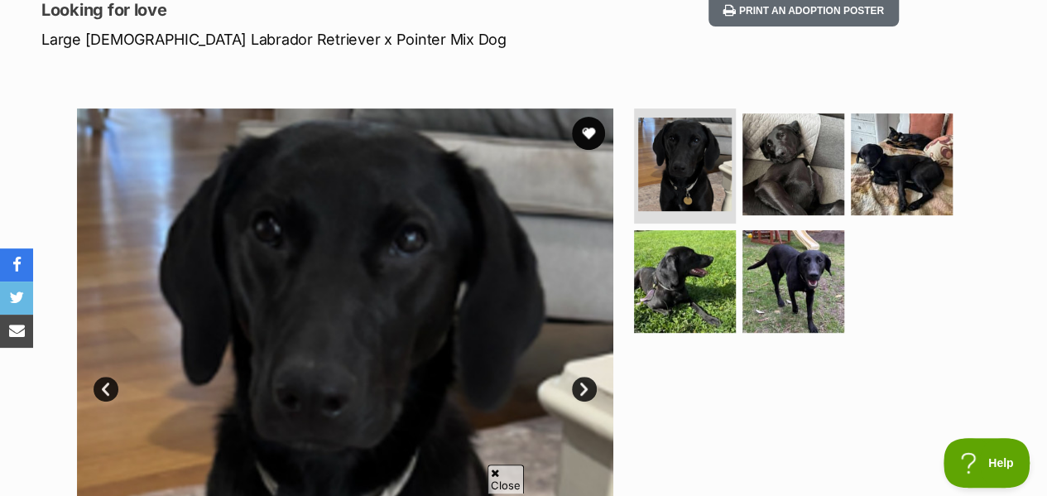
click at [497, 473] on icon at bounding box center [495, 472] width 8 height 11
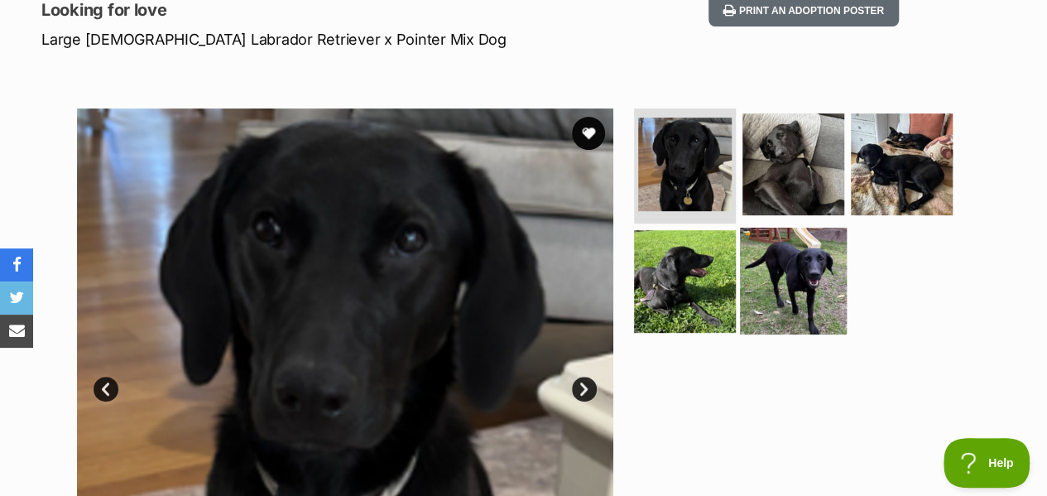
click at [786, 280] on img at bounding box center [793, 281] width 107 height 107
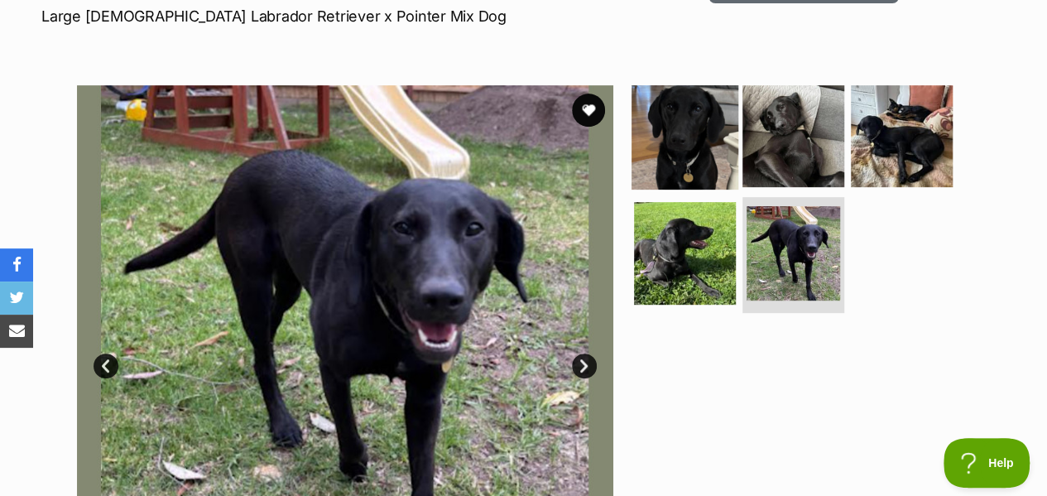
scroll to position [291, 0]
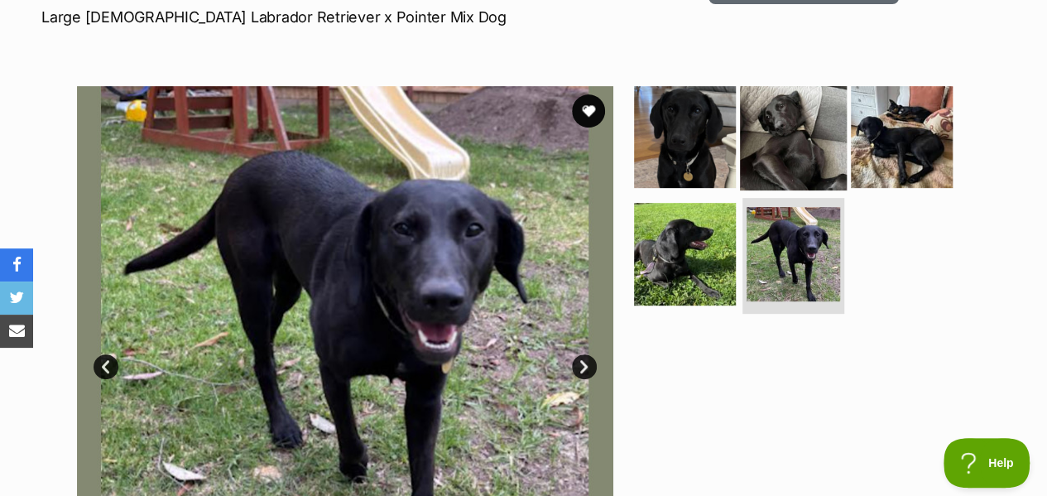
click at [764, 83] on img at bounding box center [793, 136] width 107 height 107
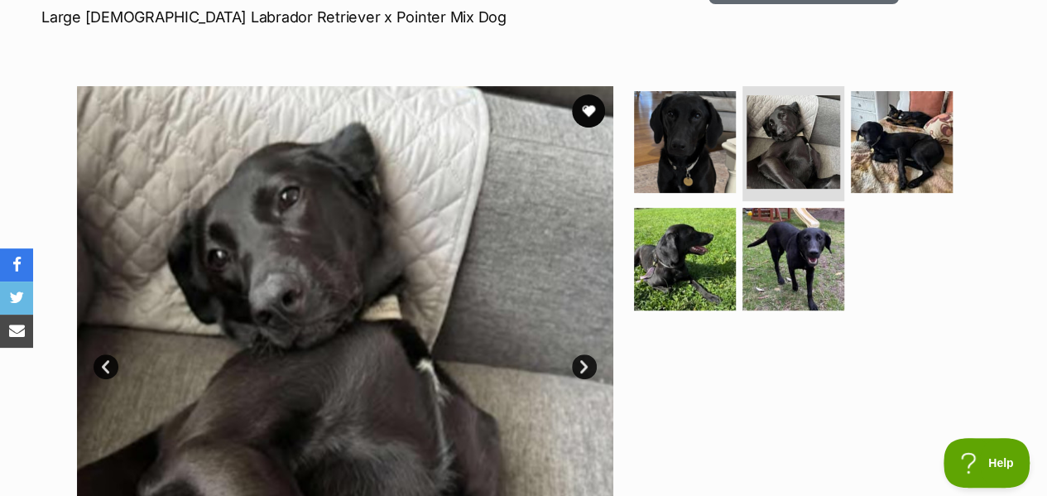
scroll to position [0, 0]
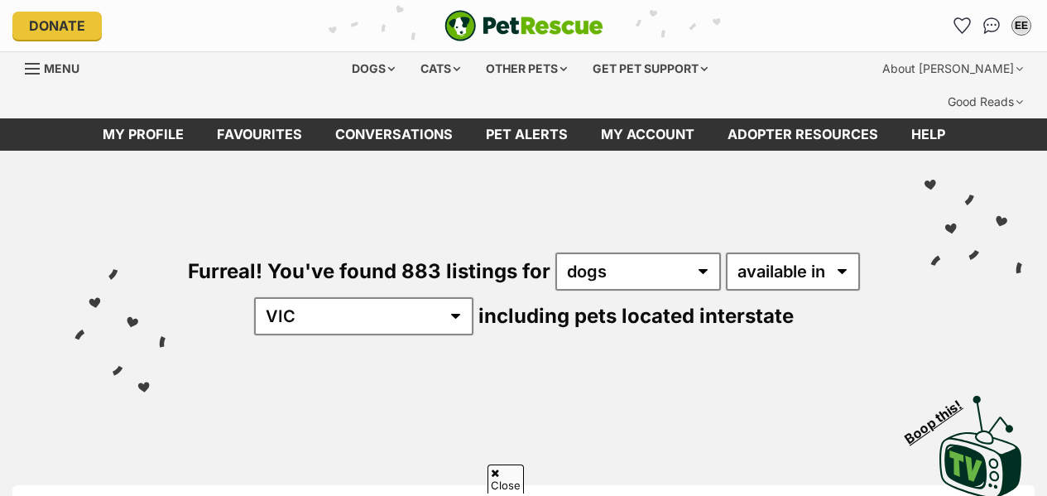
click at [501, 479] on span "Close" at bounding box center [505, 478] width 36 height 29
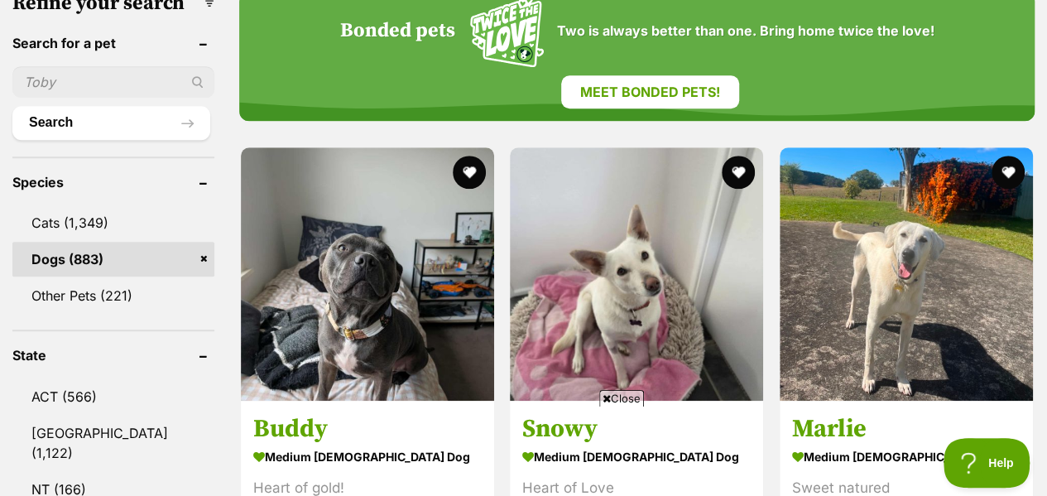
click at [627, 398] on span "Close" at bounding box center [621, 398] width 45 height 17
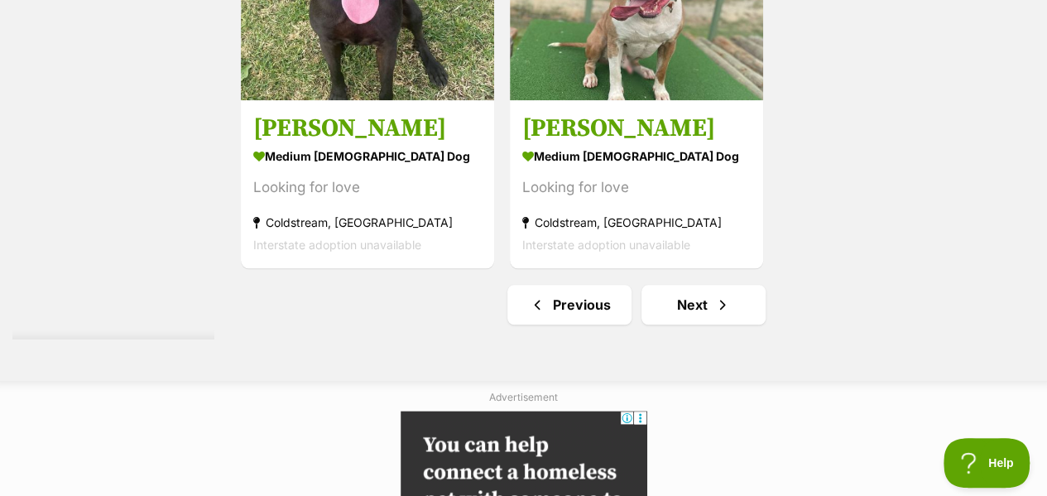
scroll to position [3986, 0]
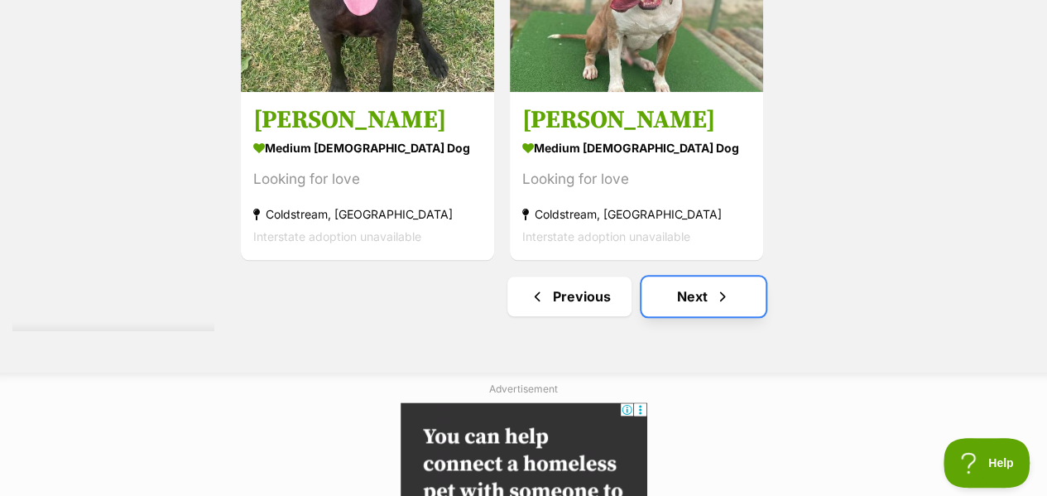
click at [664, 276] on link "Next" at bounding box center [703, 296] width 124 height 40
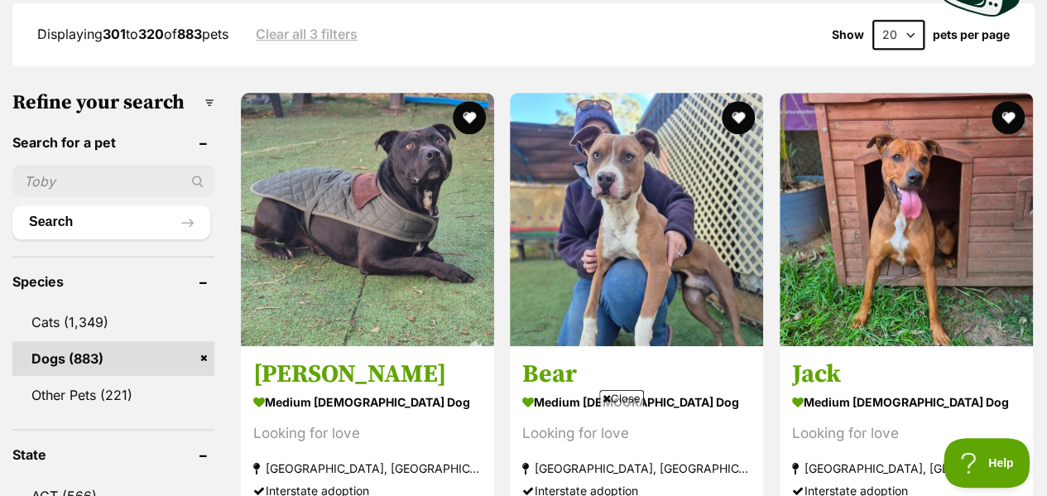
click at [620, 401] on span "Close" at bounding box center [621, 398] width 45 height 17
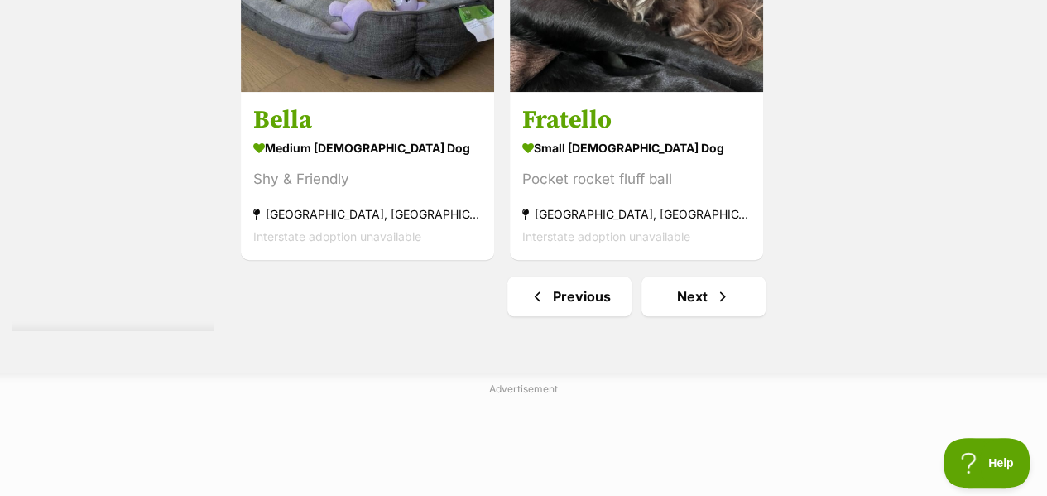
scroll to position [3834, 0]
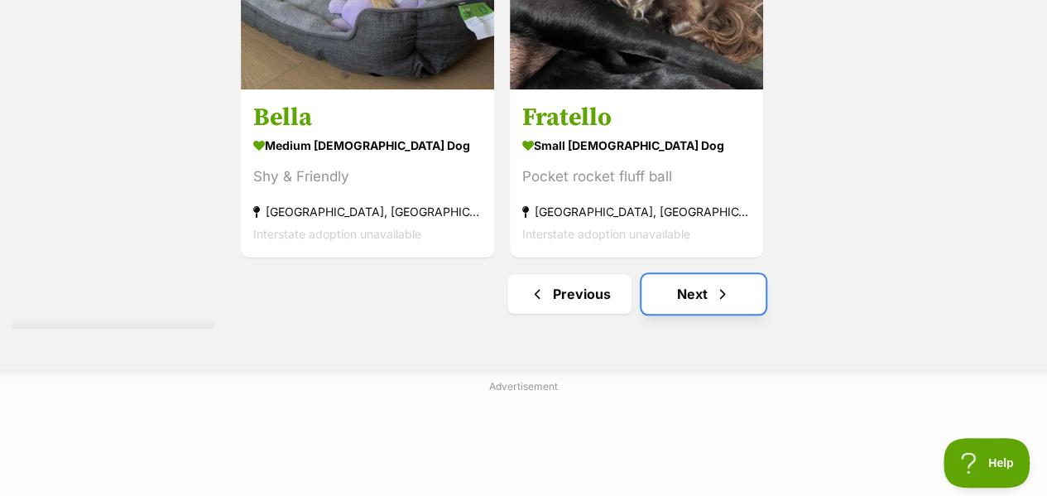
click at [722, 284] on span "Next page" at bounding box center [722, 294] width 17 height 20
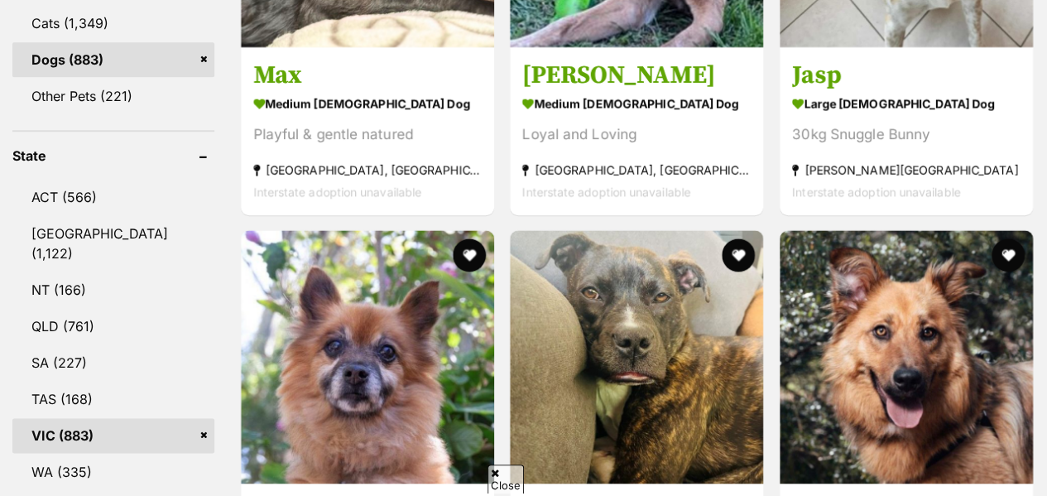
scroll to position [781, 0]
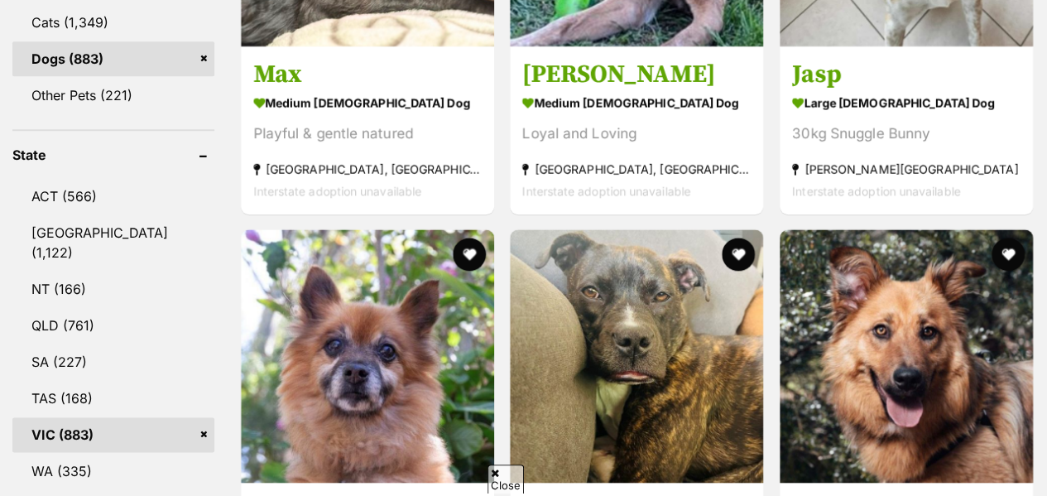
click at [505, 482] on span "Close" at bounding box center [505, 478] width 36 height 29
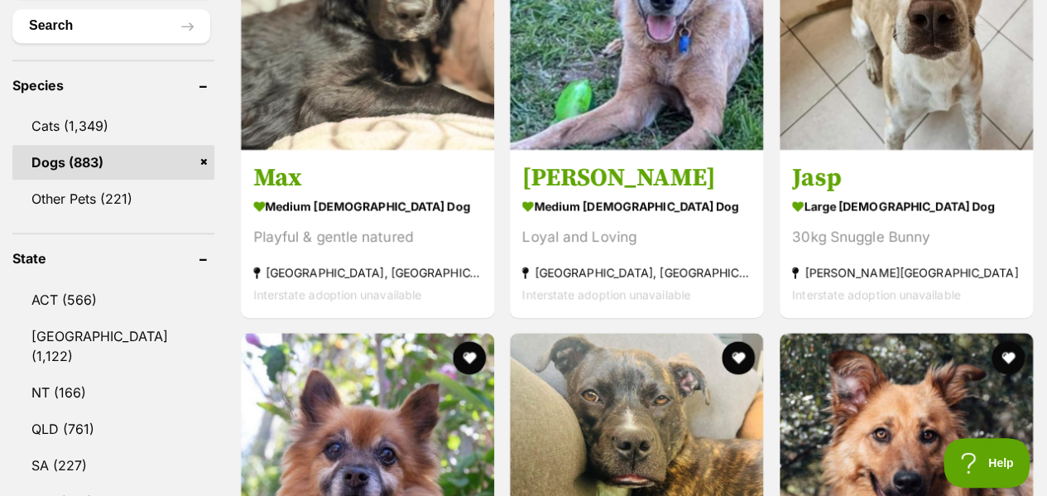
scroll to position [676, 0]
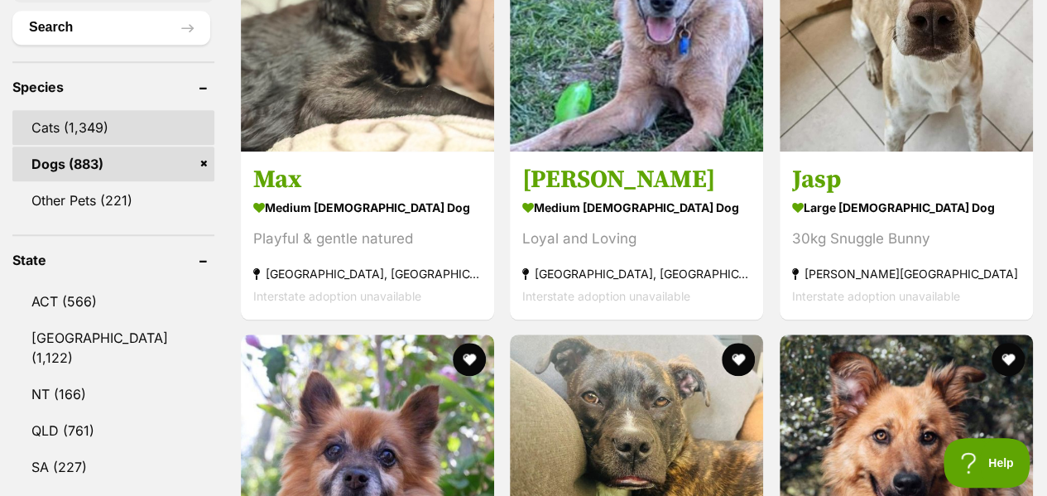
click at [104, 110] on link "Cats (1,349)" at bounding box center [113, 127] width 202 height 35
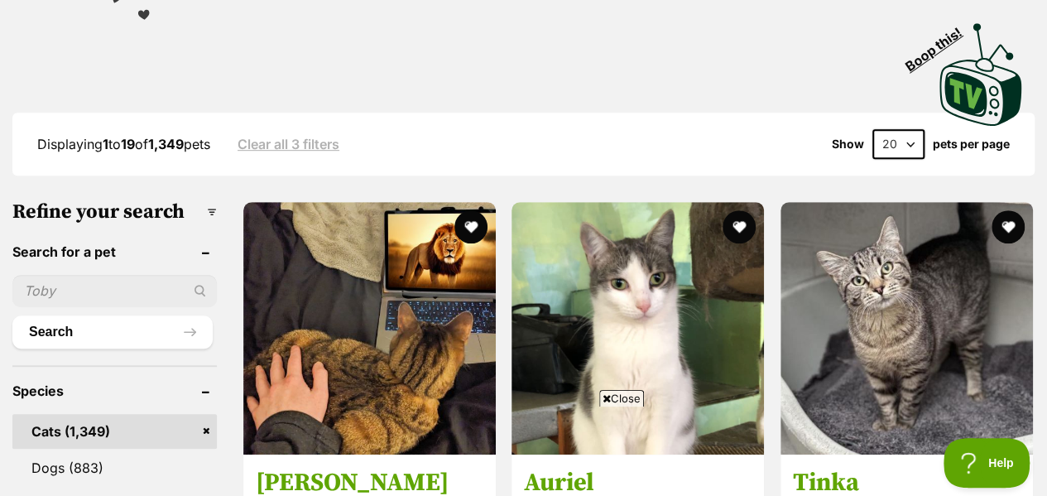
click at [614, 393] on span "Close" at bounding box center [621, 398] width 45 height 17
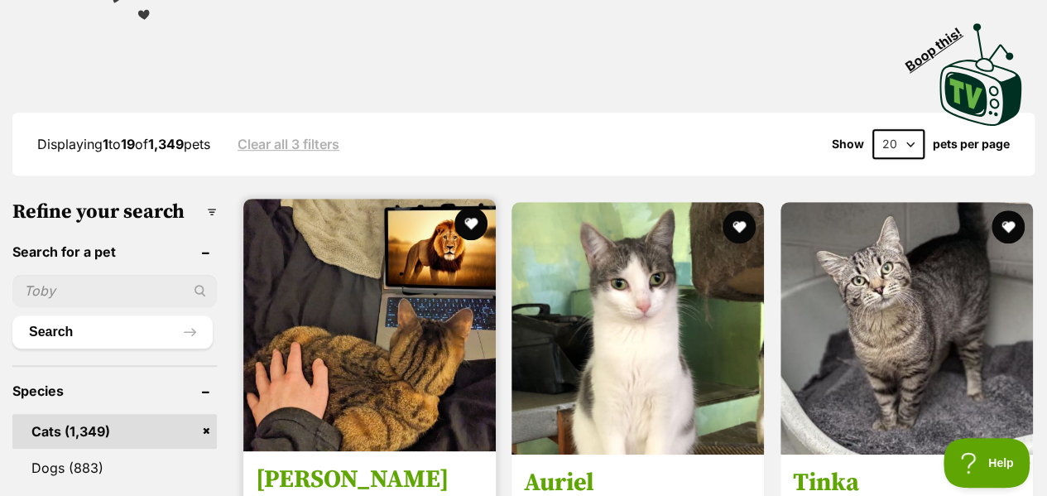
click at [341, 348] on img at bounding box center [369, 325] width 252 height 252
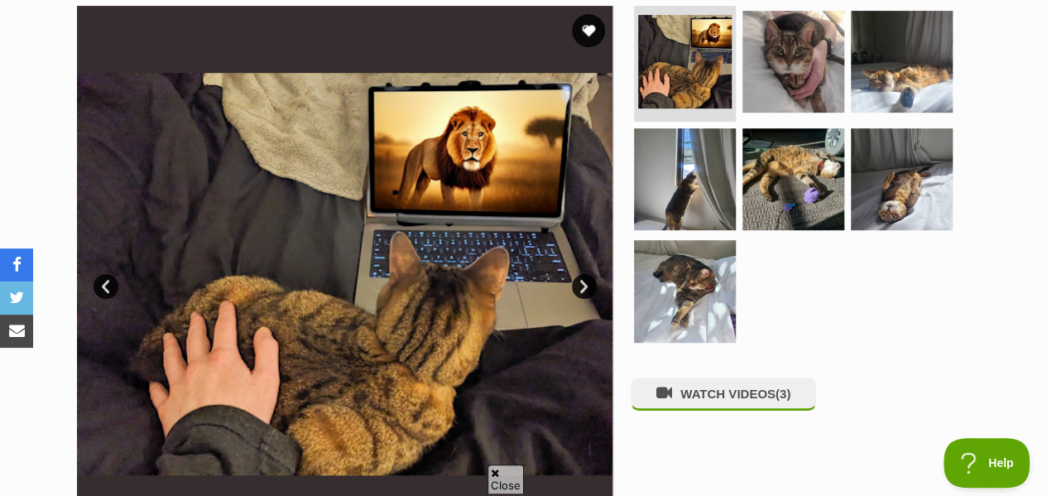
click at [498, 477] on span "Close" at bounding box center [505, 478] width 36 height 29
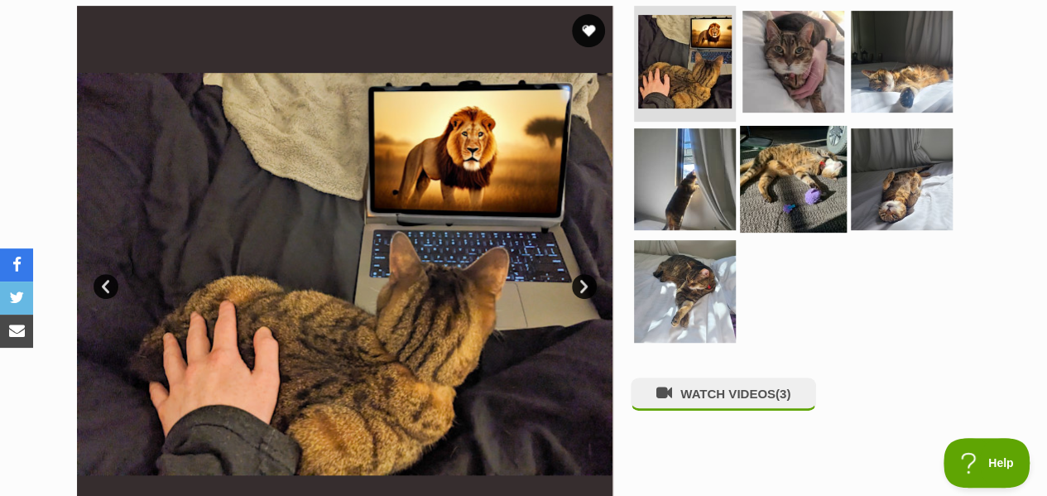
click at [784, 151] on img at bounding box center [793, 178] width 107 height 107
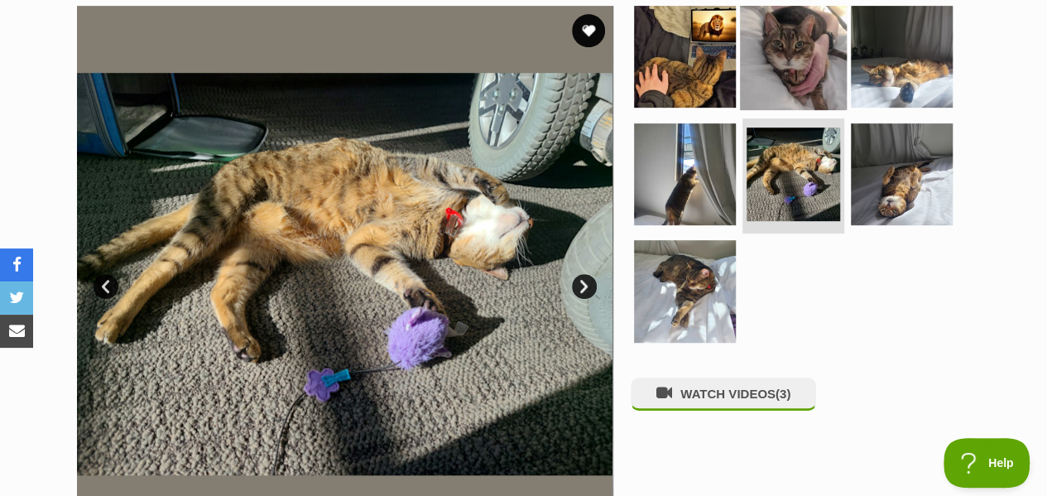
click at [837, 70] on img at bounding box center [793, 56] width 107 height 107
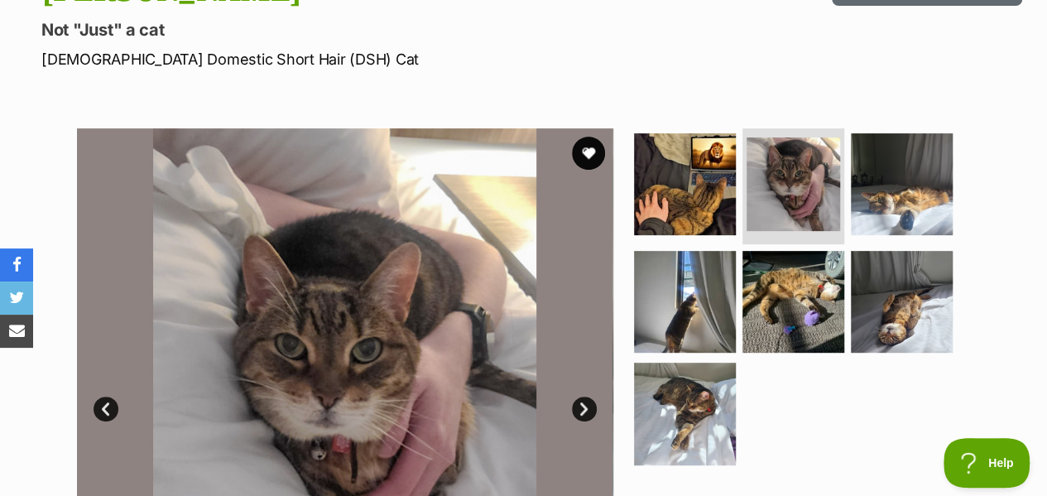
scroll to position [231, 0]
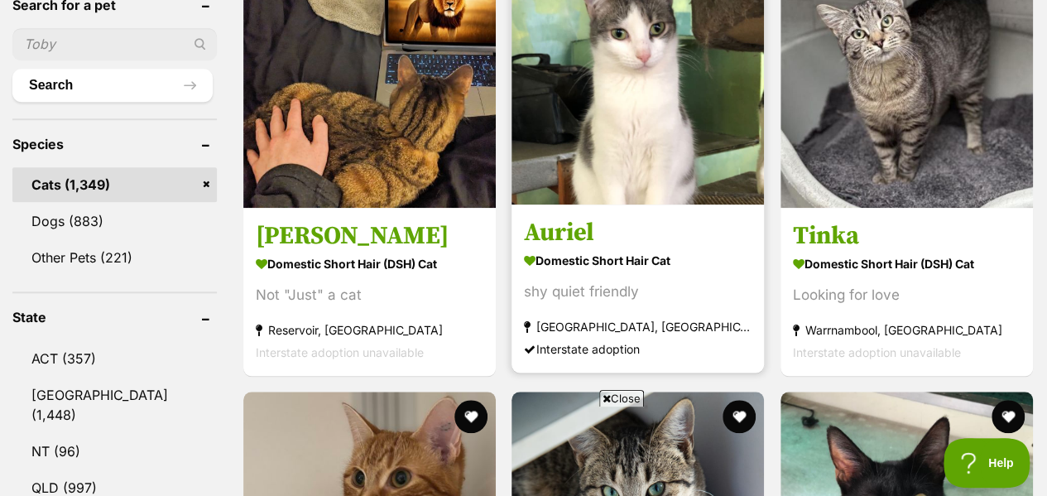
scroll to position [659, 0]
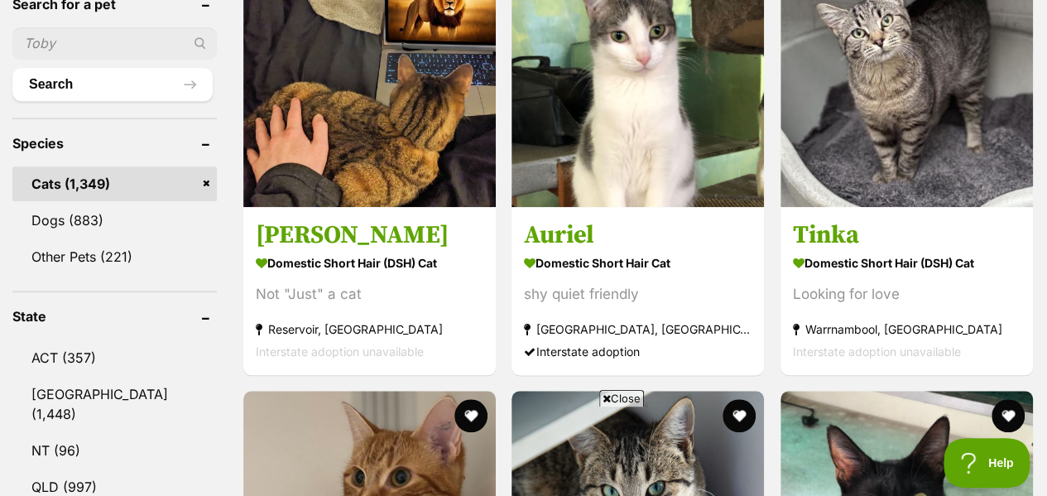
click at [625, 393] on span "Close" at bounding box center [621, 398] width 45 height 17
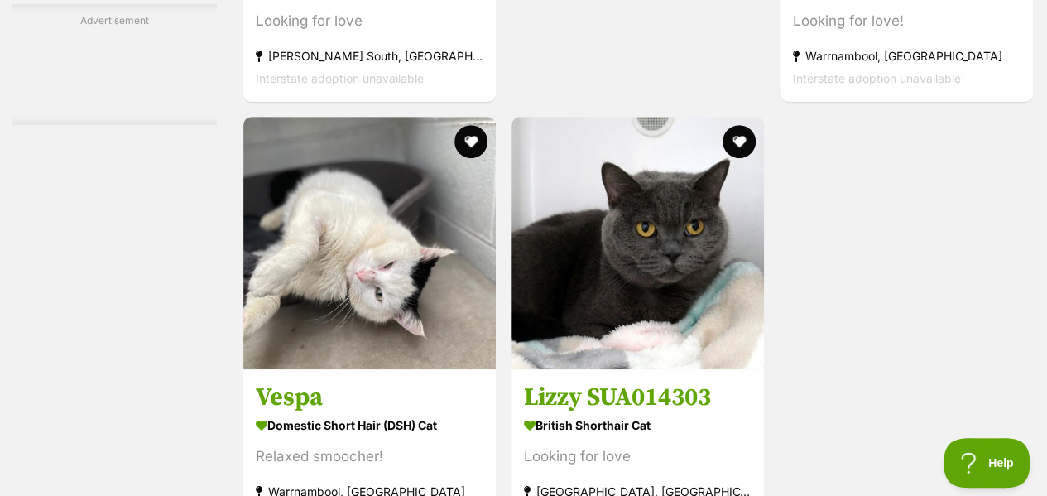
scroll to position [3688, 0]
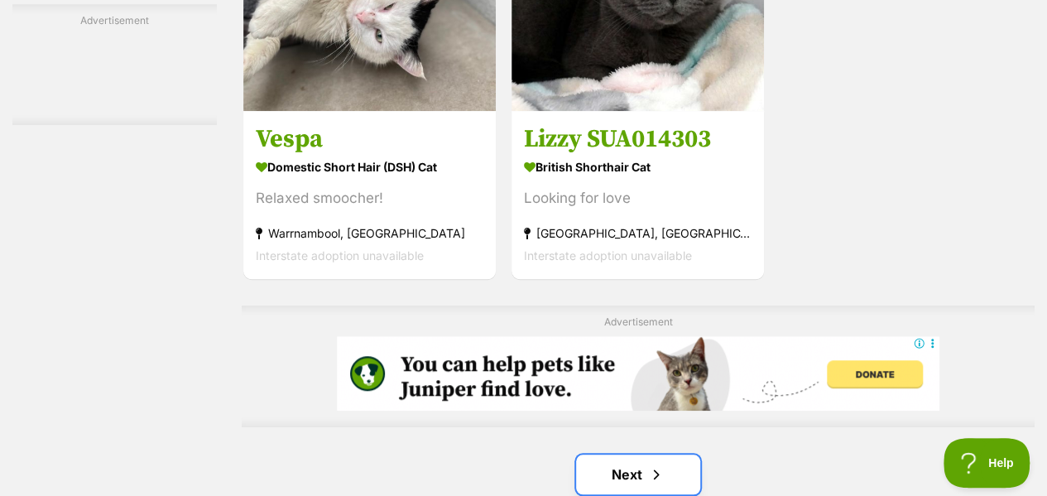
click at [637, 454] on link "Next" at bounding box center [638, 474] width 124 height 40
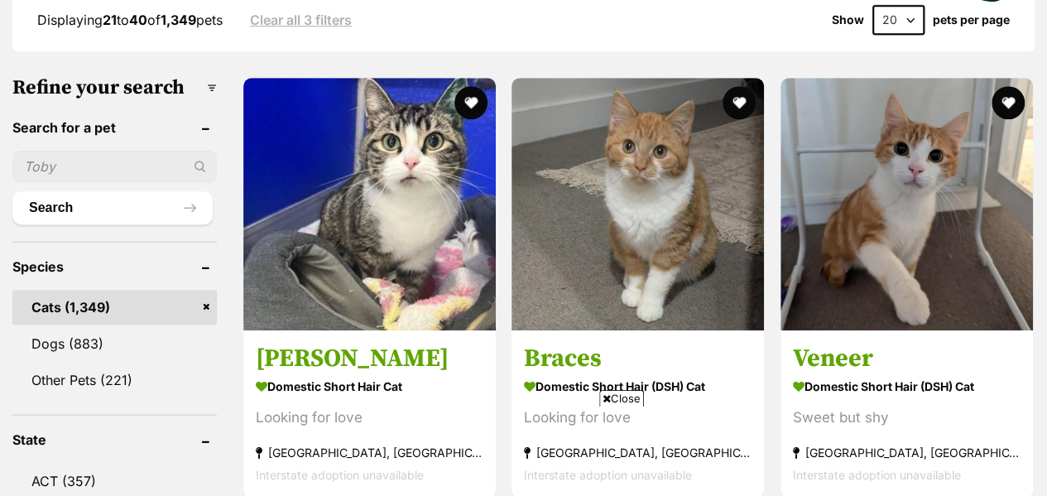
scroll to position [538, 0]
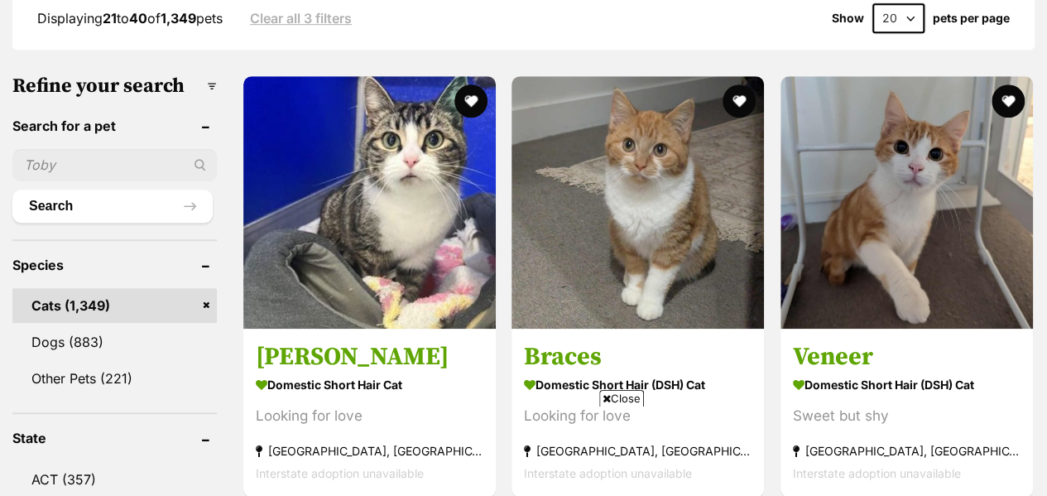
click at [622, 397] on span "Close" at bounding box center [621, 398] width 45 height 17
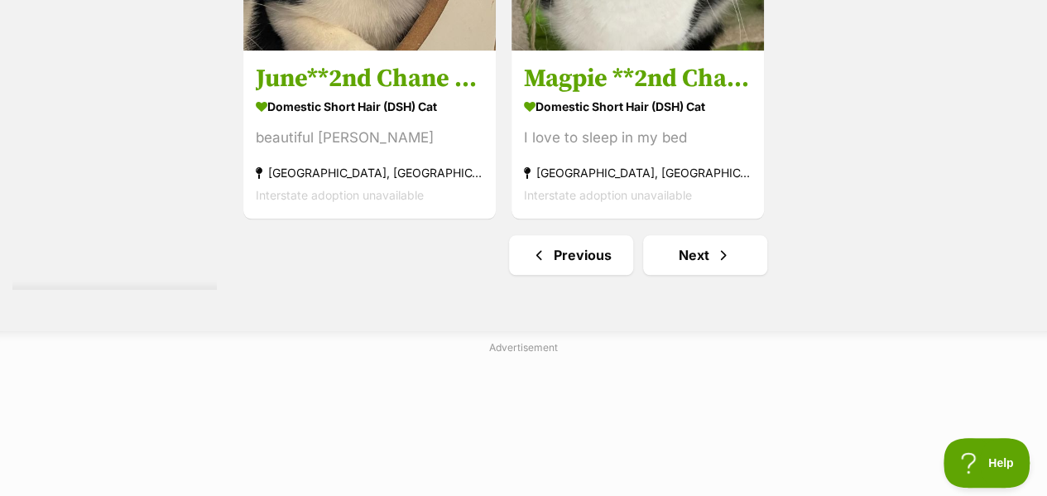
scroll to position [3906, 0]
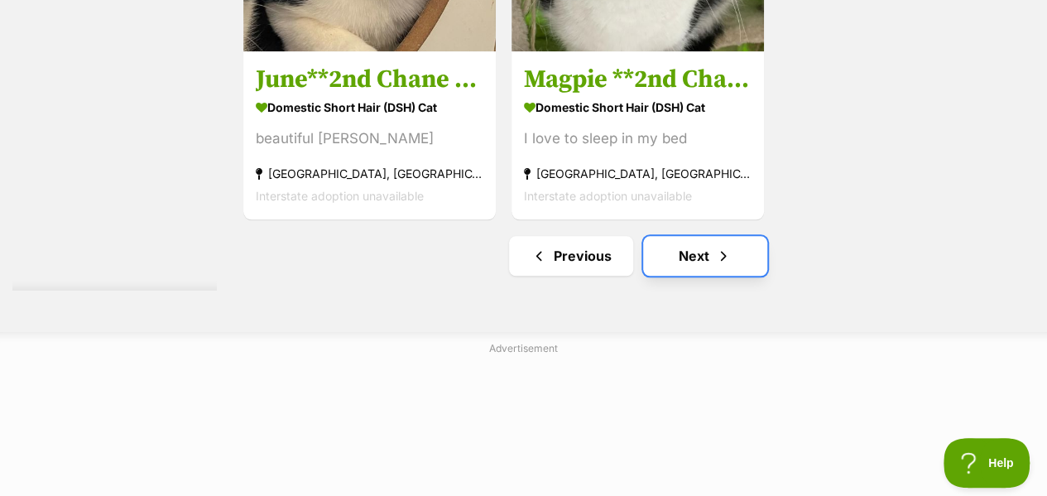
click at [715, 236] on link "Next" at bounding box center [705, 256] width 124 height 40
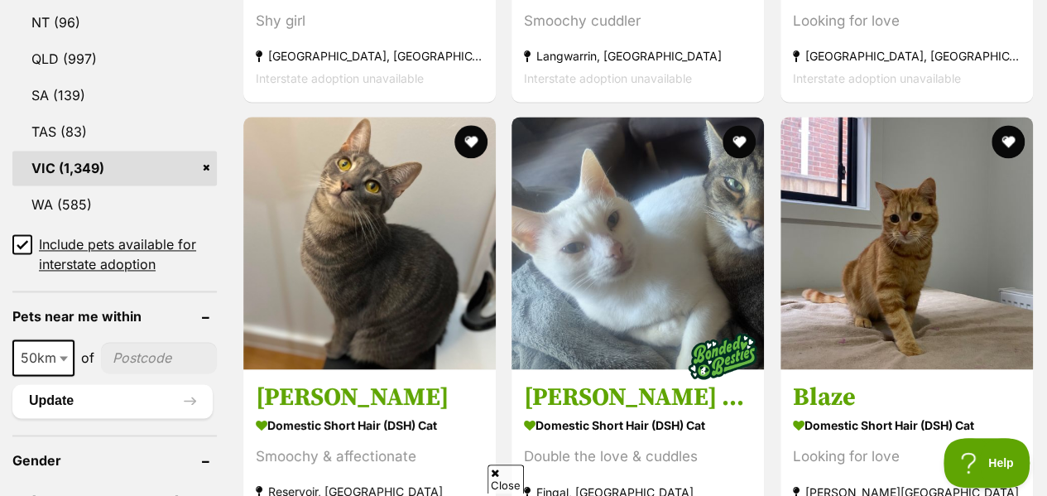
click at [506, 481] on span "Close" at bounding box center [505, 478] width 36 height 29
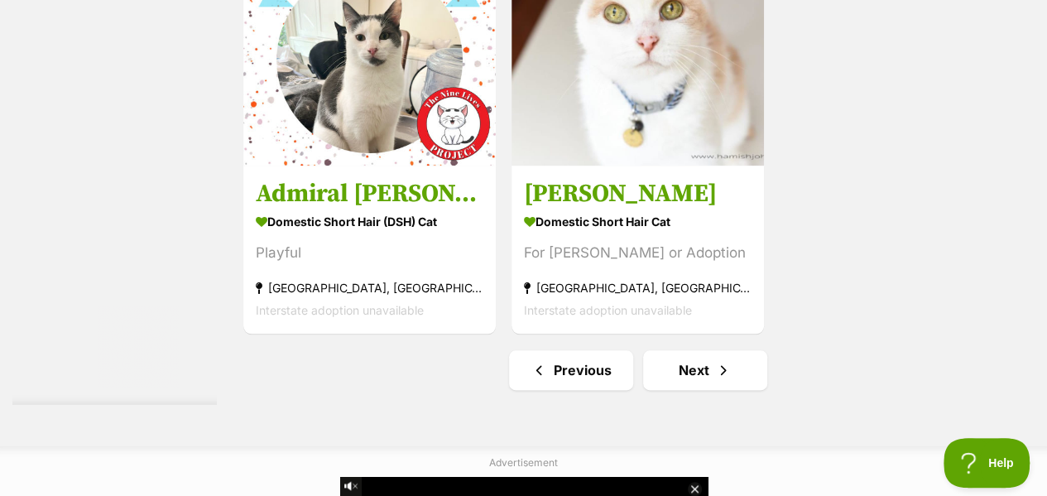
scroll to position [4001, 0]
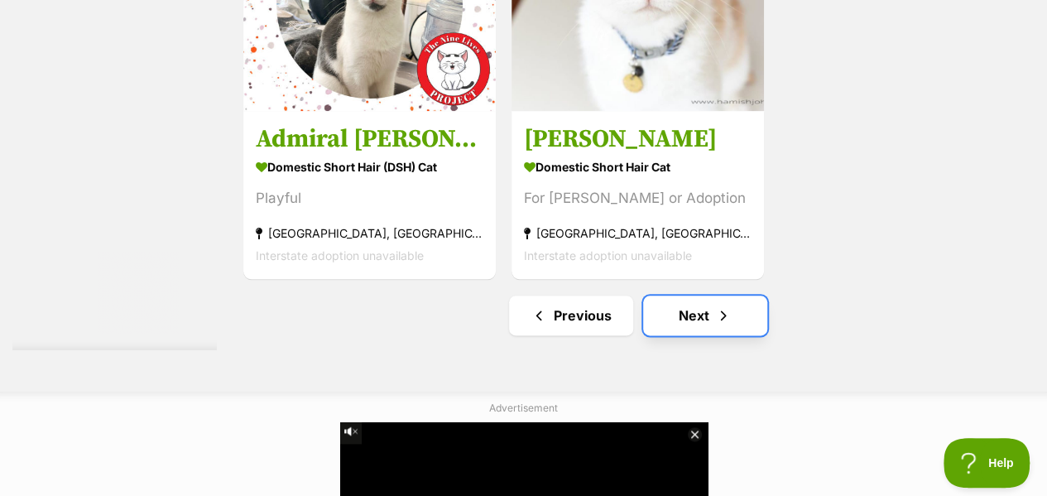
click at [688, 295] on link "Next" at bounding box center [705, 315] width 124 height 40
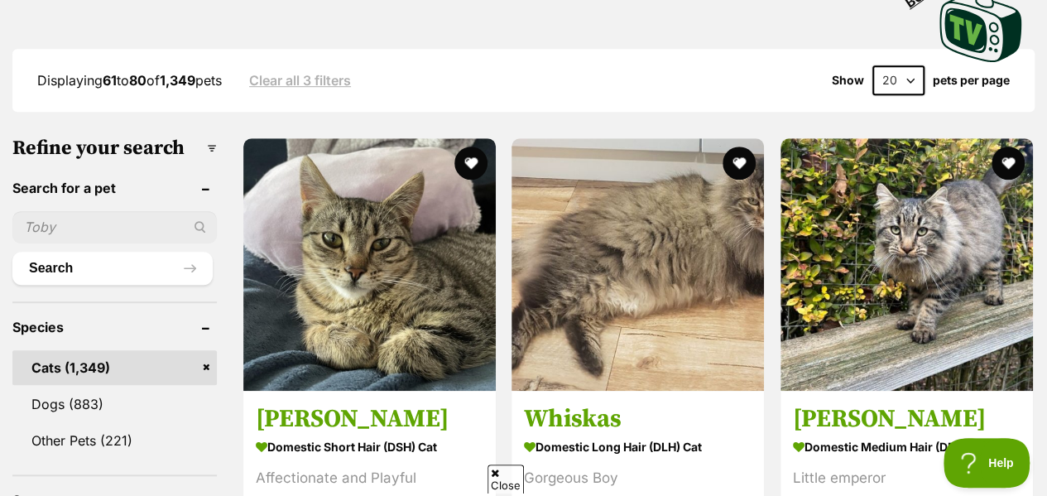
click at [501, 477] on span "Close" at bounding box center [505, 478] width 36 height 29
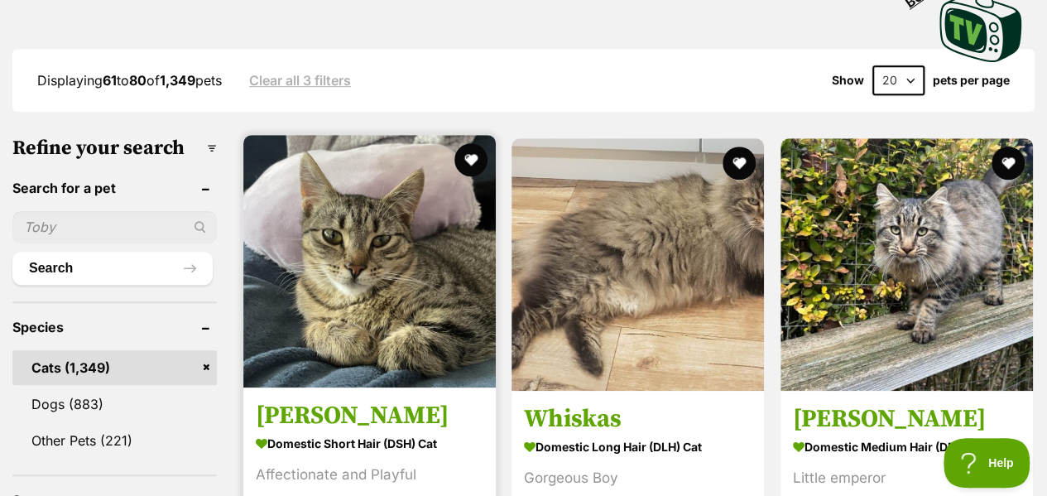
click at [374, 316] on img at bounding box center [369, 261] width 252 height 252
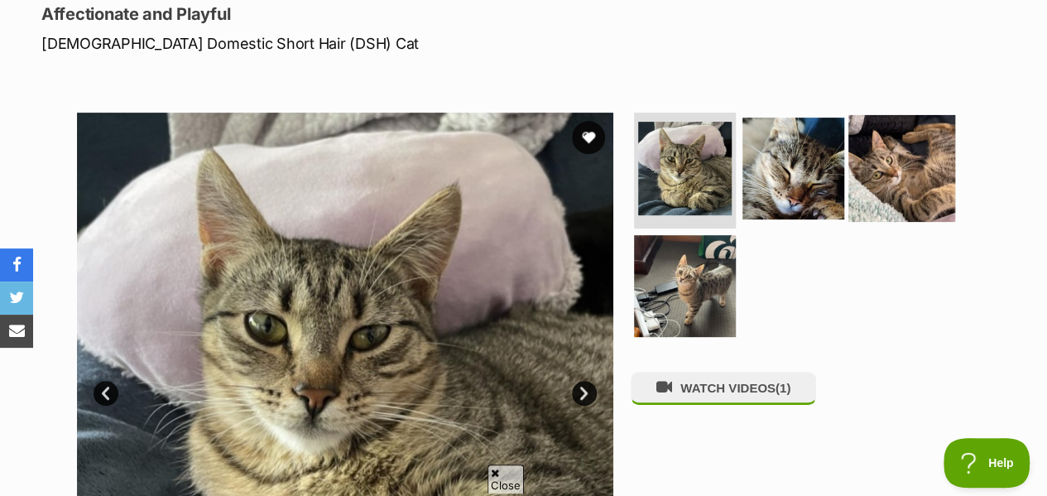
click at [911, 182] on img at bounding box center [901, 168] width 107 height 107
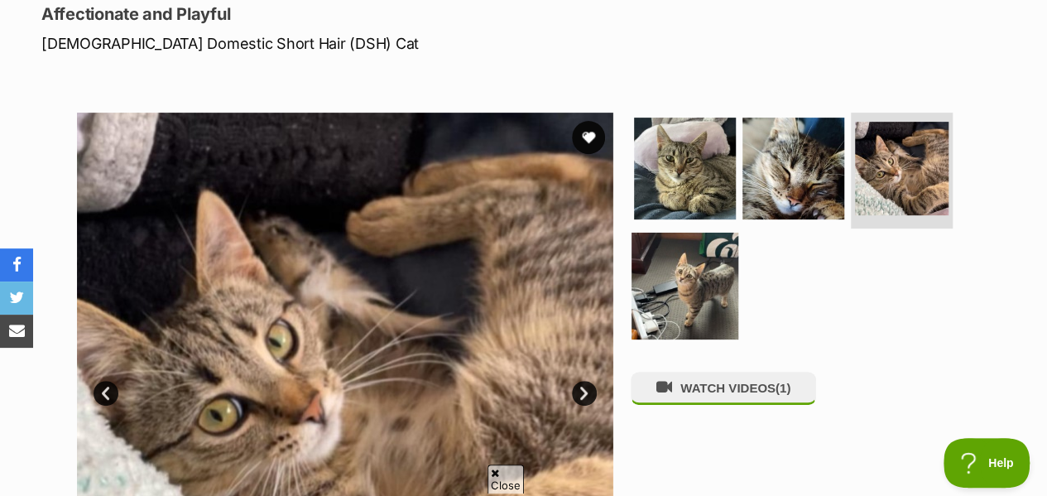
click at [685, 280] on img at bounding box center [684, 285] width 107 height 107
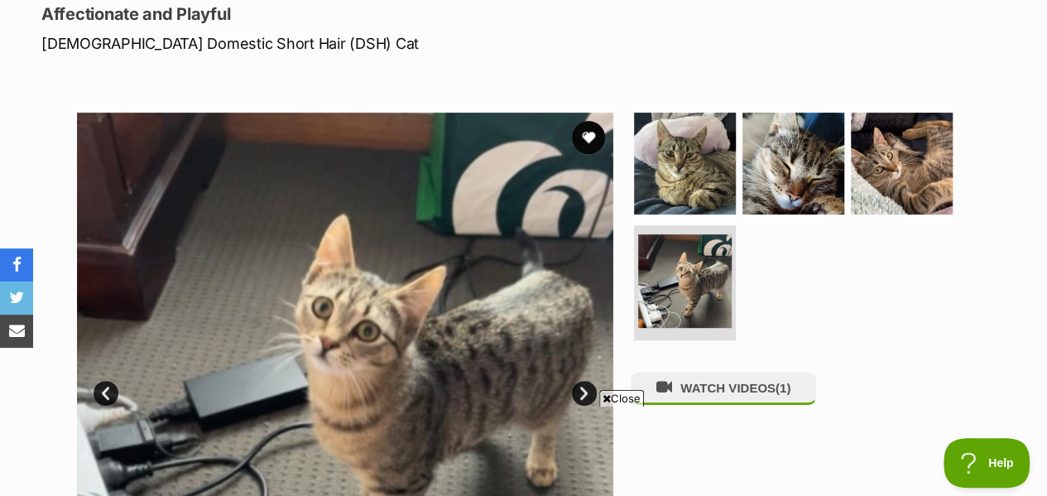
click at [626, 396] on span "Close" at bounding box center [621, 398] width 45 height 17
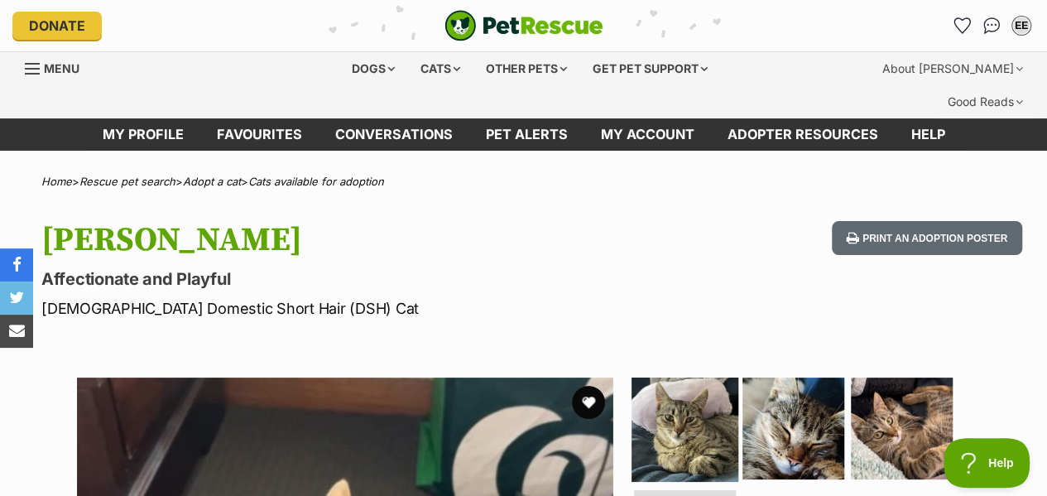
click at [651, 396] on img at bounding box center [684, 428] width 107 height 107
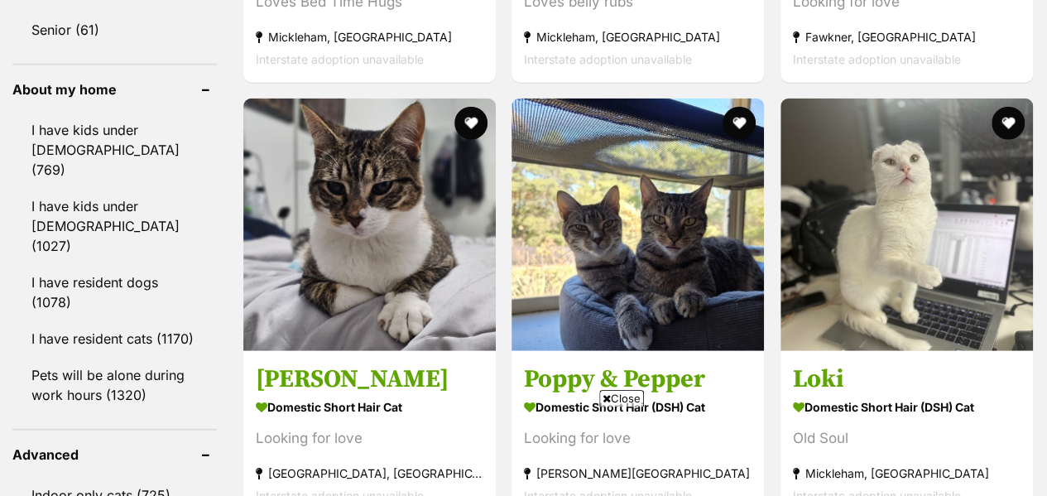
click at [632, 396] on span "Close" at bounding box center [621, 398] width 45 height 17
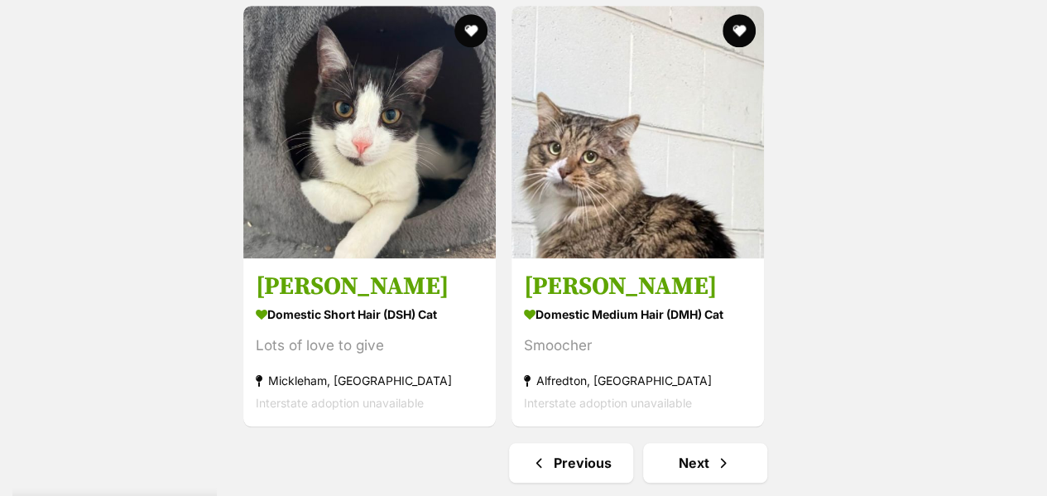
scroll to position [3809, 0]
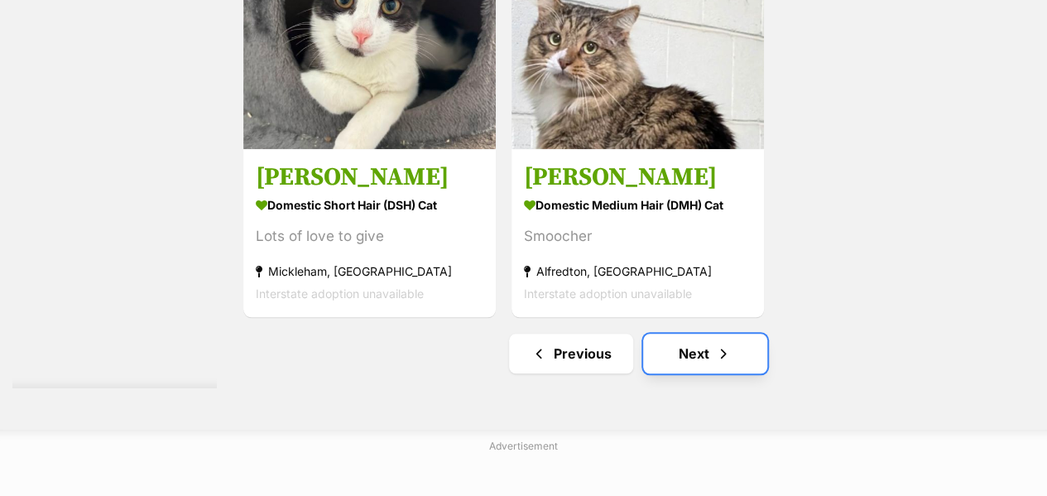
click at [700, 333] on link "Next" at bounding box center [705, 353] width 124 height 40
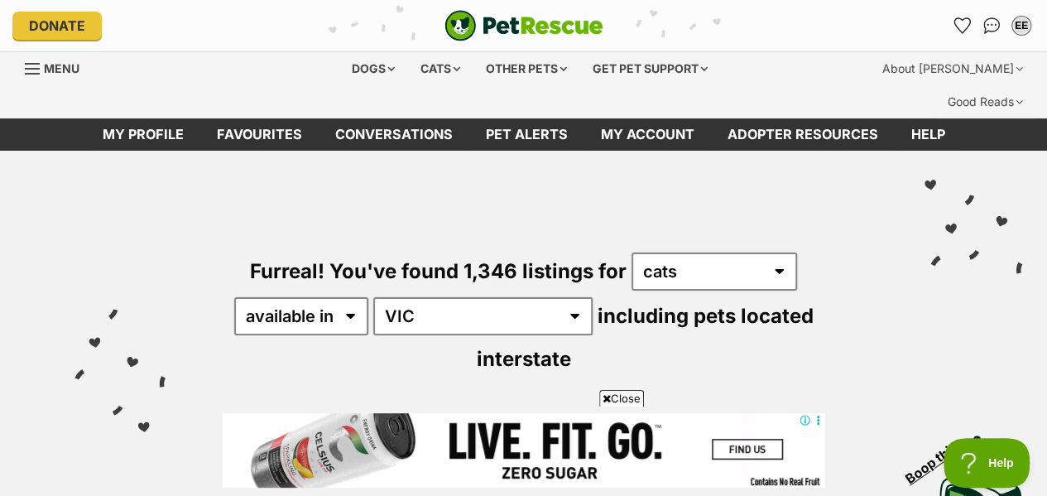
scroll to position [209, 0]
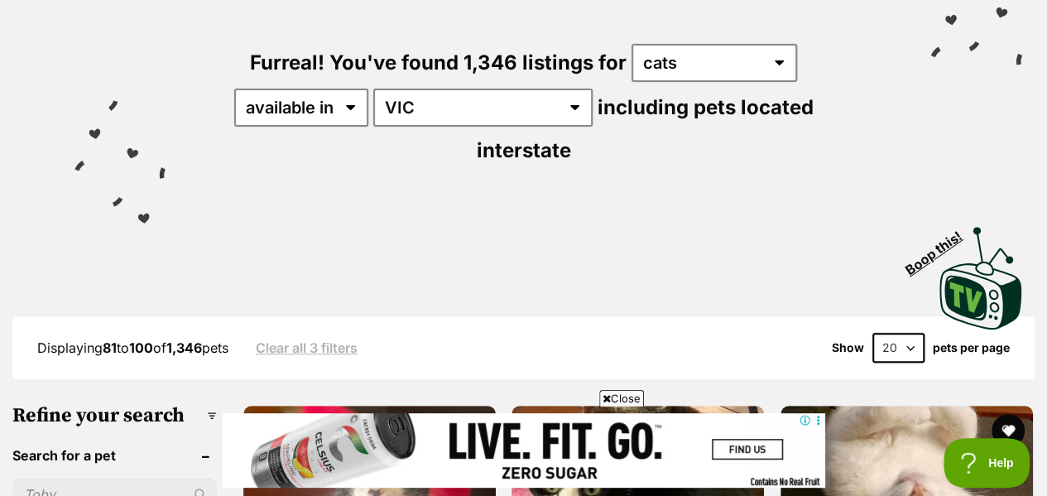
click at [606, 393] on icon at bounding box center [606, 398] width 8 height 11
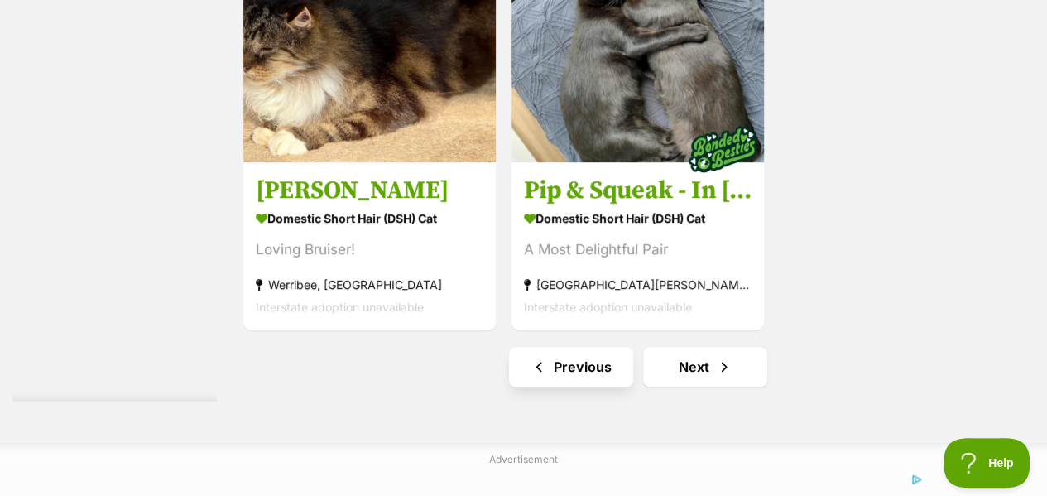
scroll to position [3805, 0]
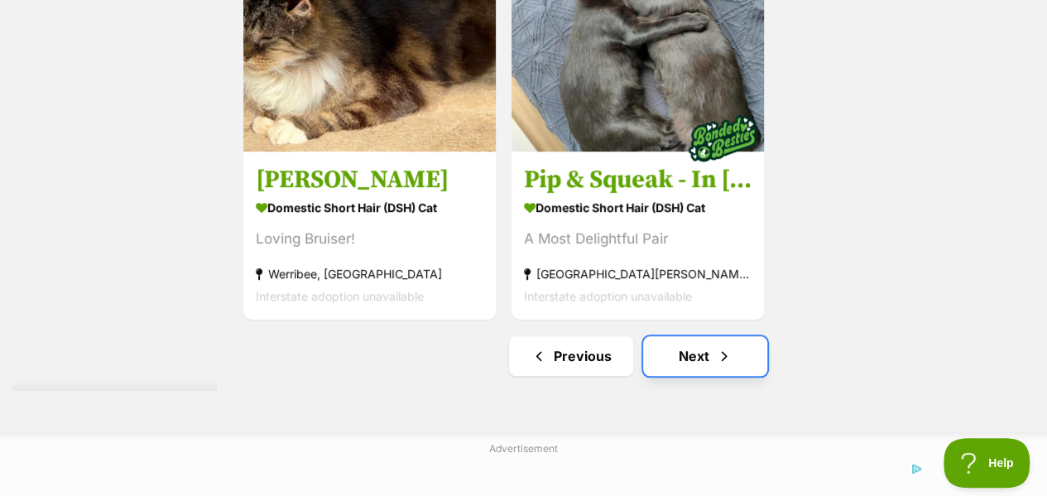
click at [743, 336] on link "Next" at bounding box center [705, 356] width 124 height 40
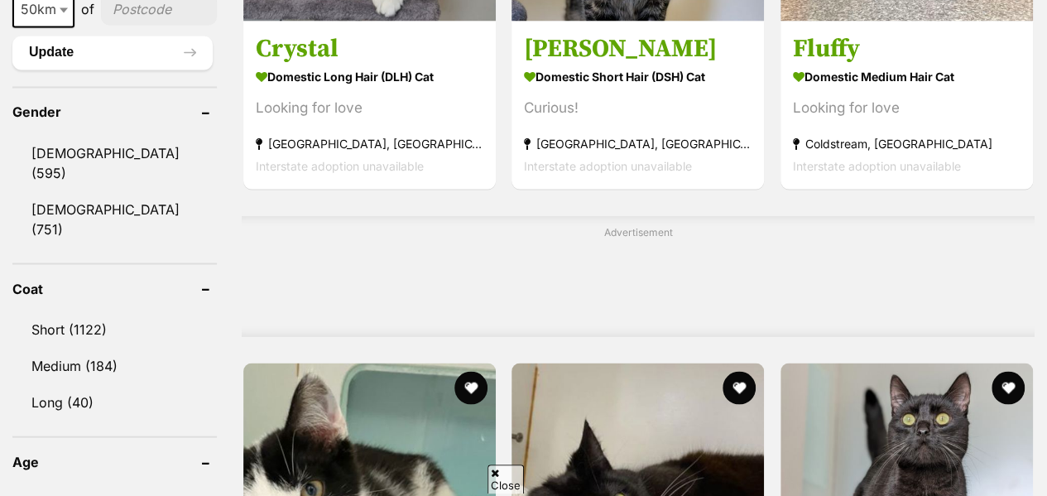
scroll to position [1883, 0]
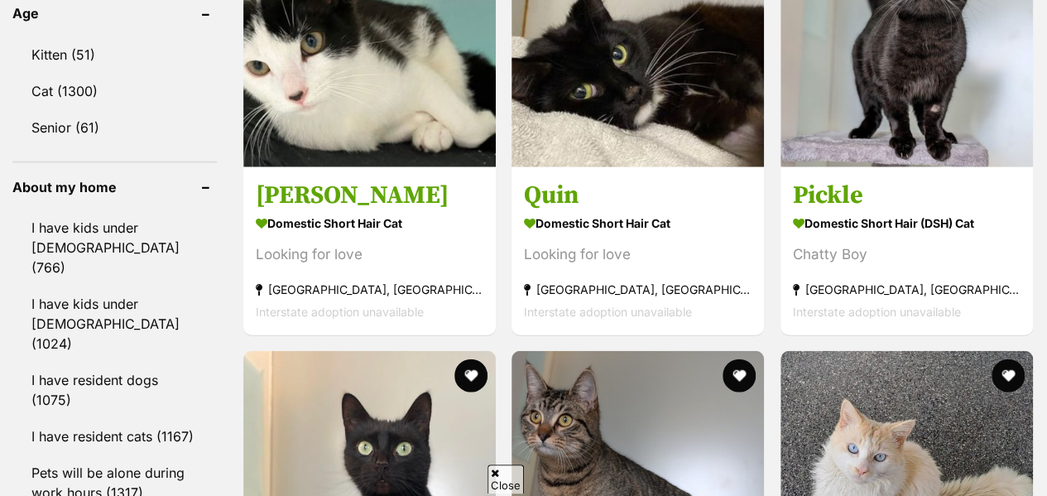
drag, startPoint x: 496, startPoint y: 488, endPoint x: 496, endPoint y: 463, distance: 25.6
click at [496, 488] on span "Close" at bounding box center [505, 478] width 36 height 29
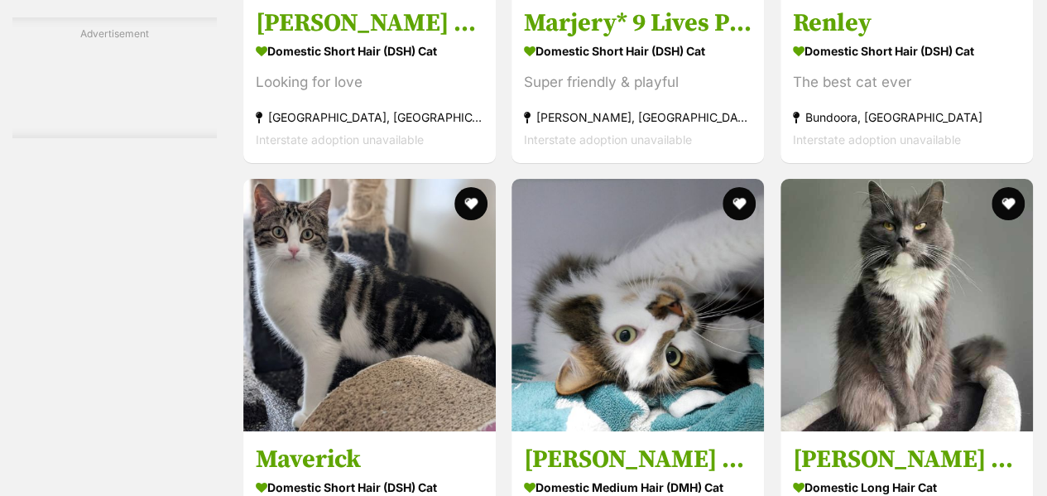
scroll to position [3318, 0]
